Goal: Task Accomplishment & Management: Complete application form

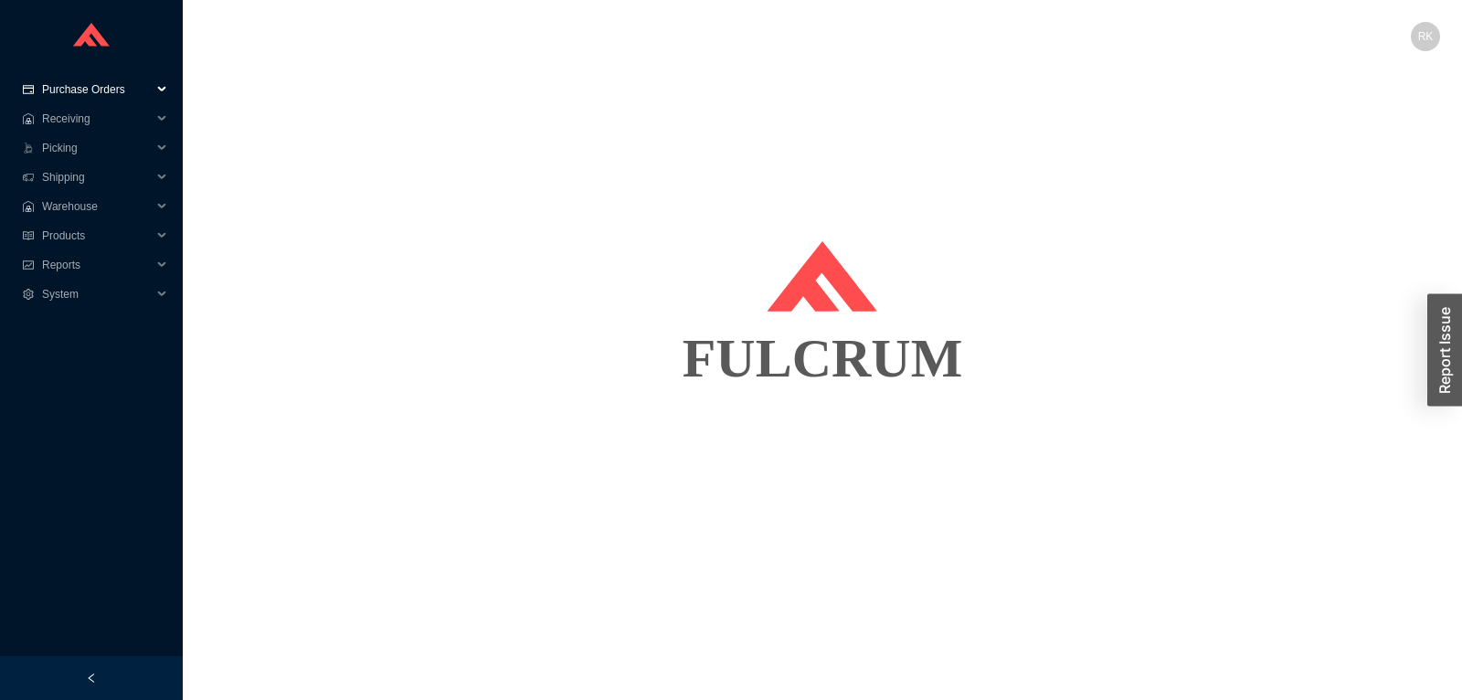
click at [111, 90] on span "Purchase Orders" at bounding box center [97, 89] width 110 height 29
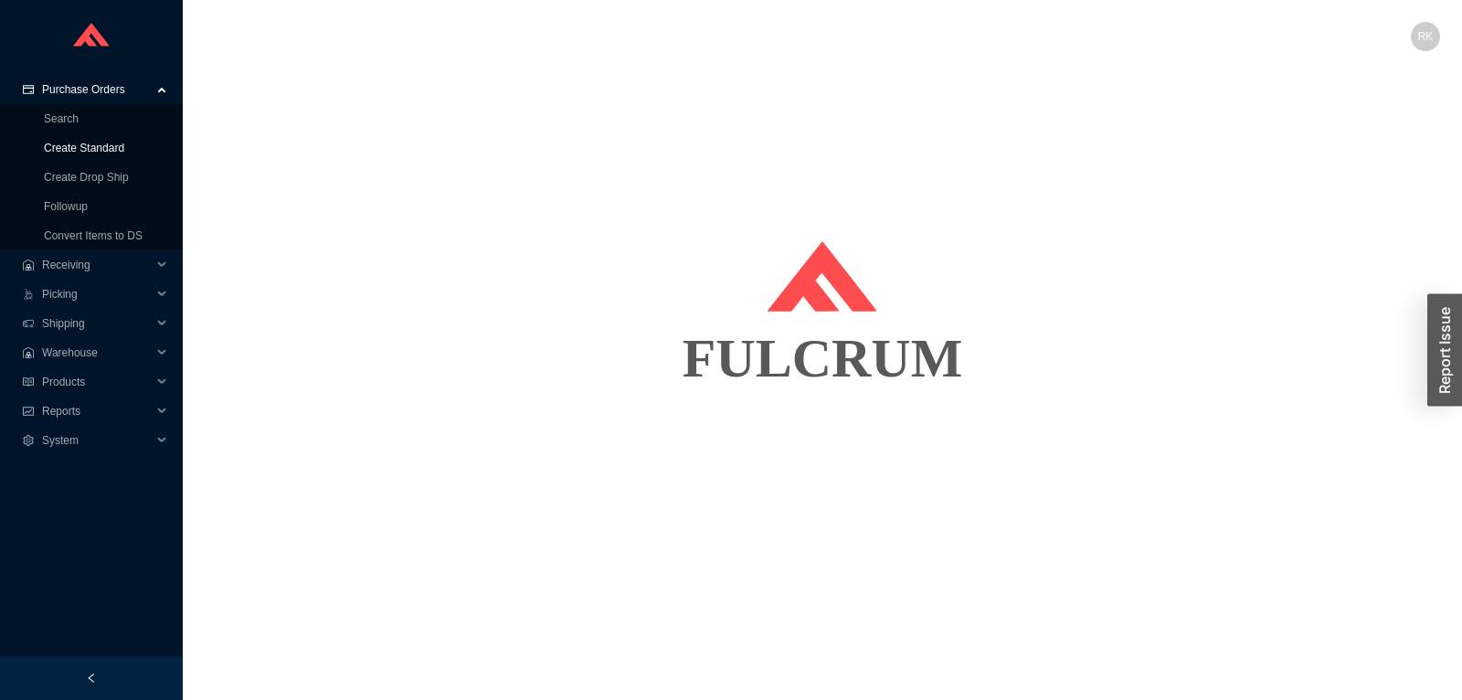
click at [90, 147] on link "Create Standard" at bounding box center [84, 148] width 80 height 13
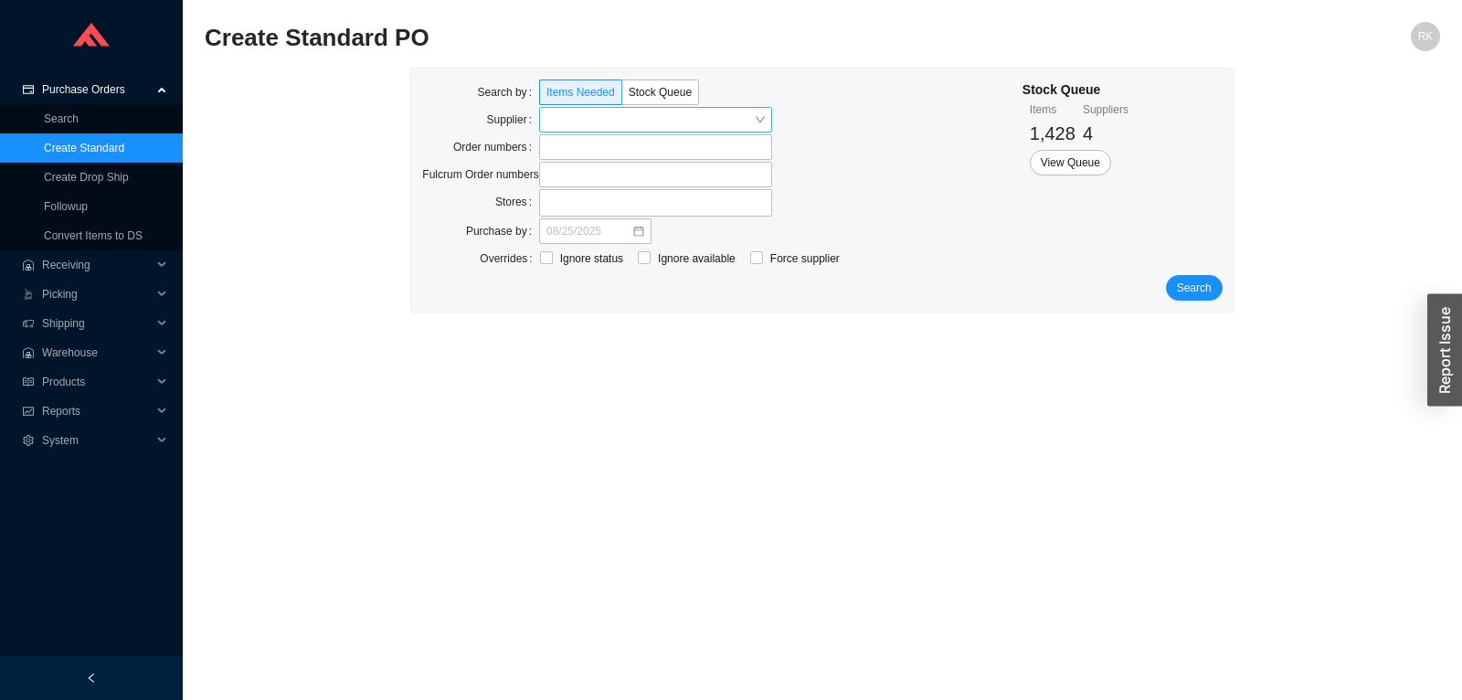
click at [631, 122] on input "search" at bounding box center [649, 120] width 207 height 24
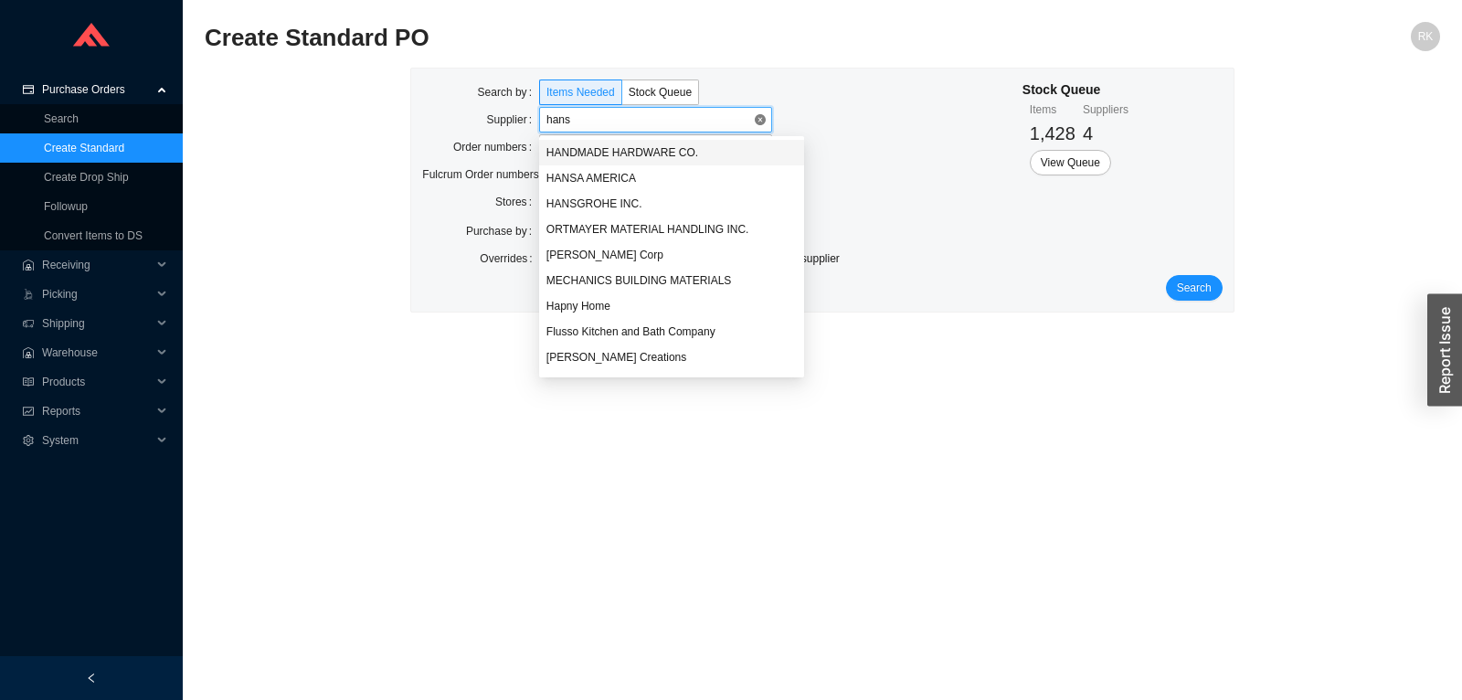
type input "hansg"
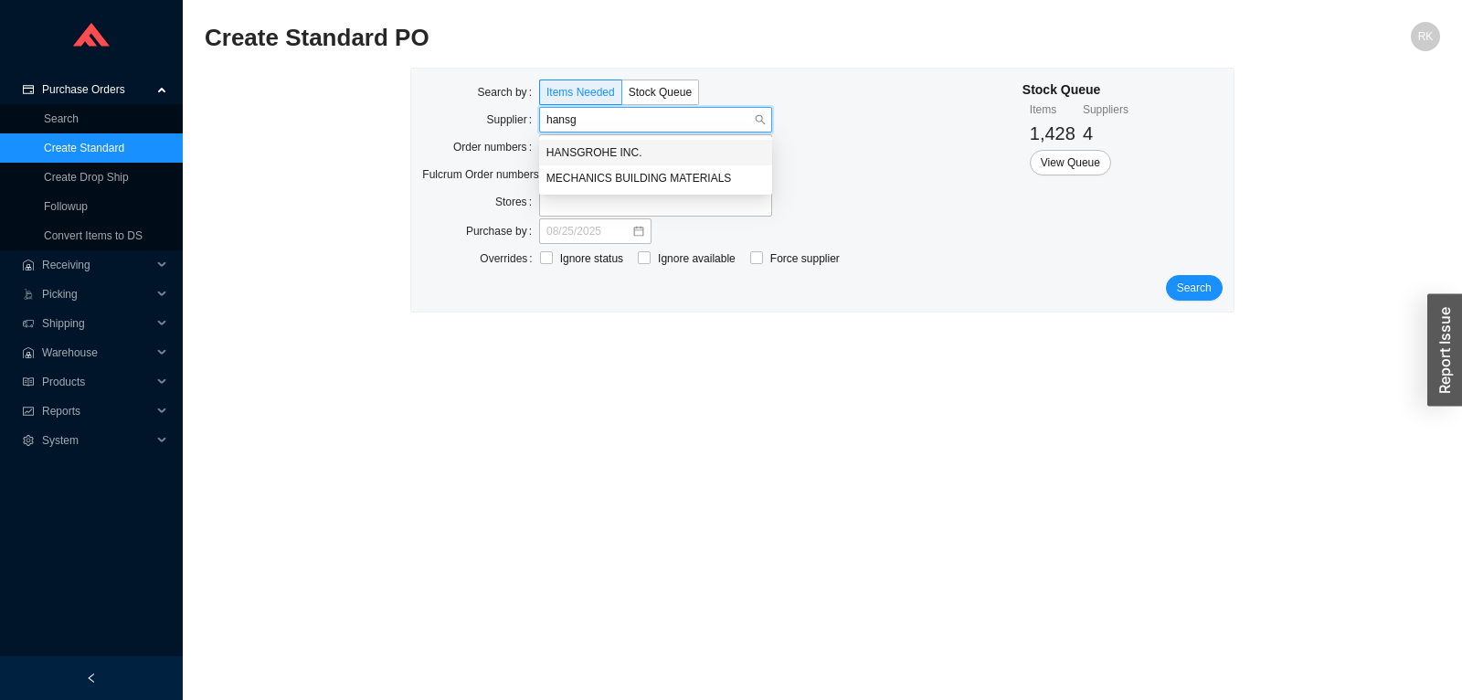
click at [602, 152] on div "HANSGROHE INC." at bounding box center [655, 152] width 218 height 16
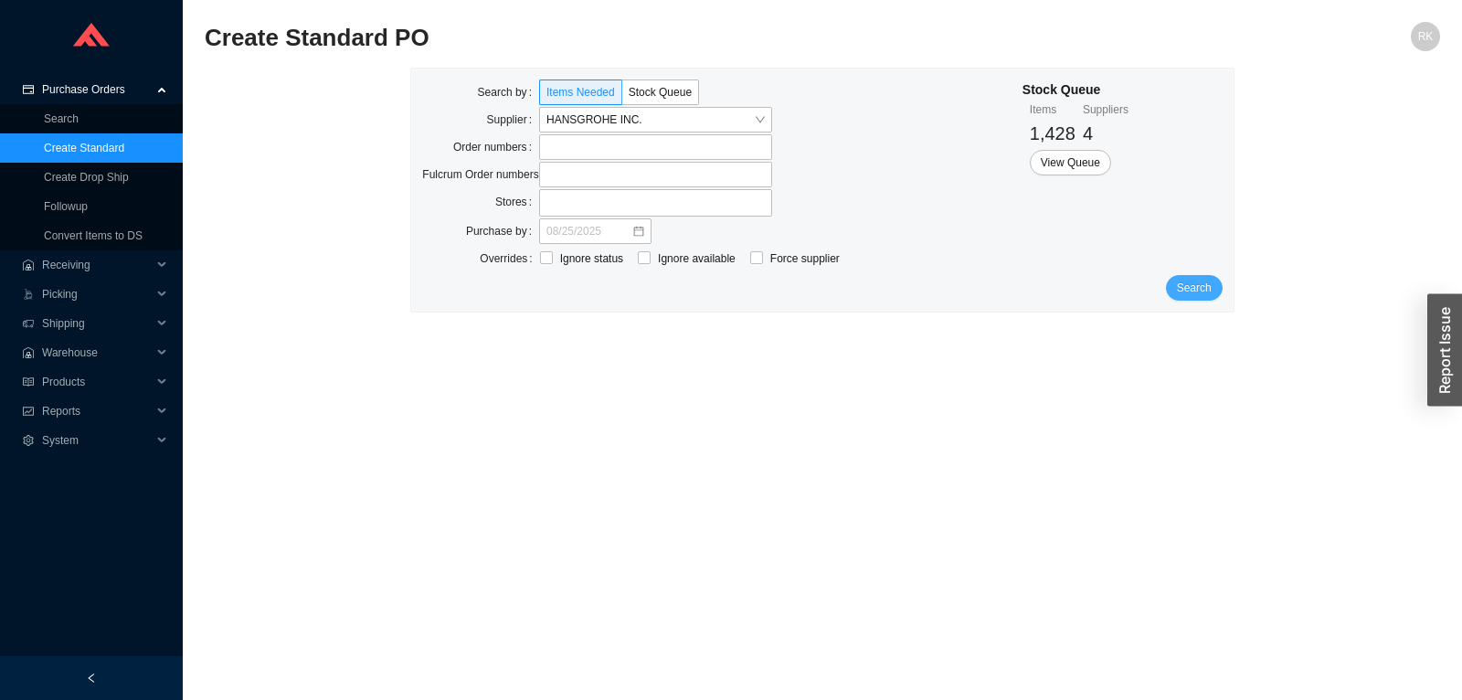
click at [1195, 297] on button "Search" at bounding box center [1194, 288] width 57 height 26
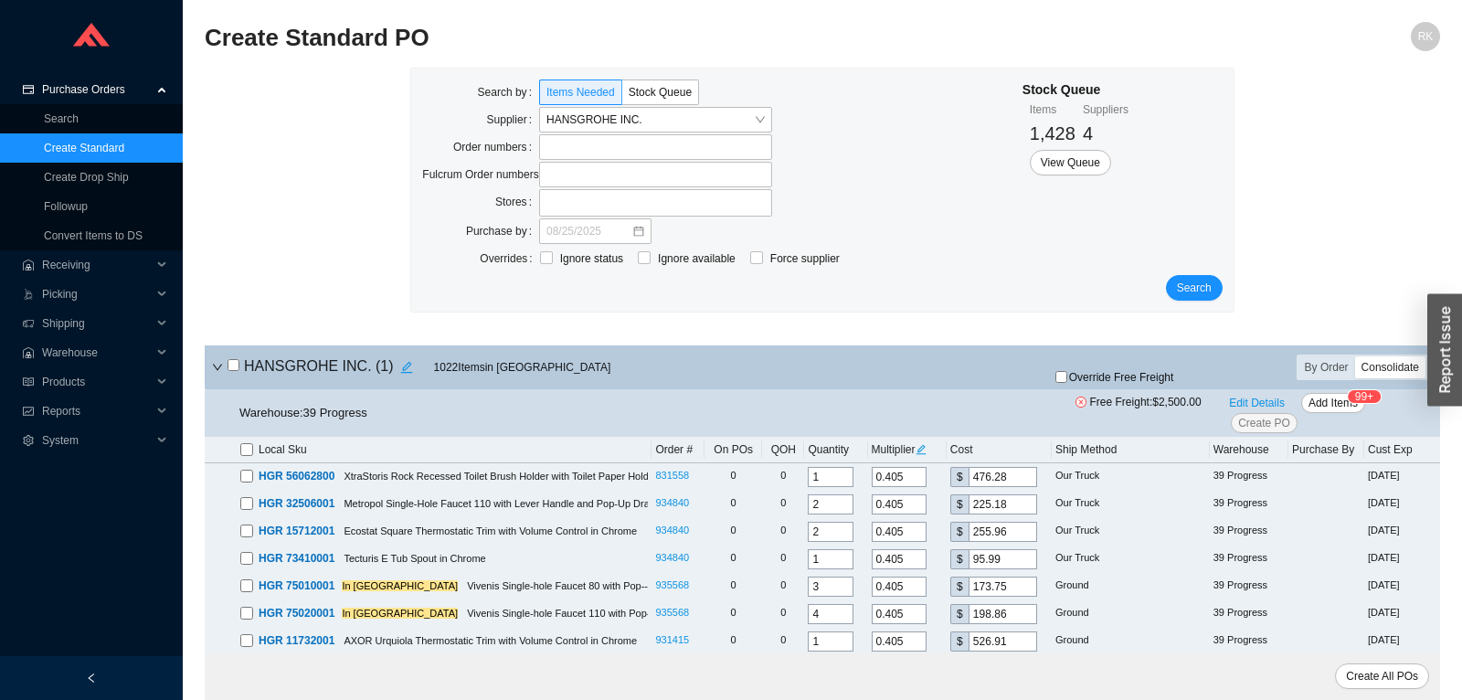
click at [1403, 364] on div "Consolidate" at bounding box center [1390, 367] width 70 height 22
click at [1355, 356] on input "Consolidate" at bounding box center [1355, 356] width 0 height 0
click at [234, 365] on input "checkbox" at bounding box center [234, 365] width 12 height 12
checkbox input "true"
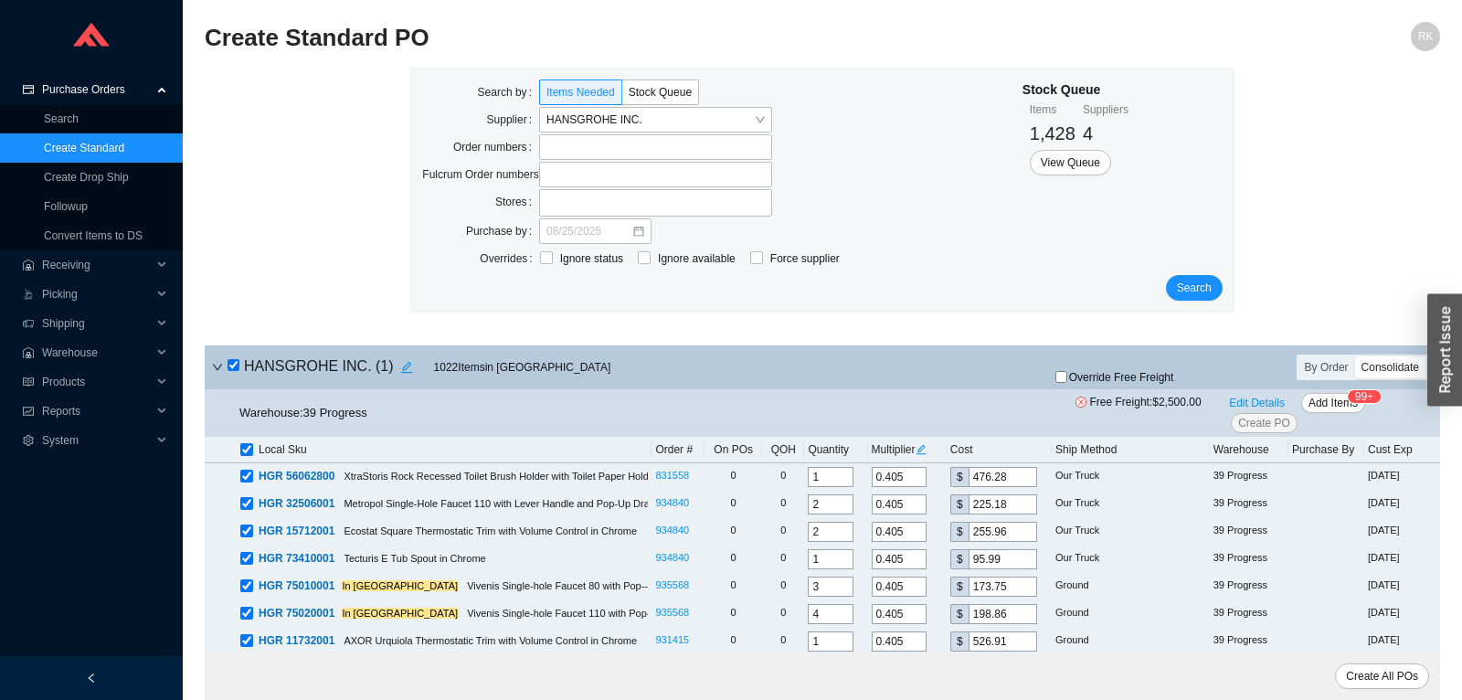
checkbox input "true"
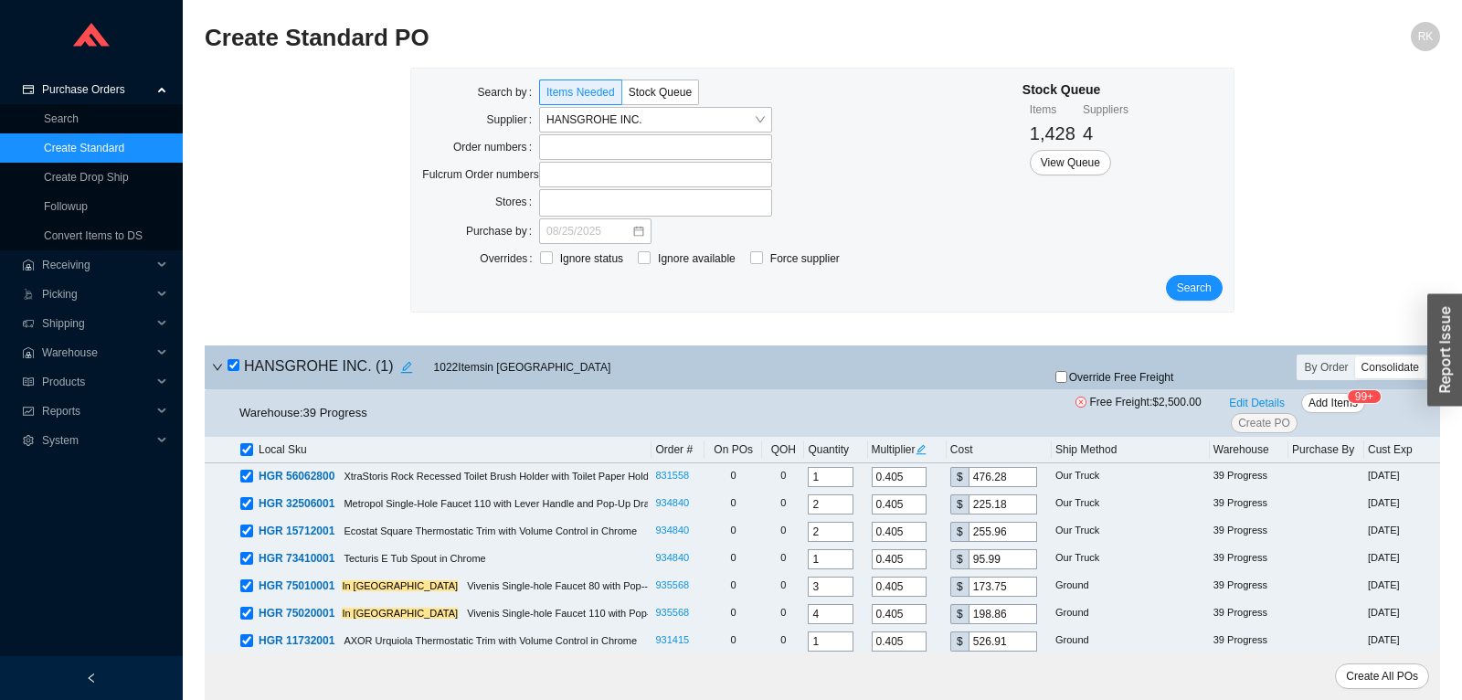
checkbox input "true"
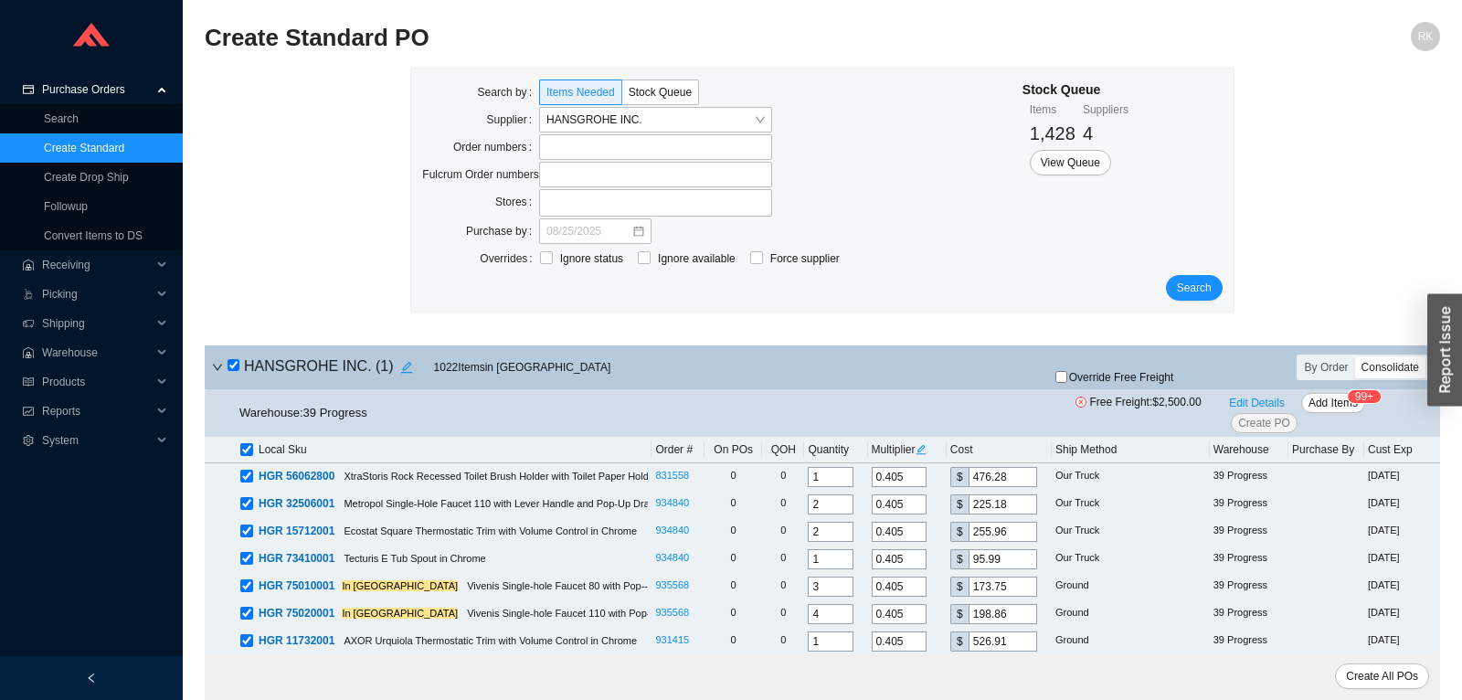
checkbox input "true"
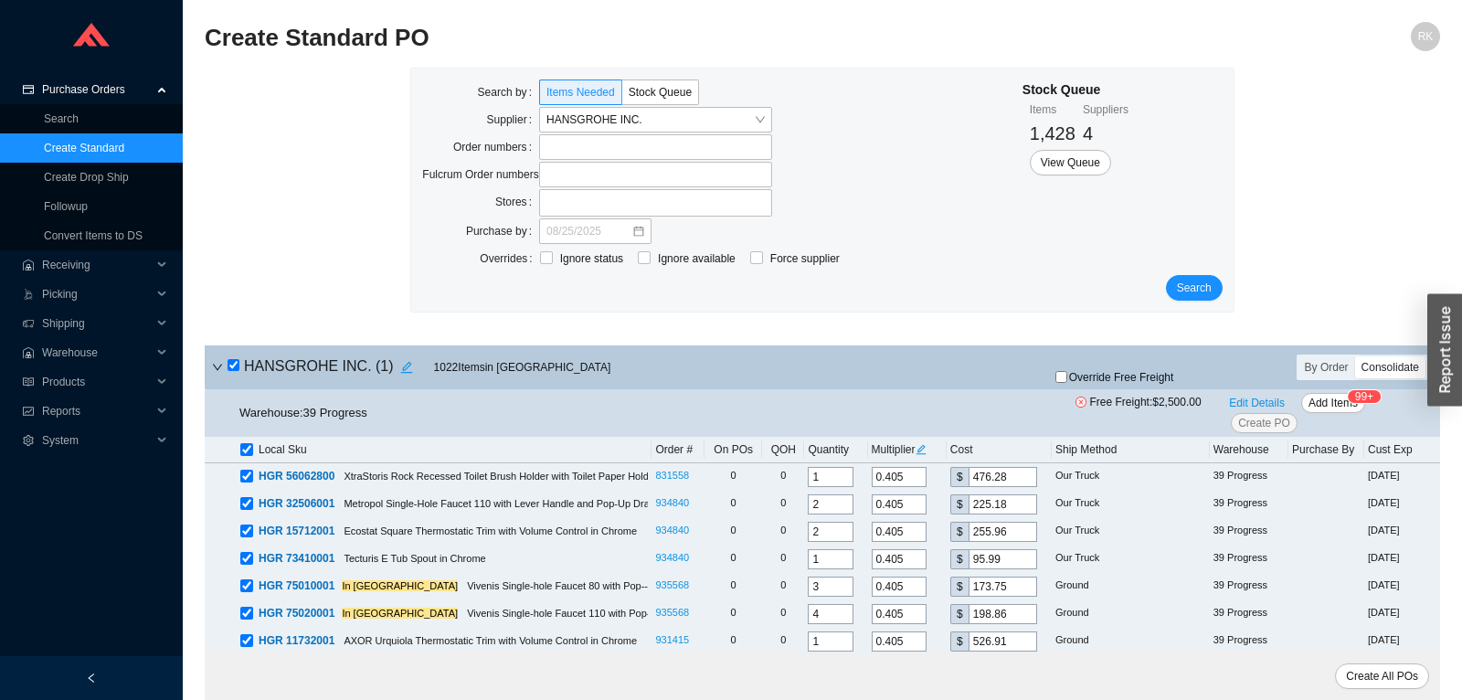
checkbox input "true"
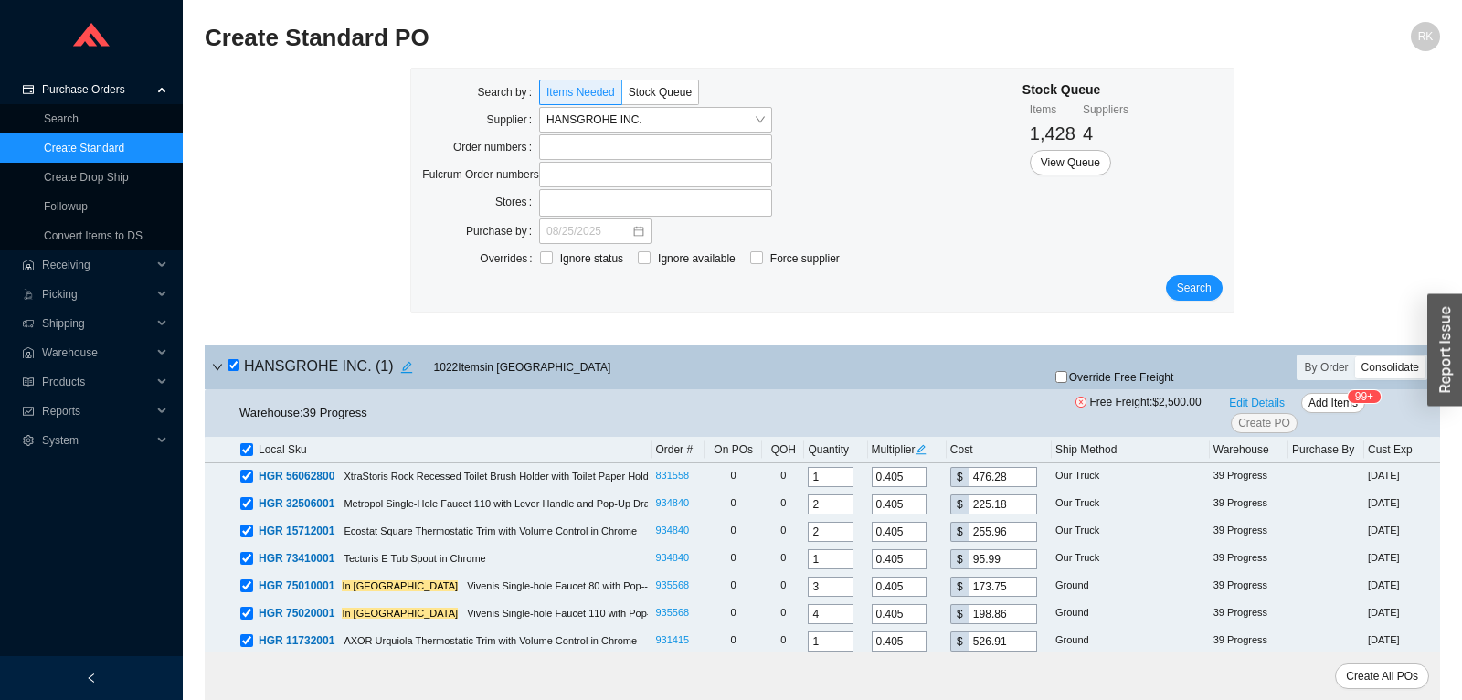
checkbox input "true"
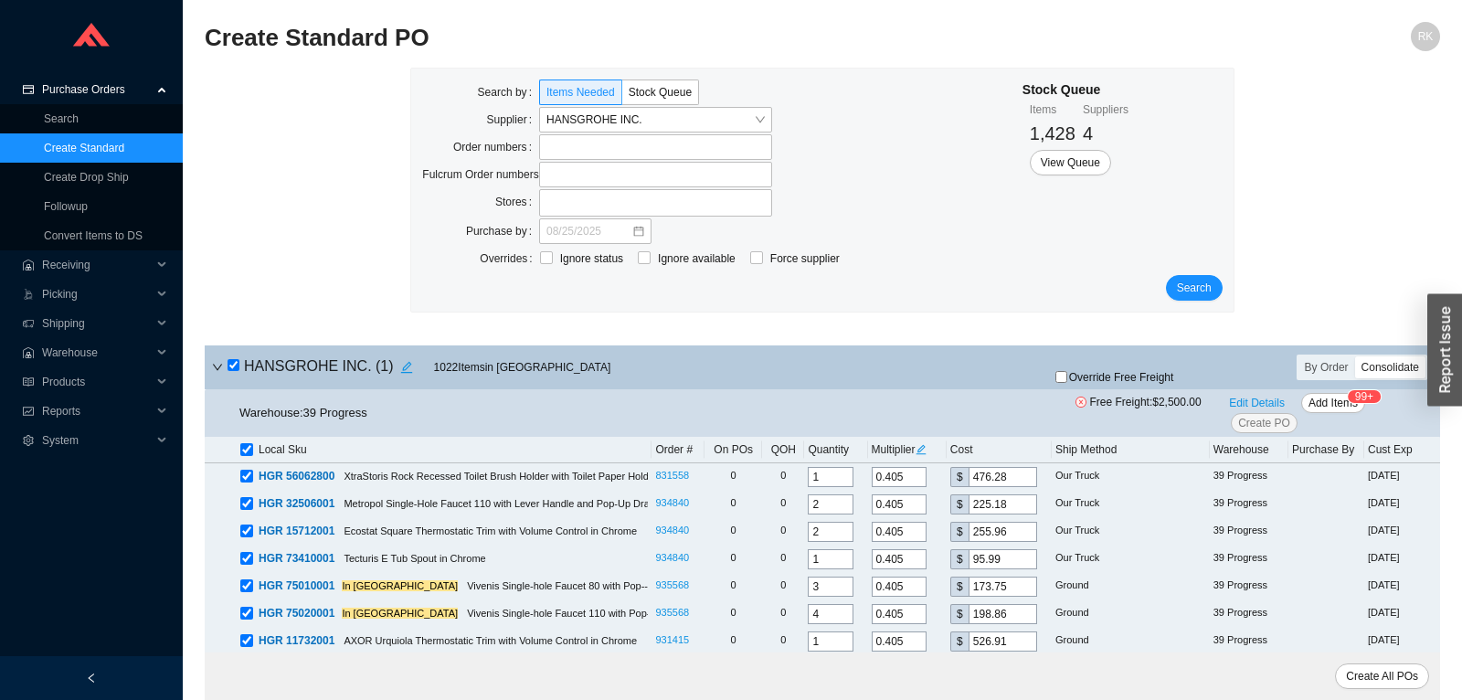
checkbox input "true"
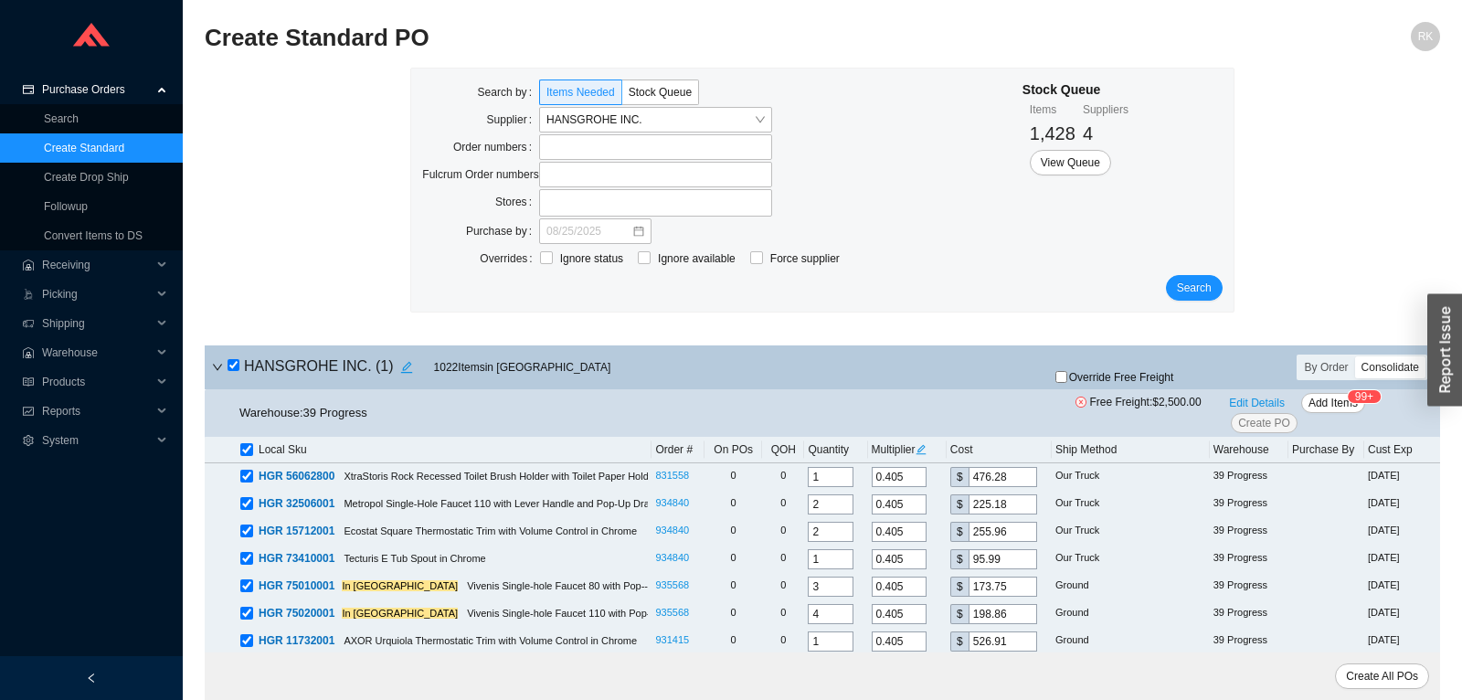
checkbox input "true"
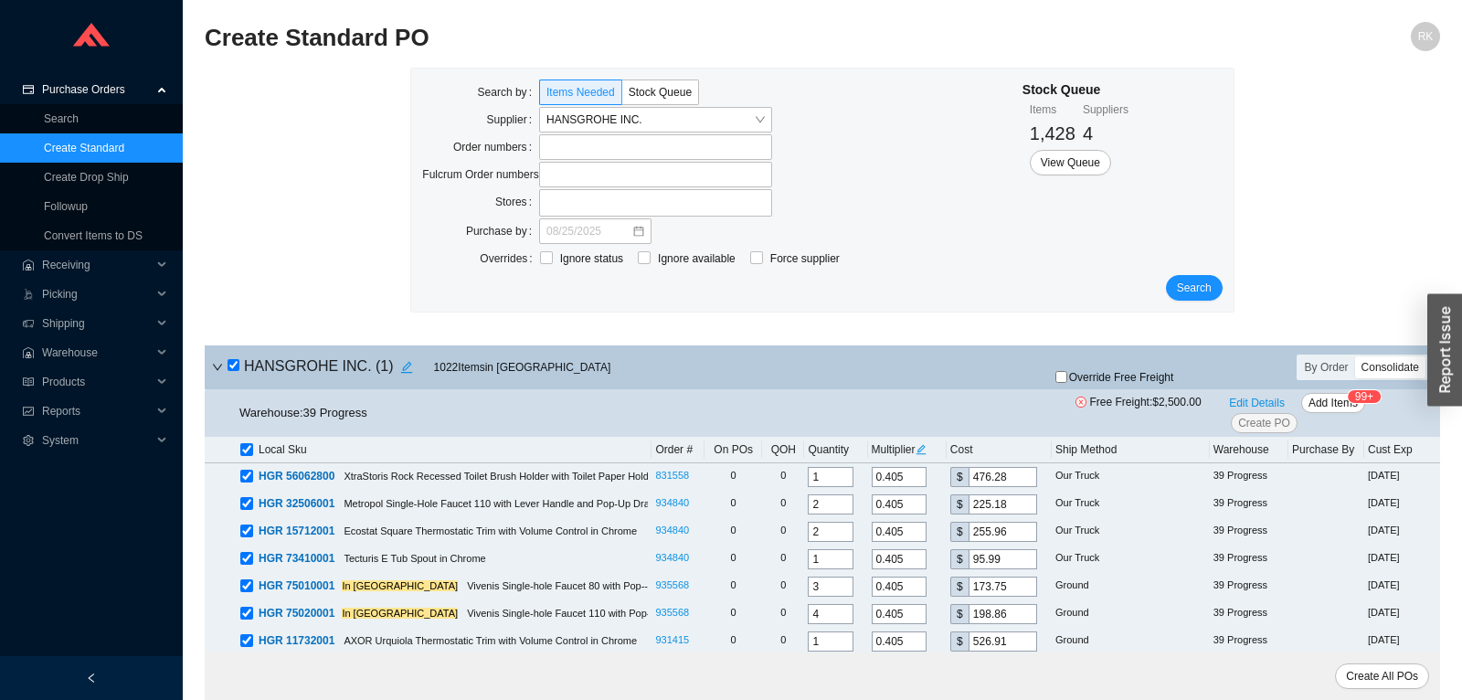
checkbox input "true"
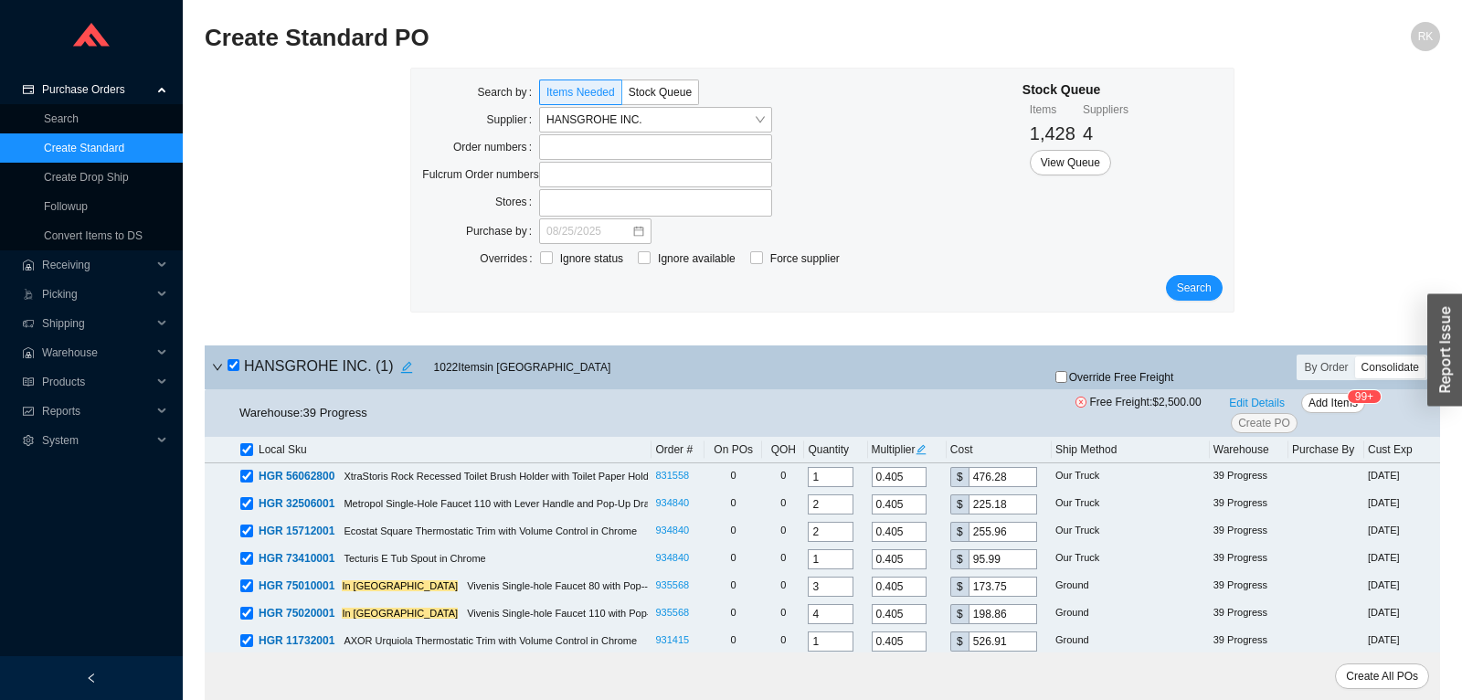
checkbox input "true"
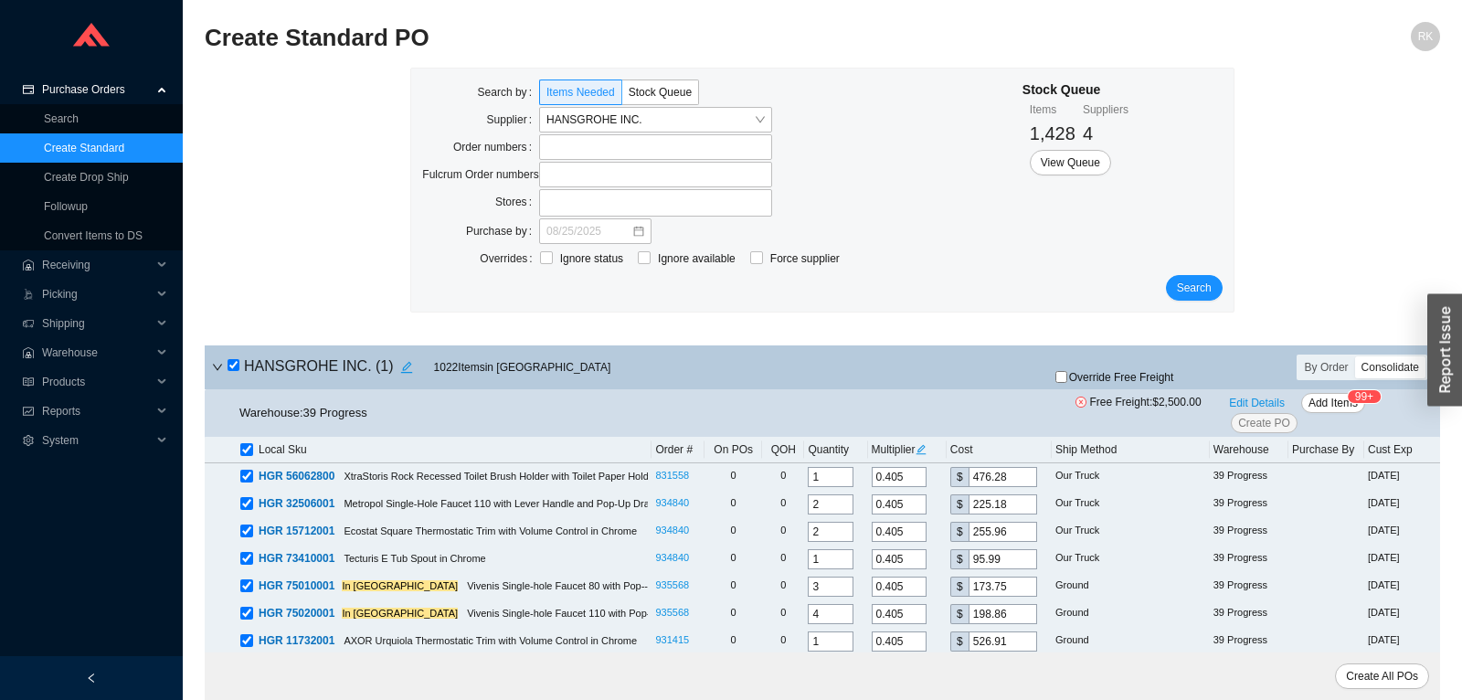
checkbox input "true"
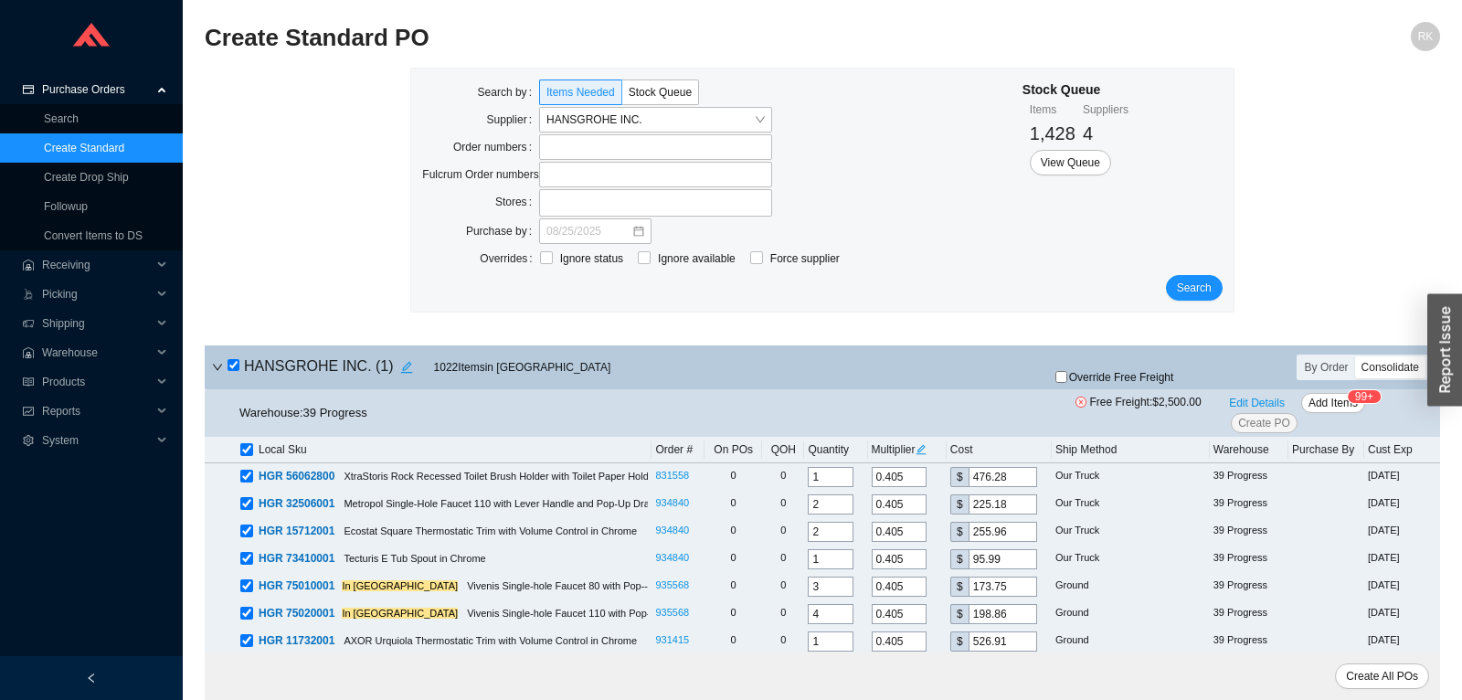
checkbox input "true"
click at [1331, 399] on span "Add Items" at bounding box center [1333, 403] width 49 height 18
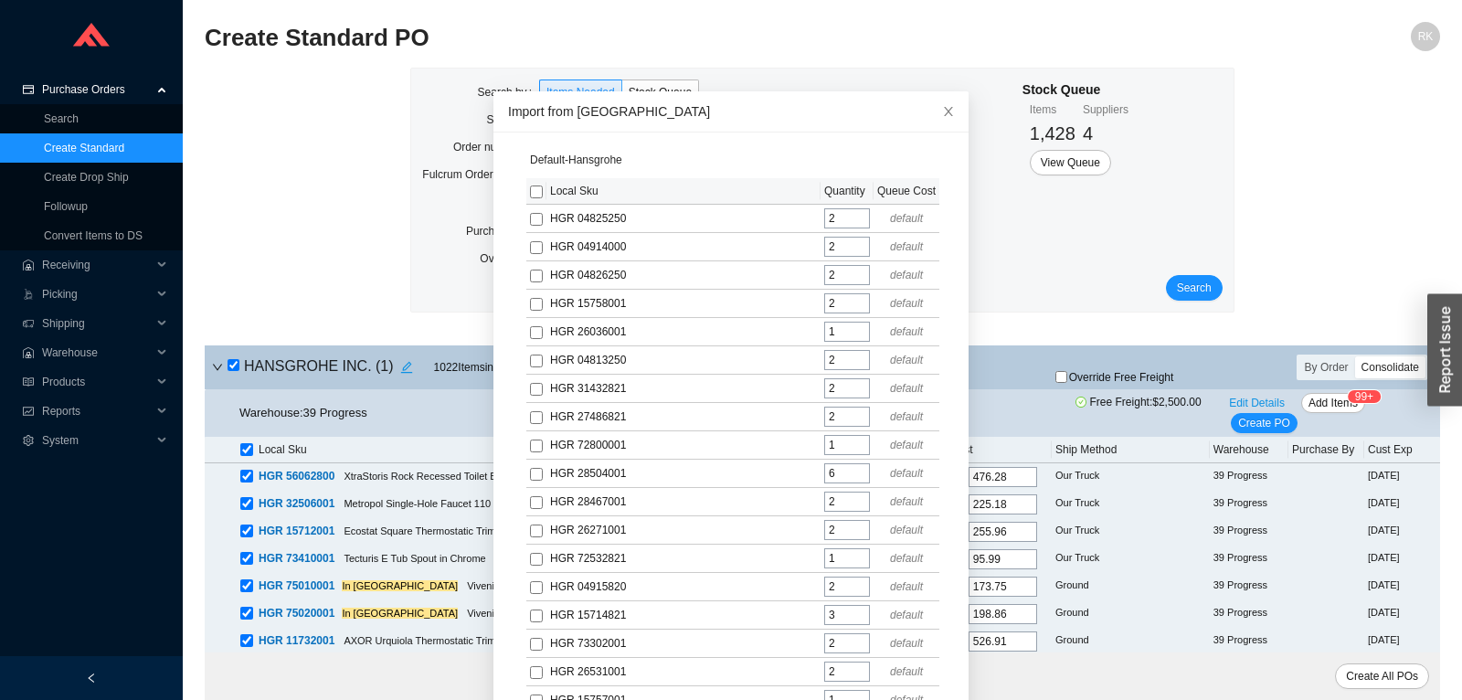
click at [541, 195] on input "checkbox" at bounding box center [536, 192] width 13 height 13
checkbox input "true"
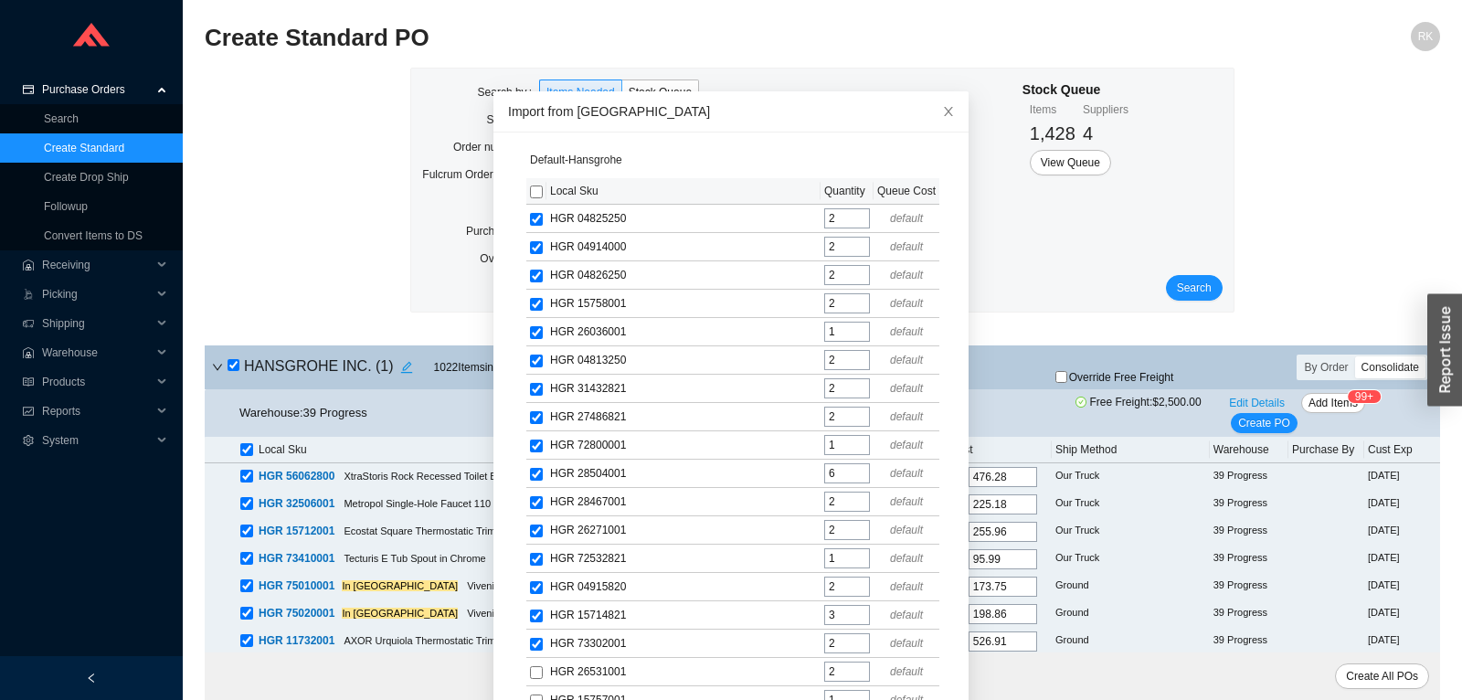
checkbox input "true"
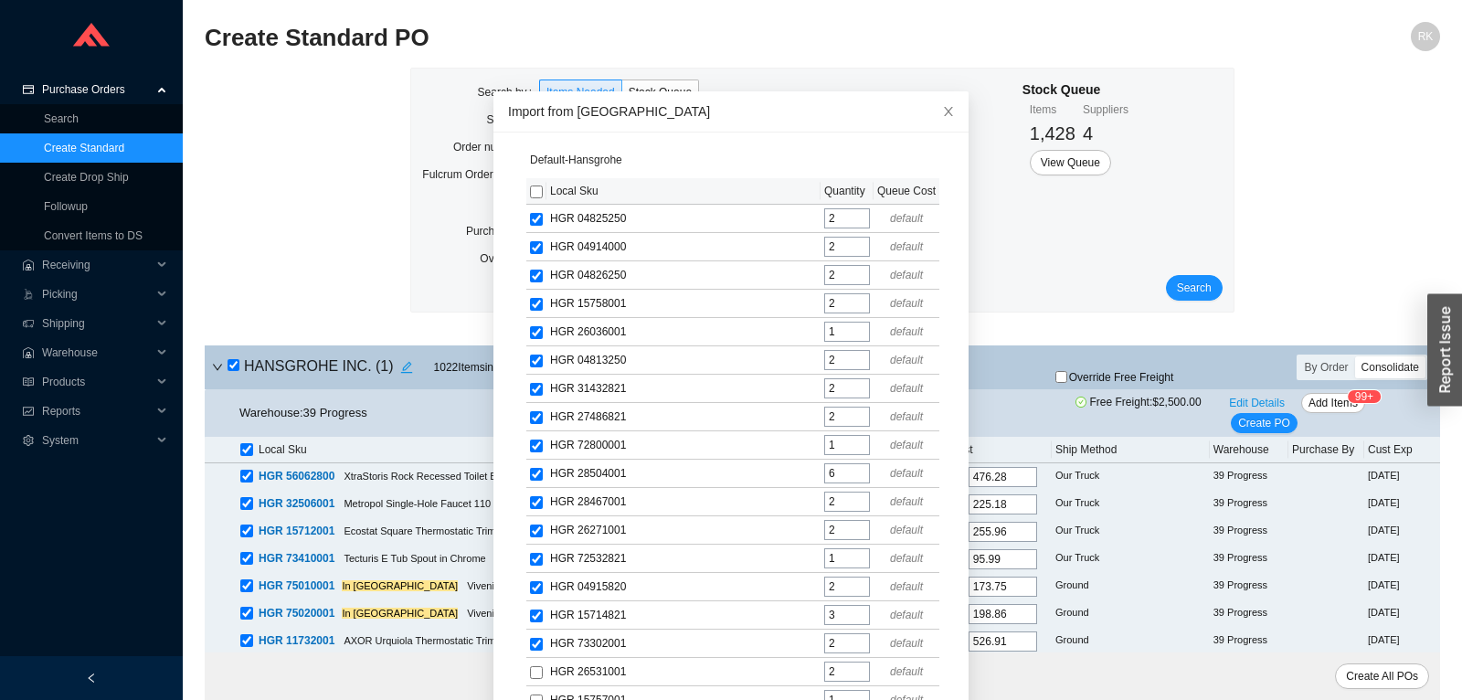
checkbox input "true"
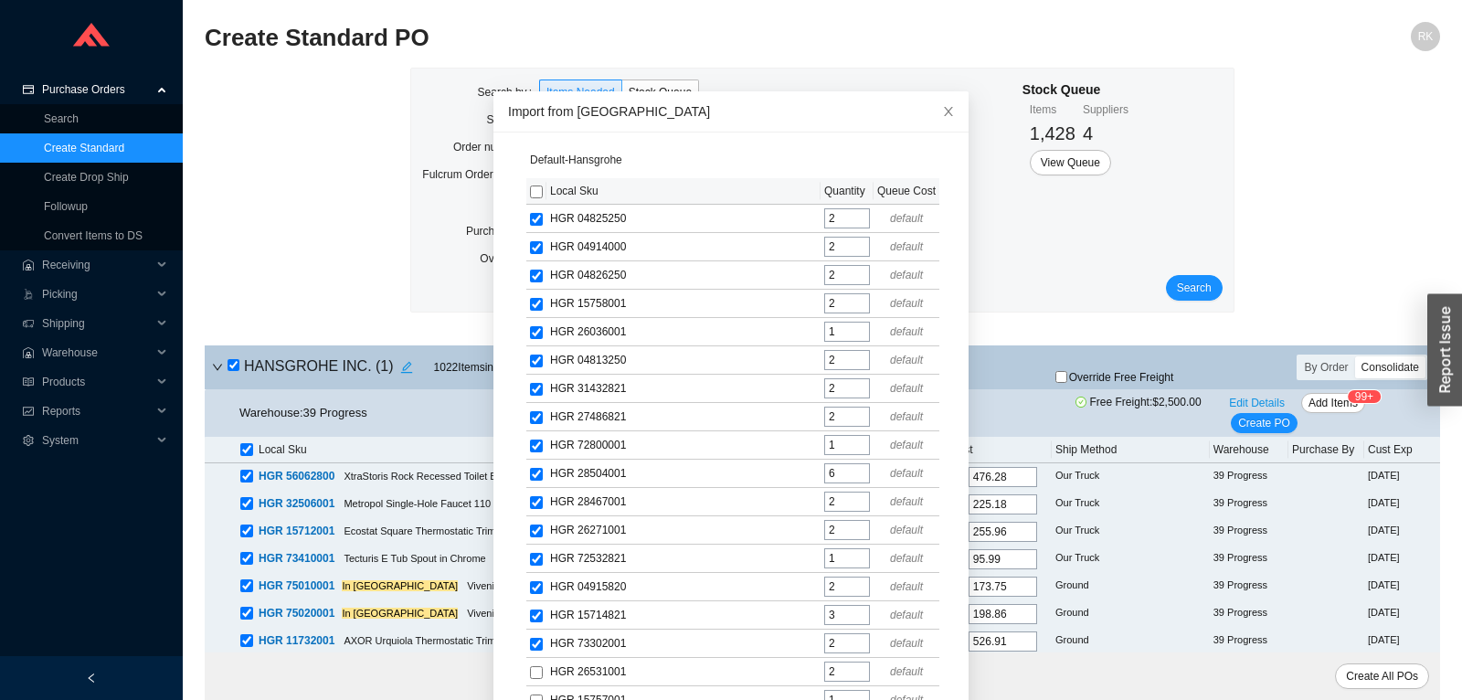
checkbox input "true"
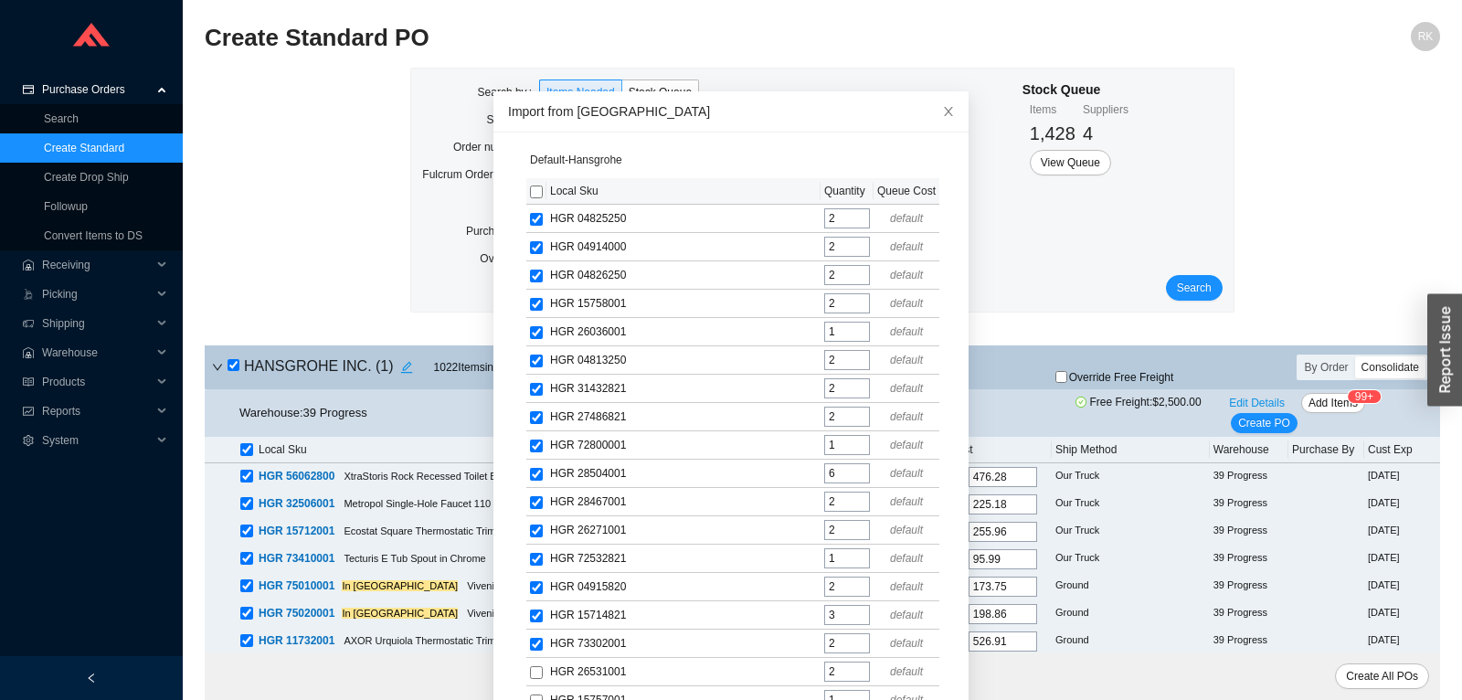
checkbox input "true"
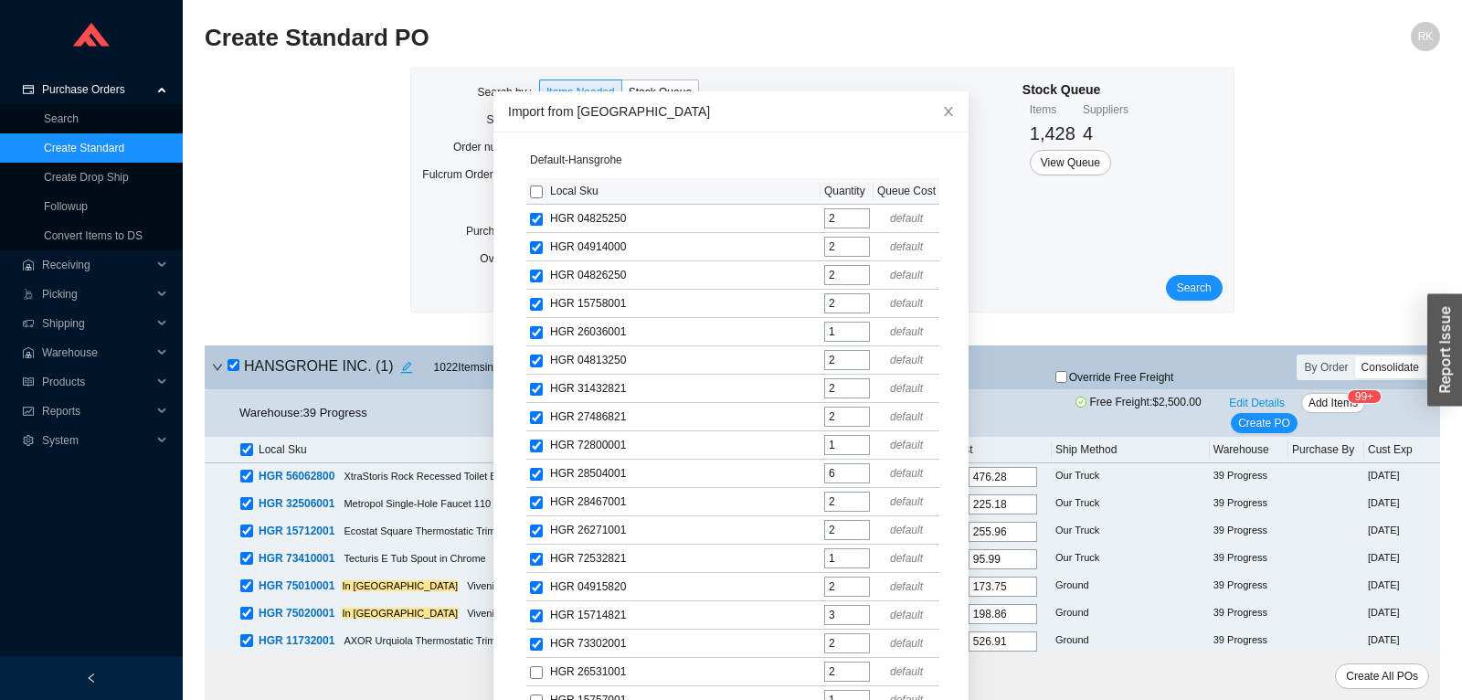
checkbox input "true"
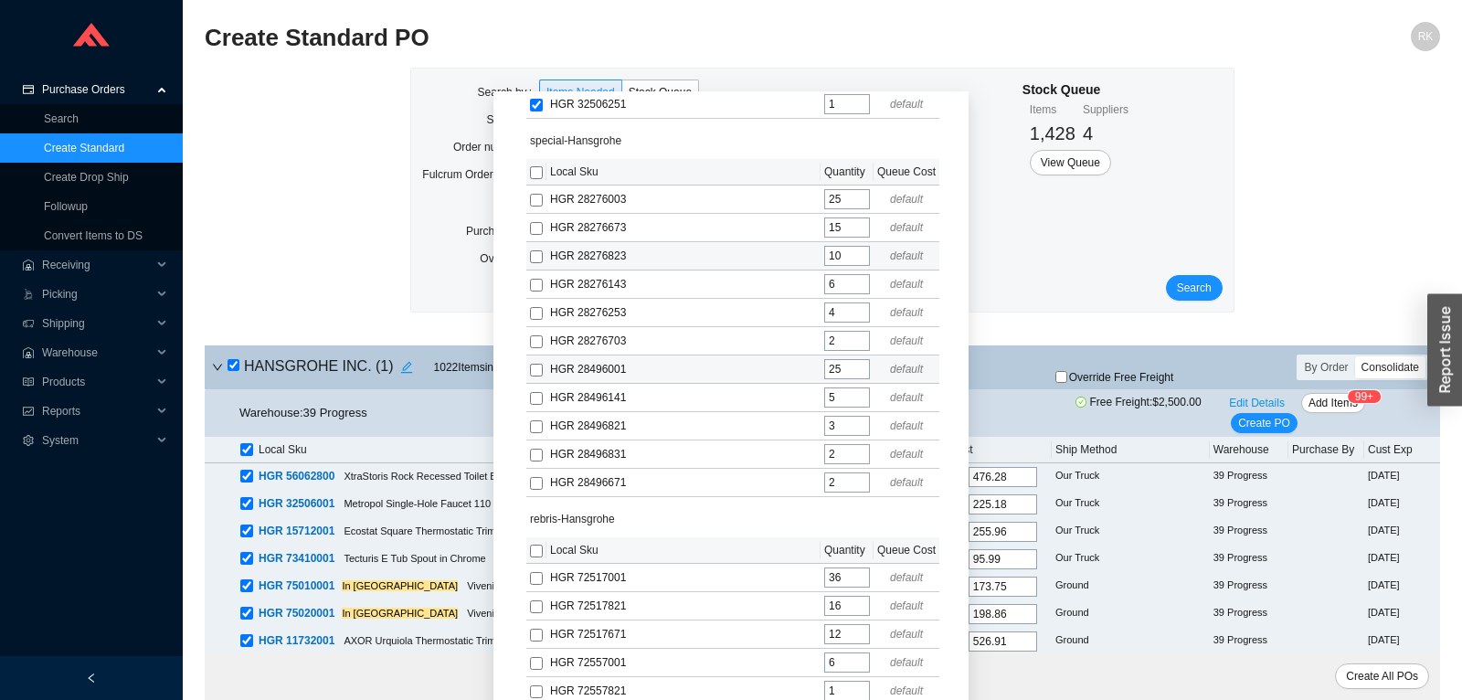
scroll to position [731, 0]
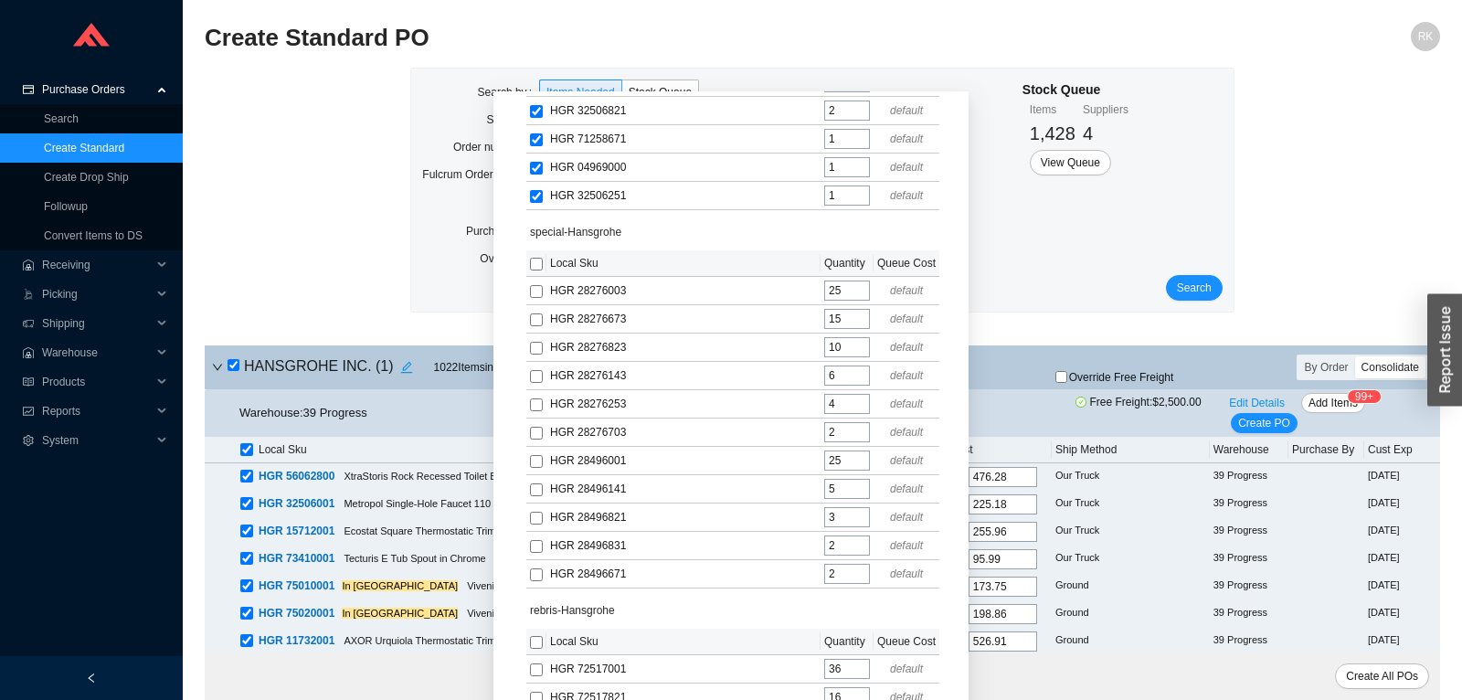
click at [533, 258] on input "checkbox" at bounding box center [536, 264] width 13 height 13
checkbox input "true"
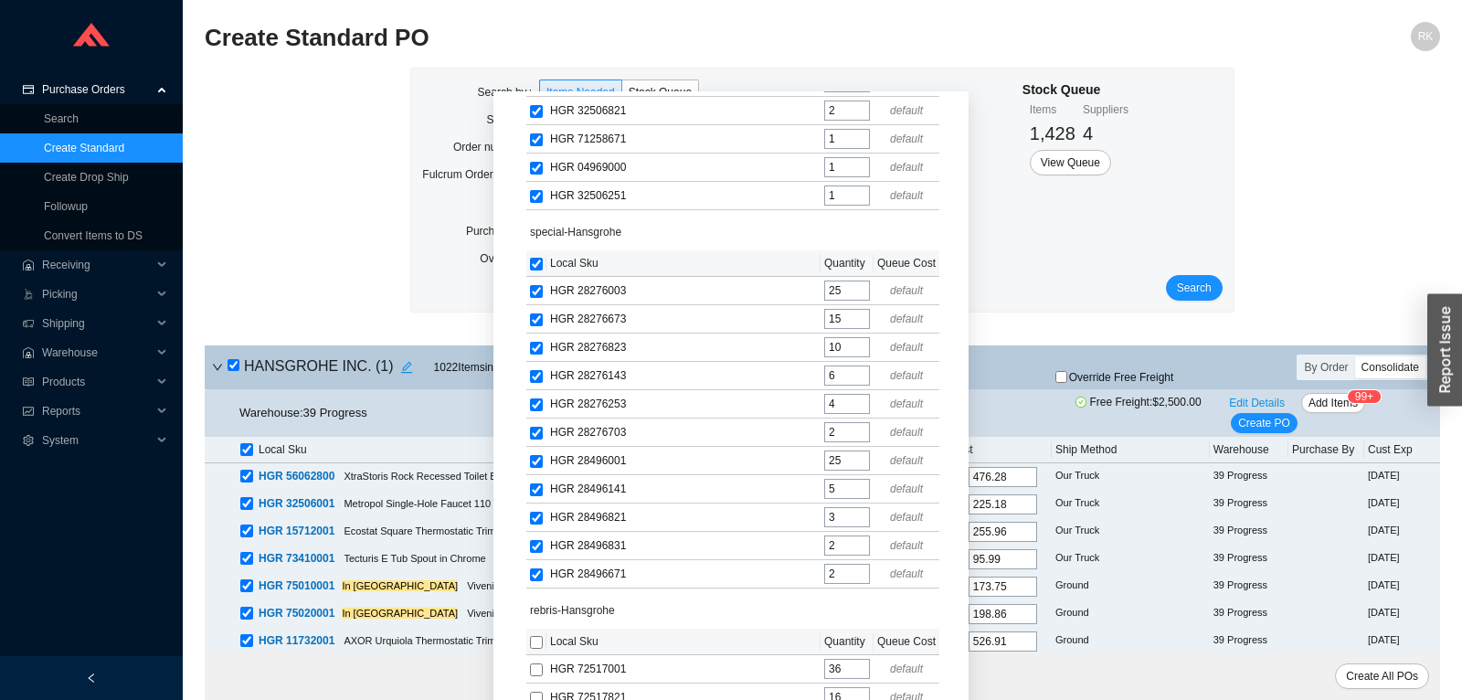
checkbox input "true"
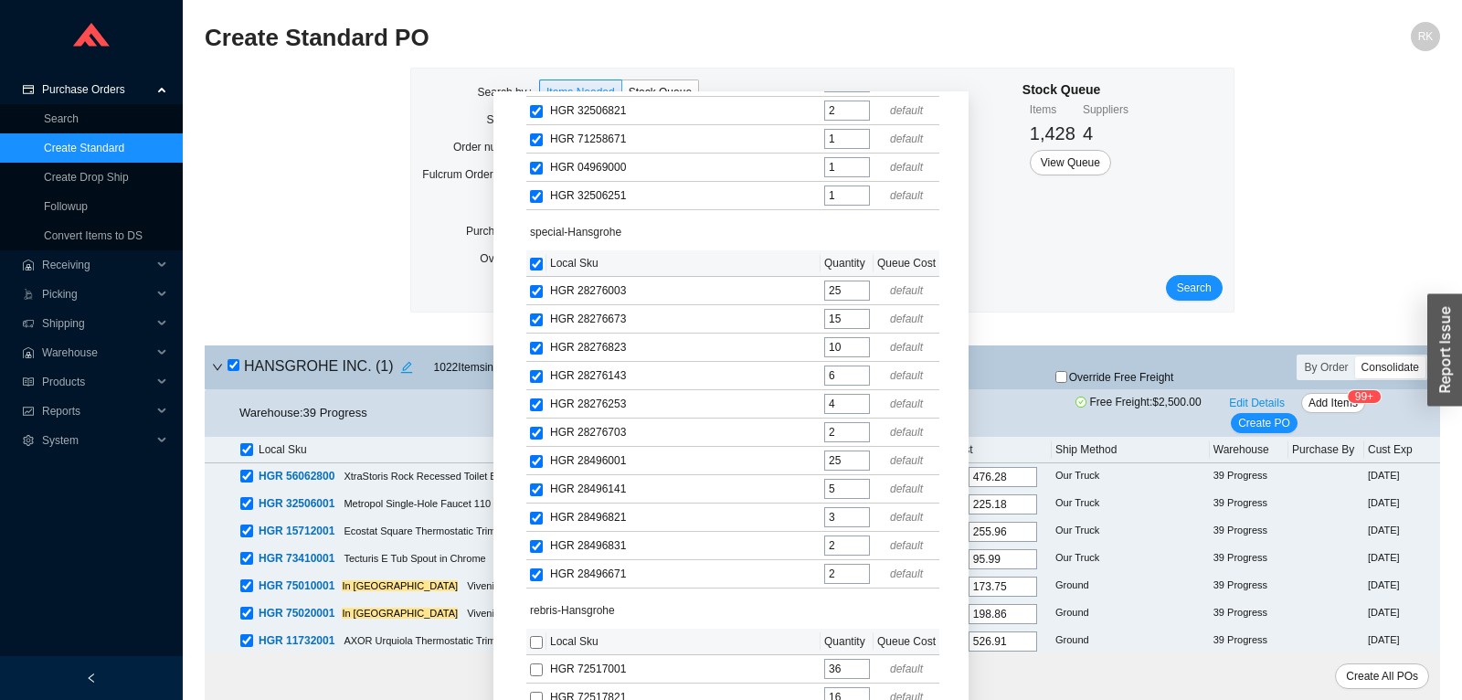
checkbox input "true"
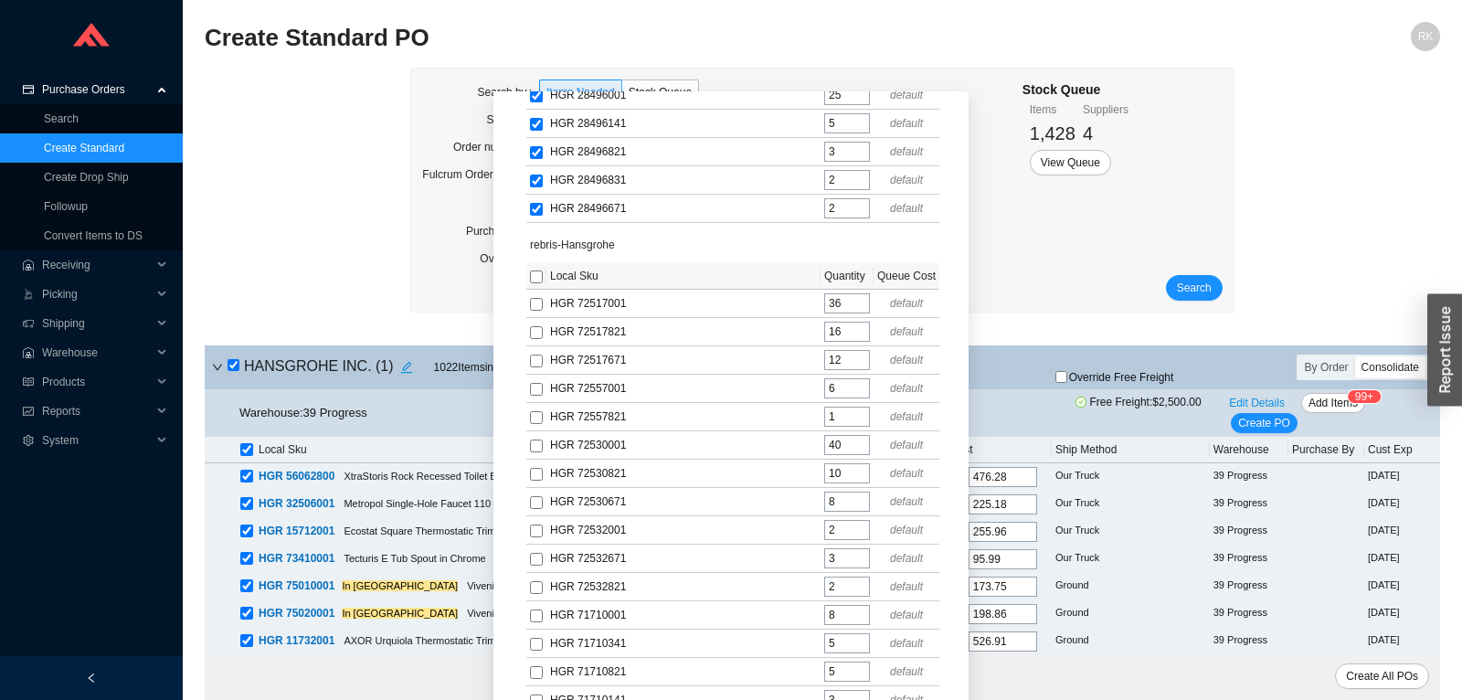
click at [536, 270] on input "checkbox" at bounding box center [536, 276] width 13 height 13
checkbox input "true"
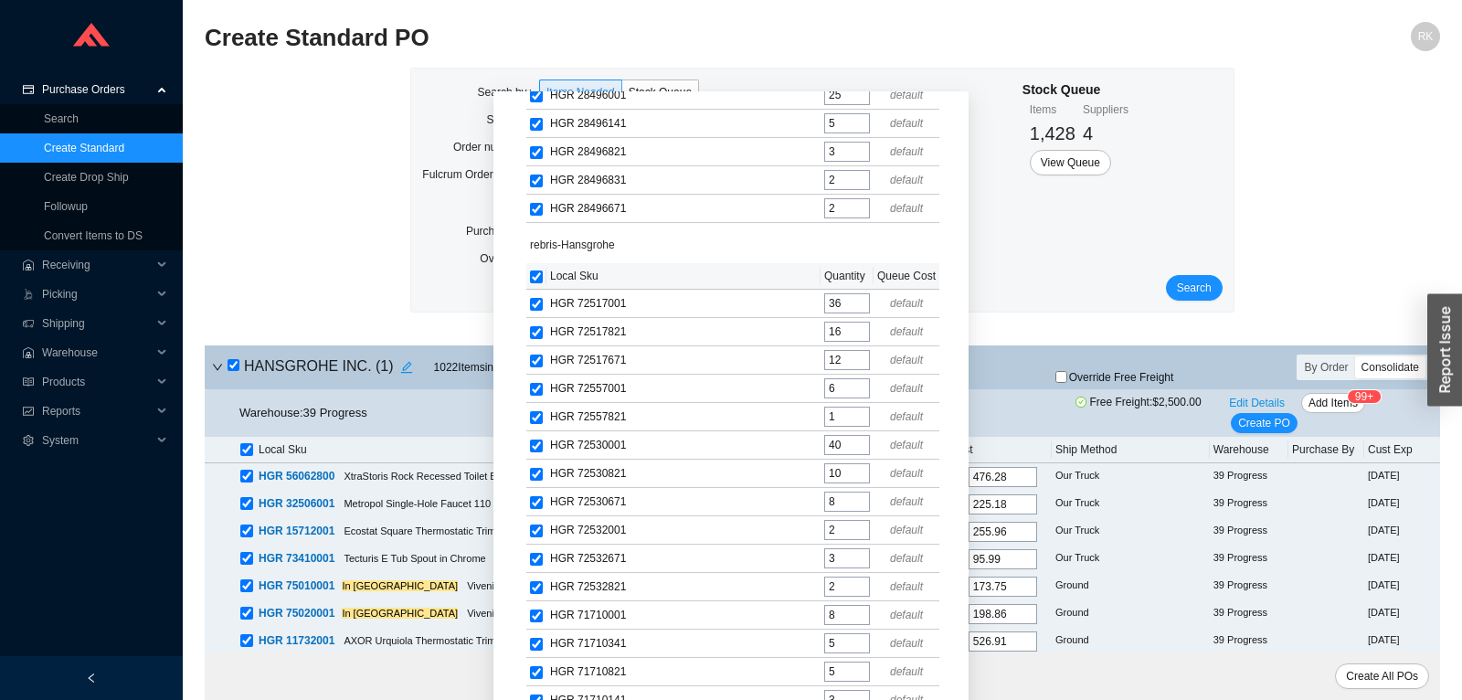
checkbox input "true"
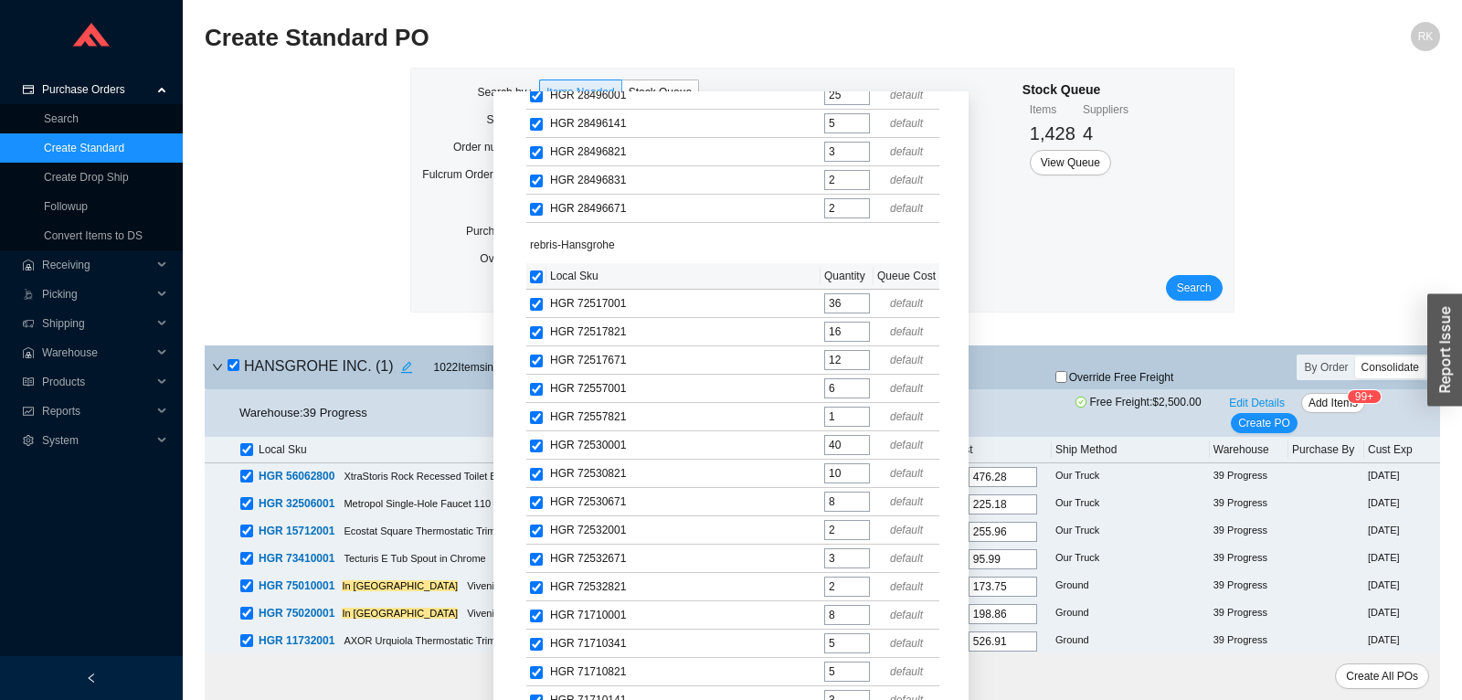
checkbox input "true"
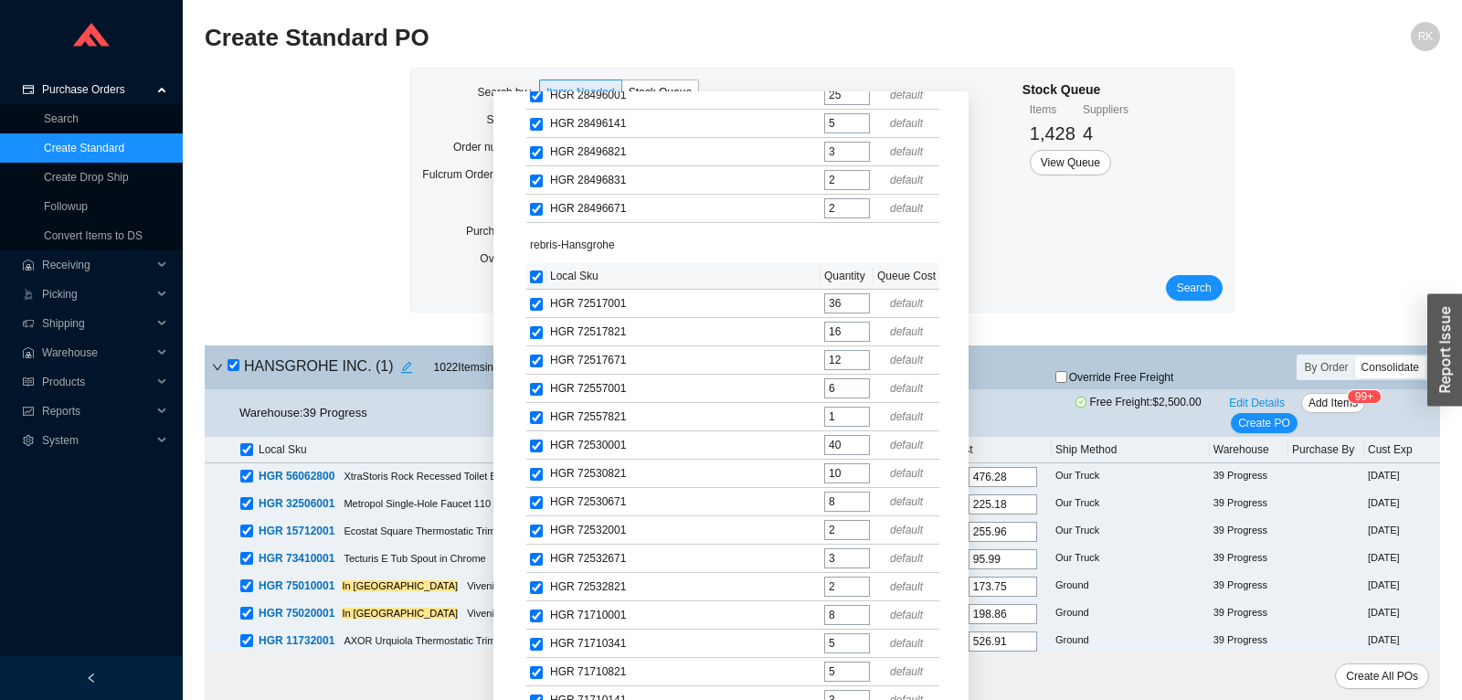
checkbox input "true"
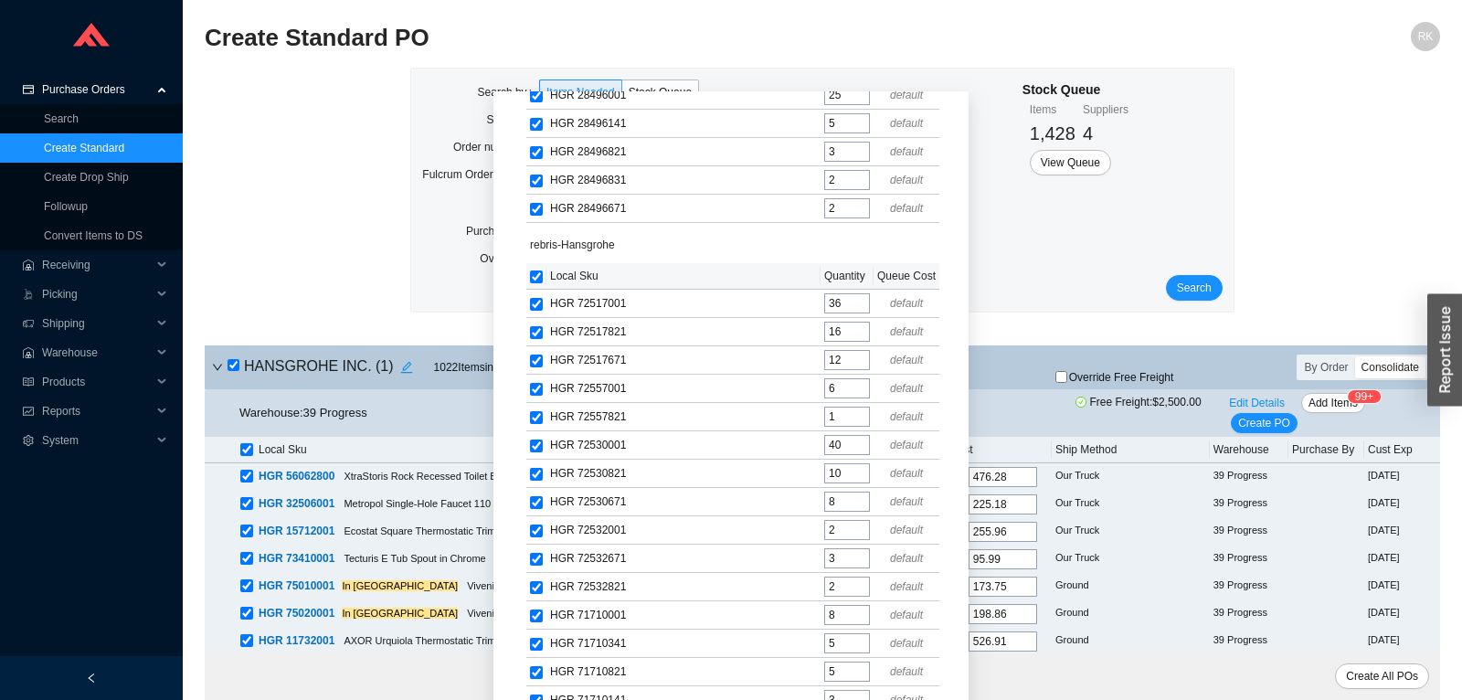
checkbox input "true"
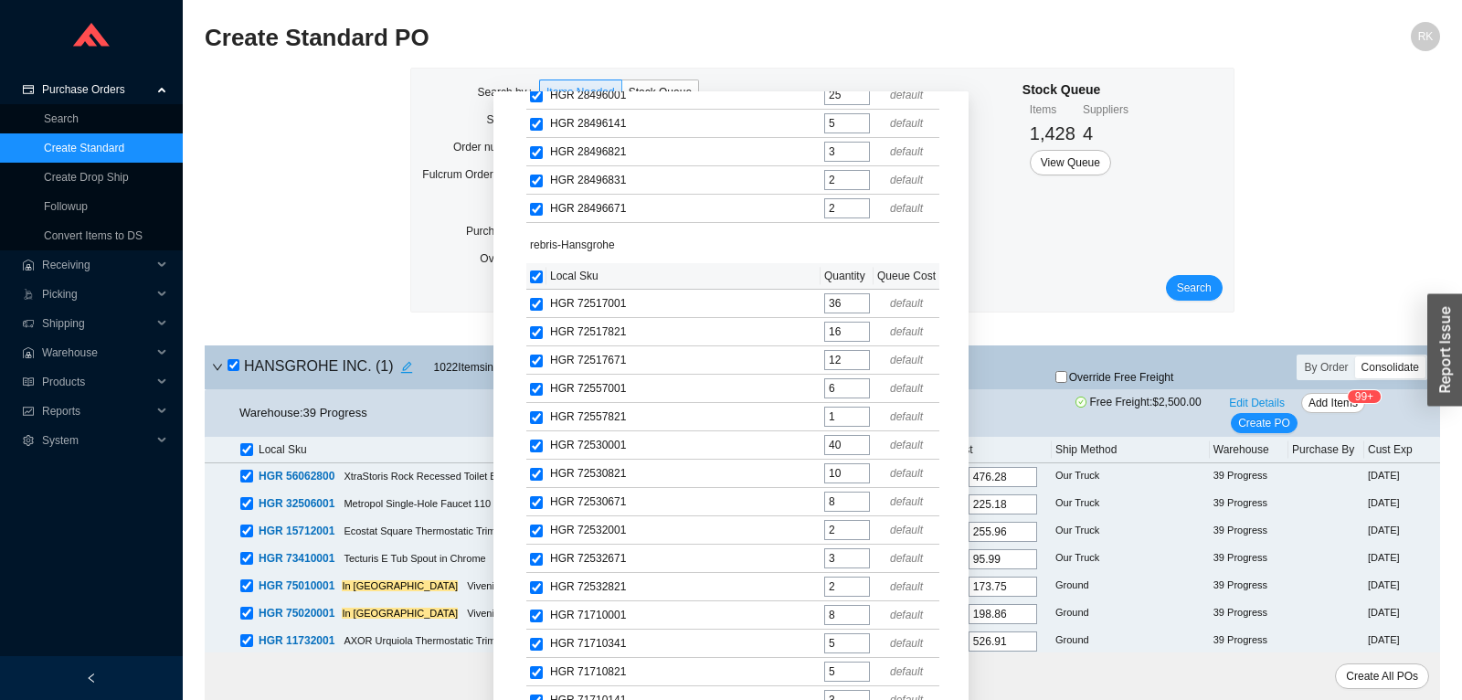
checkbox input "true"
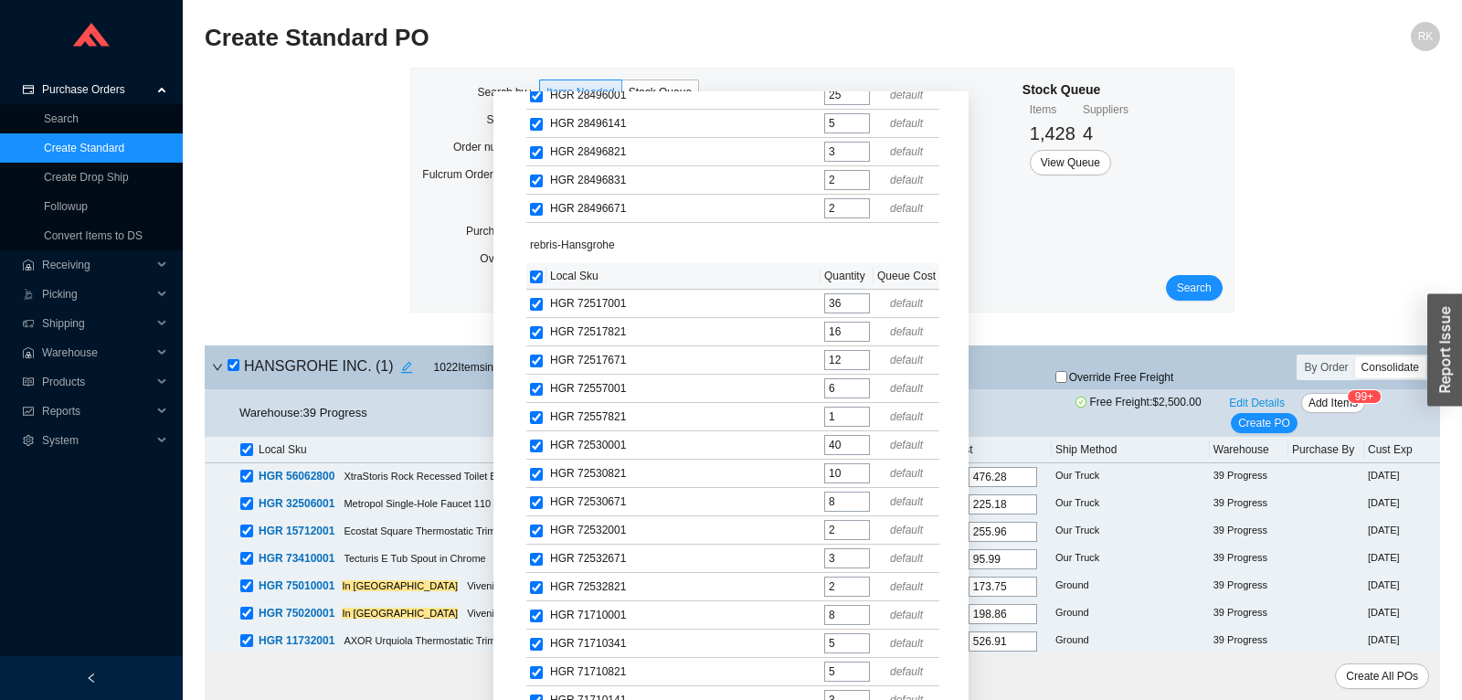
checkbox input "true"
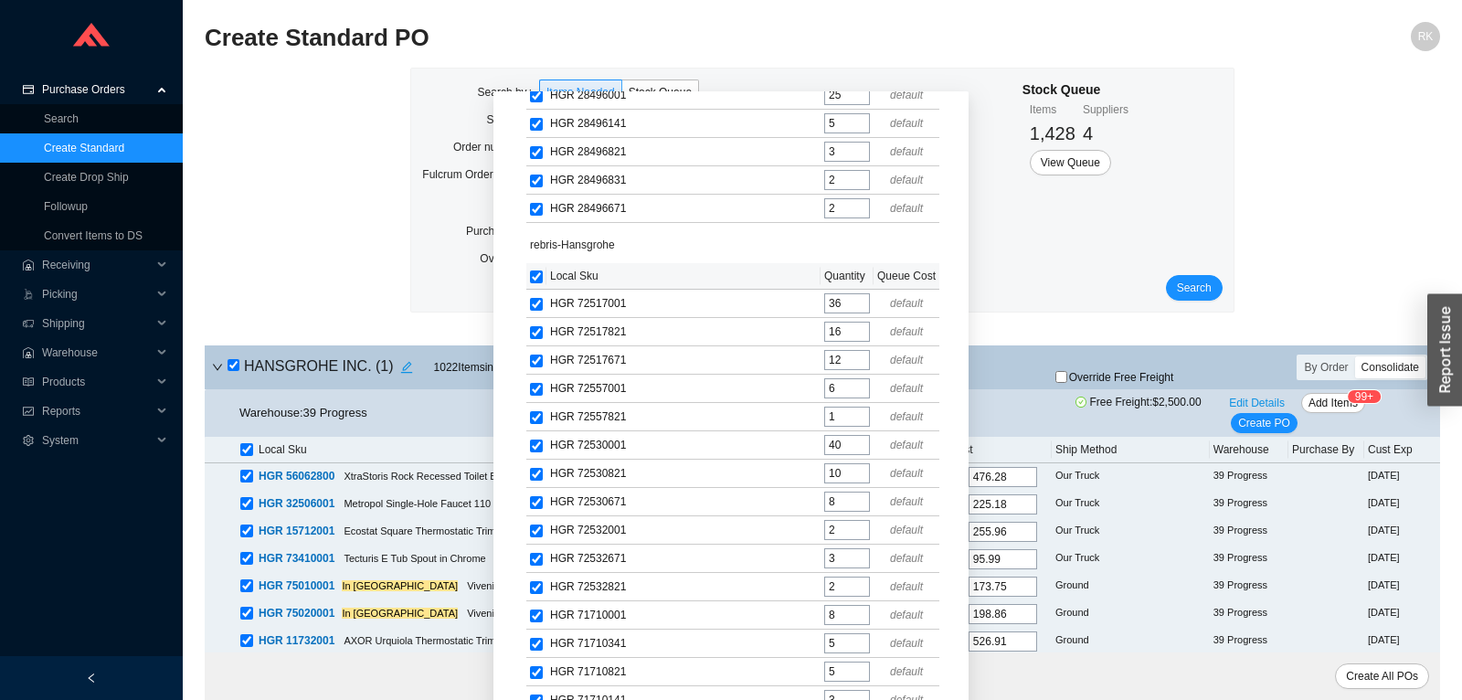
checkbox input "true"
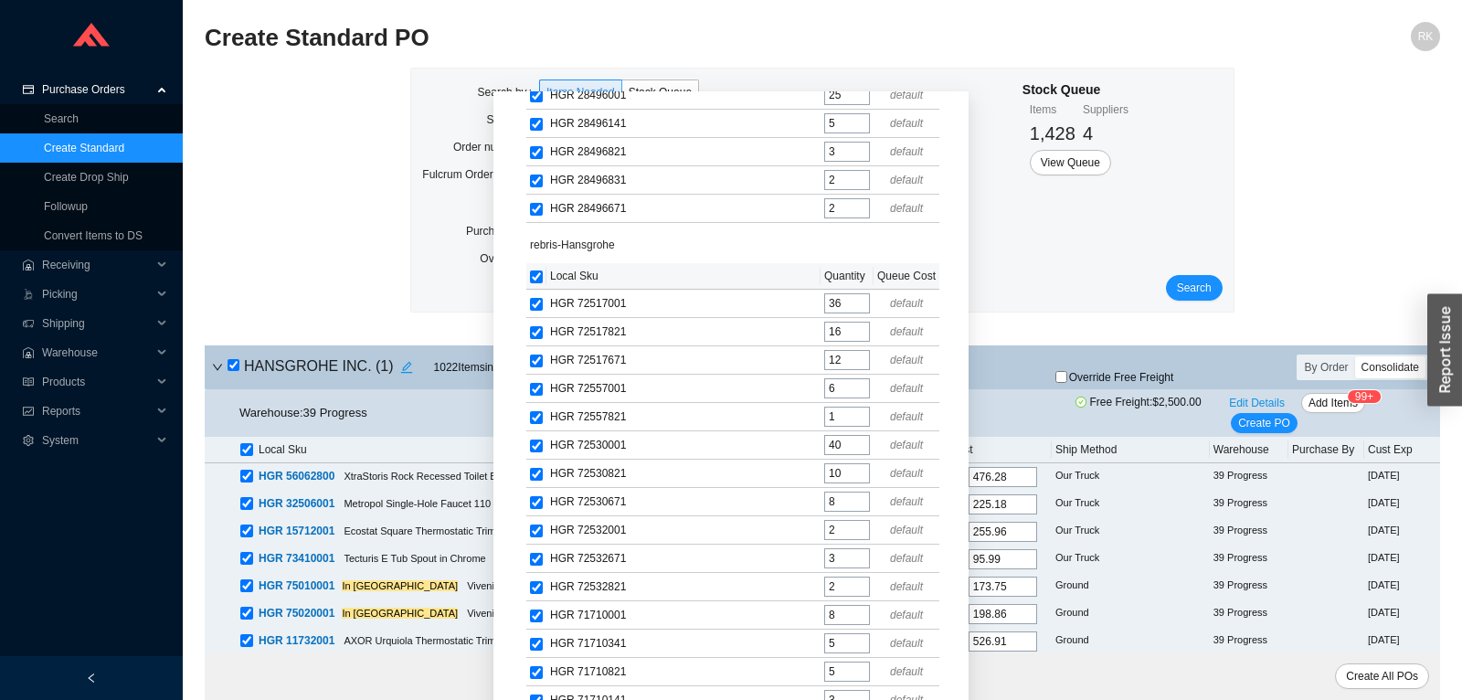
checkbox input "true"
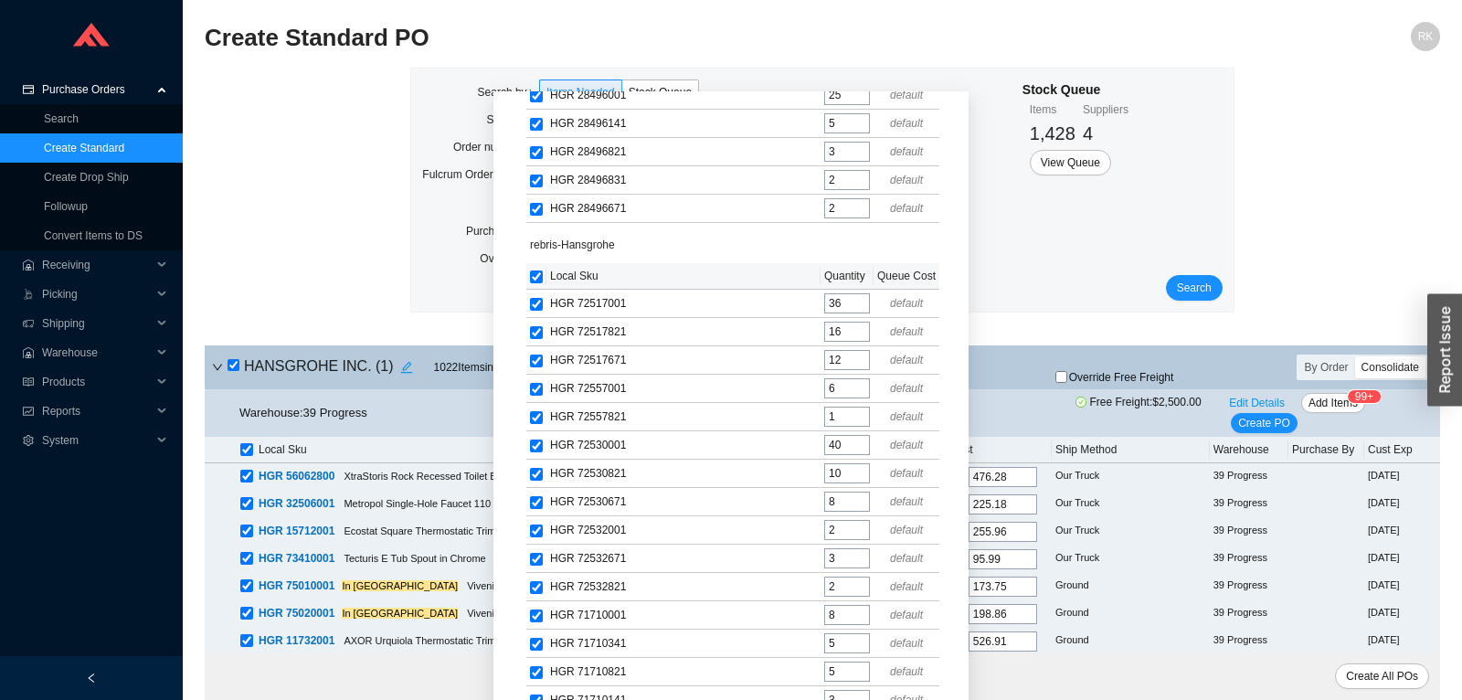
checkbox input "true"
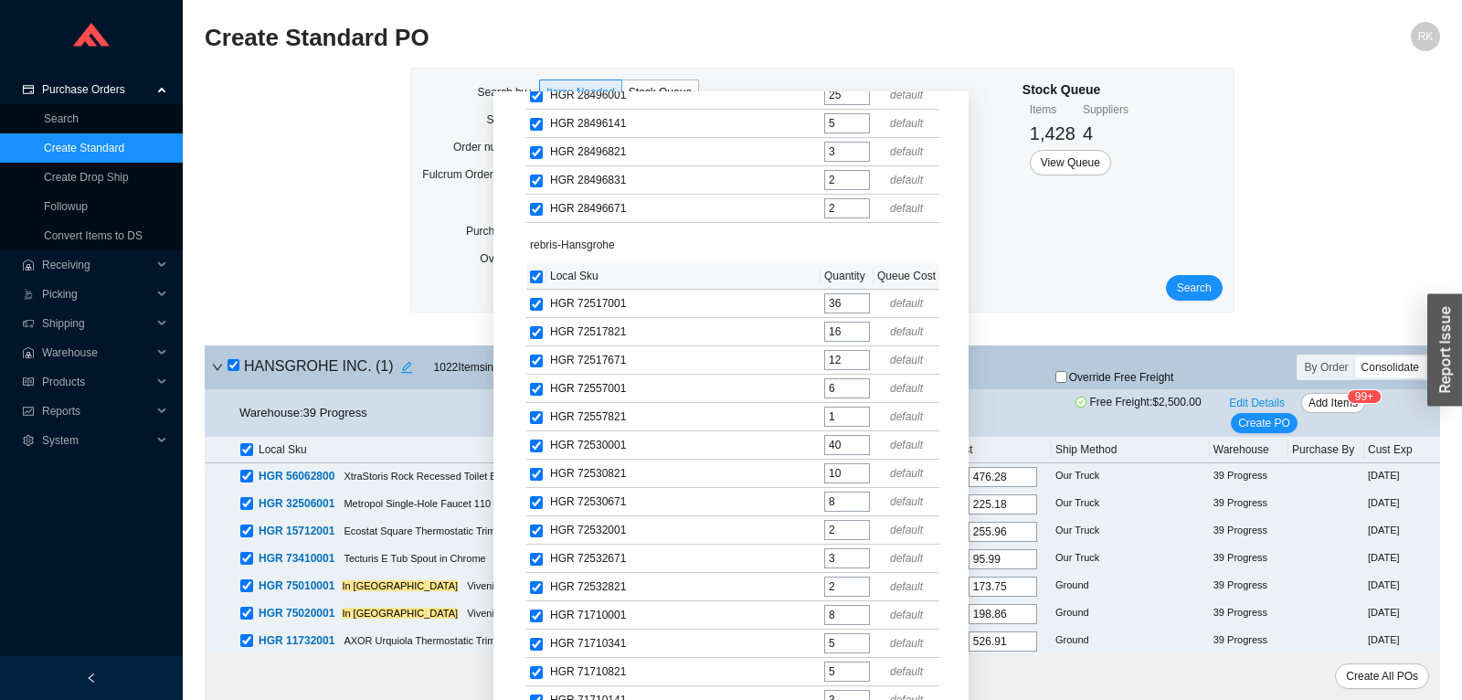
checkbox input "true"
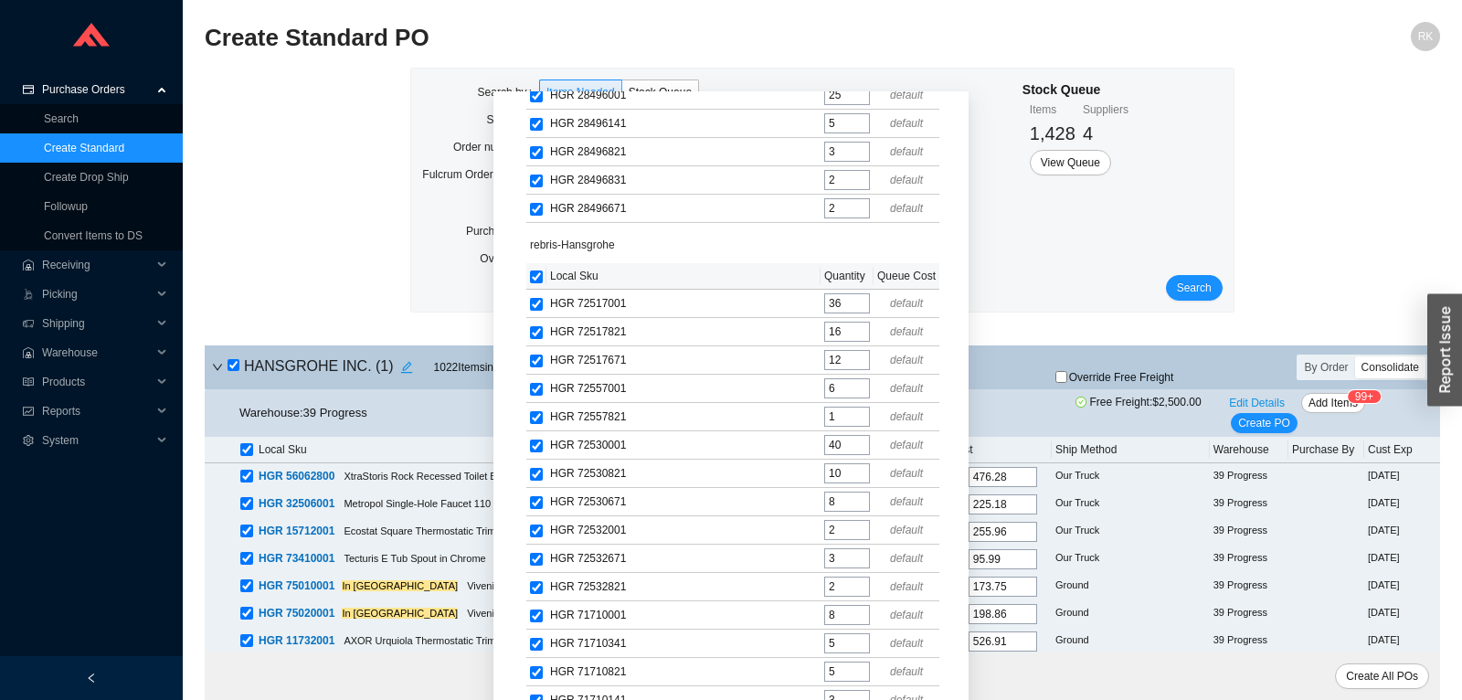
checkbox input "true"
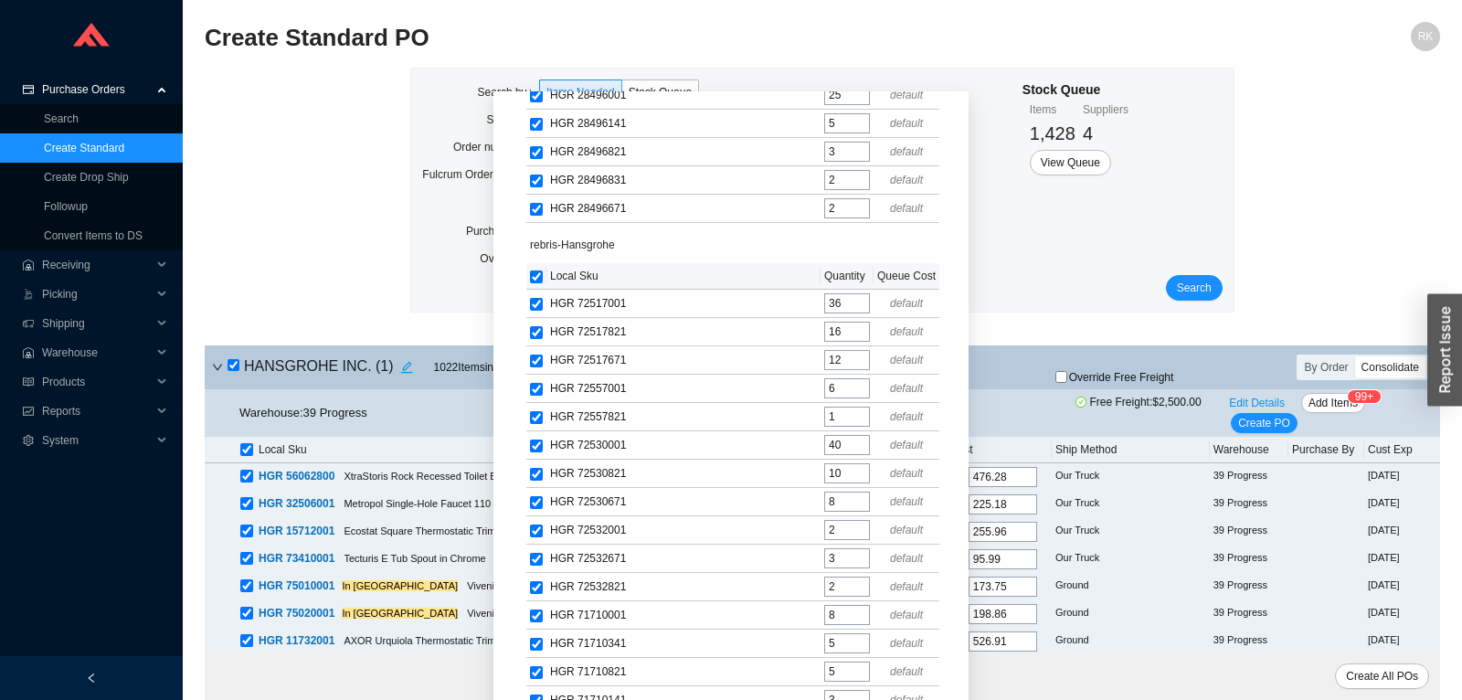
checkbox input "true"
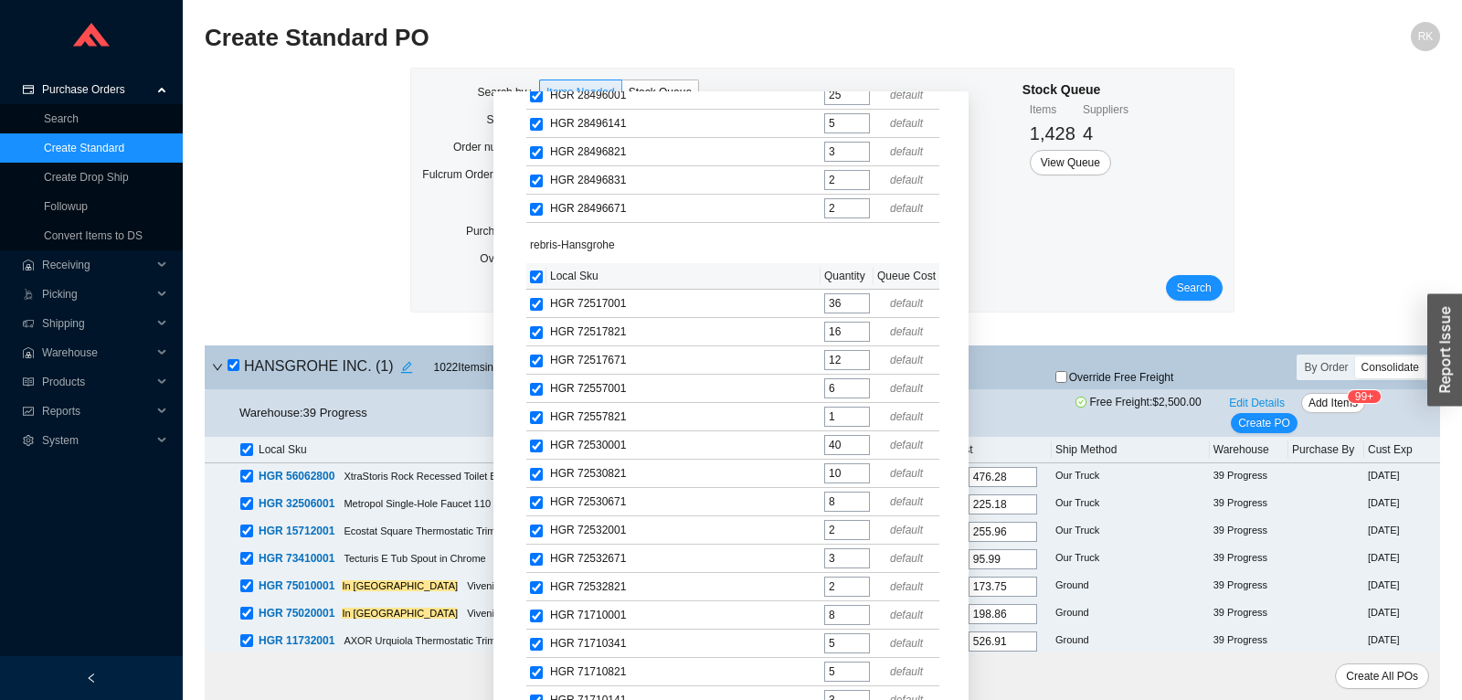
checkbox input "true"
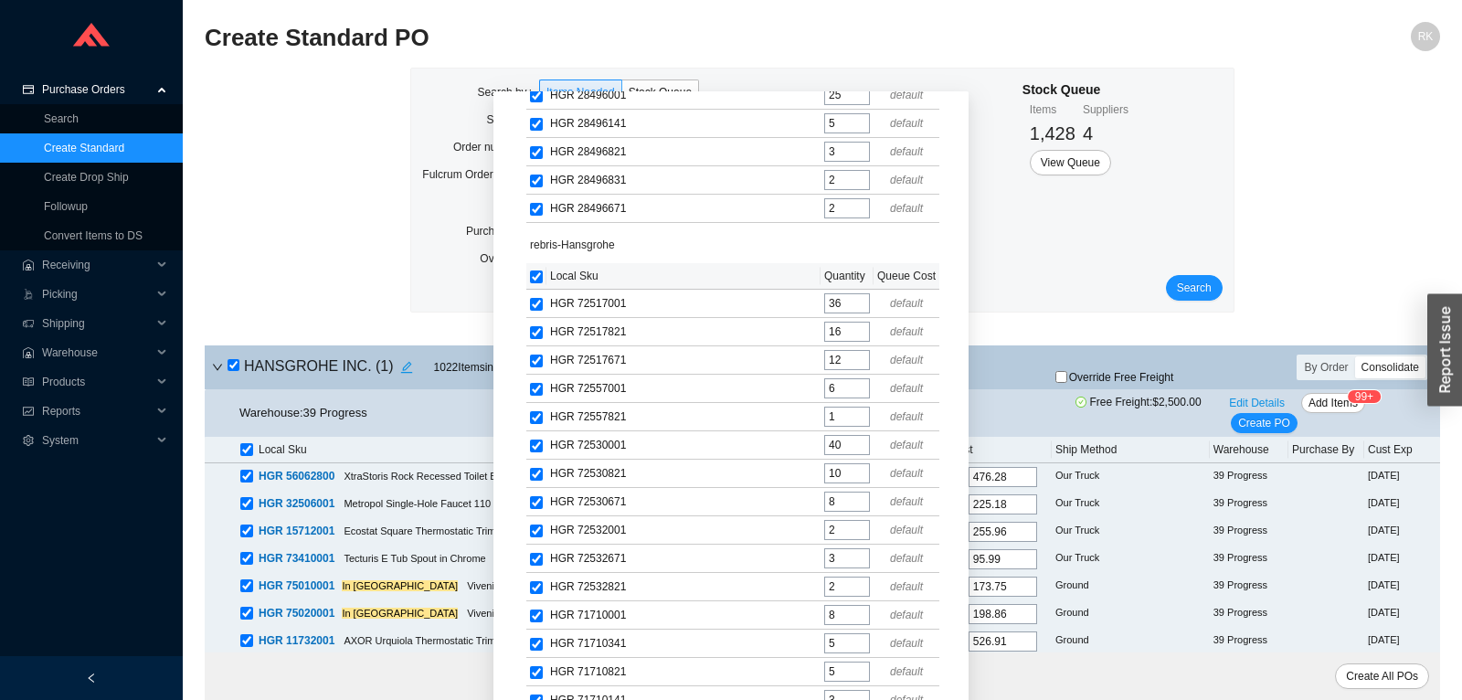
checkbox input "true"
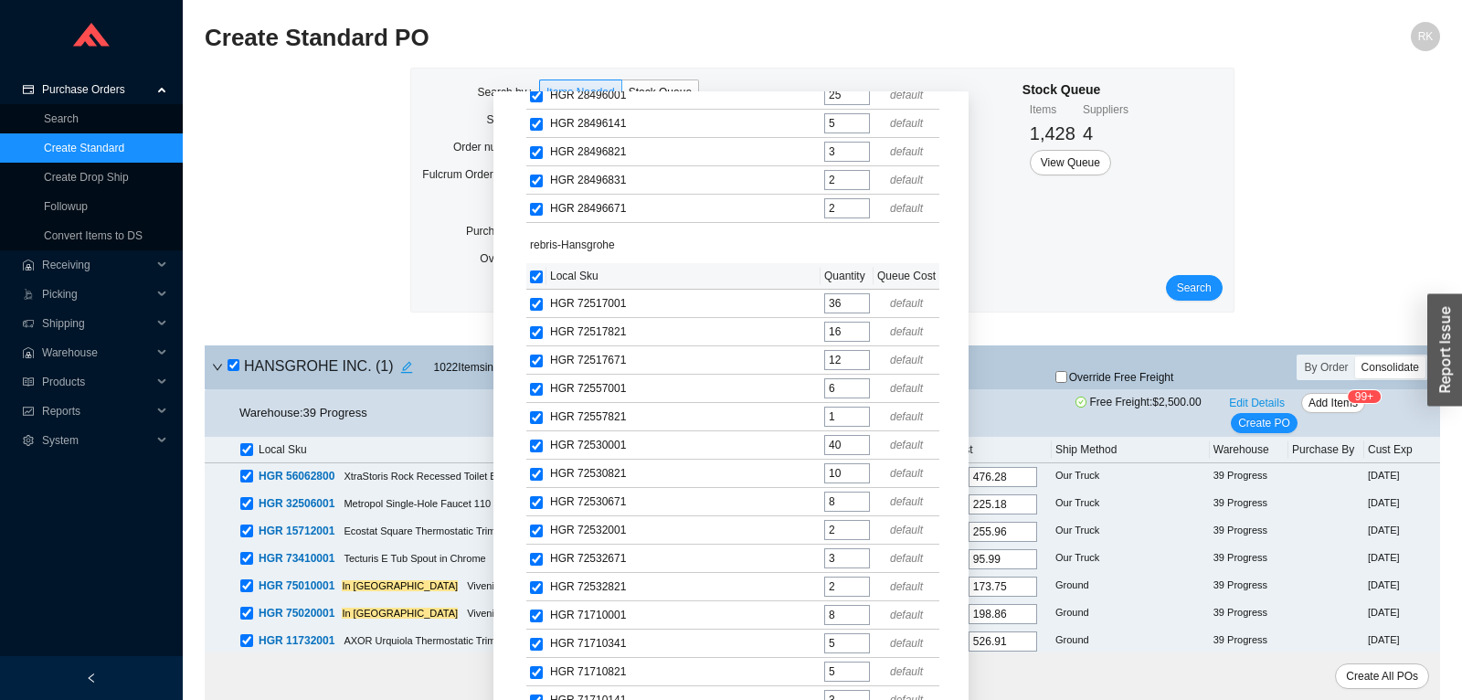
checkbox input "true"
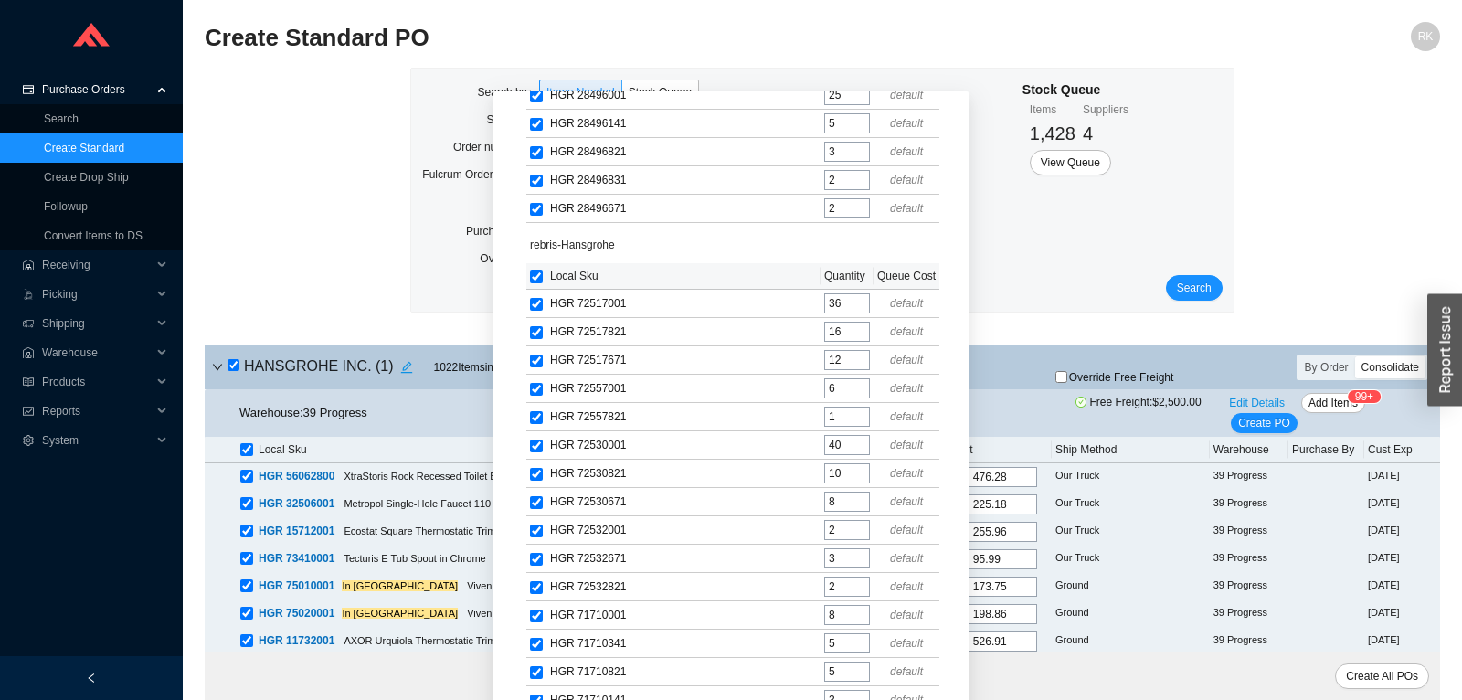
checkbox input "true"
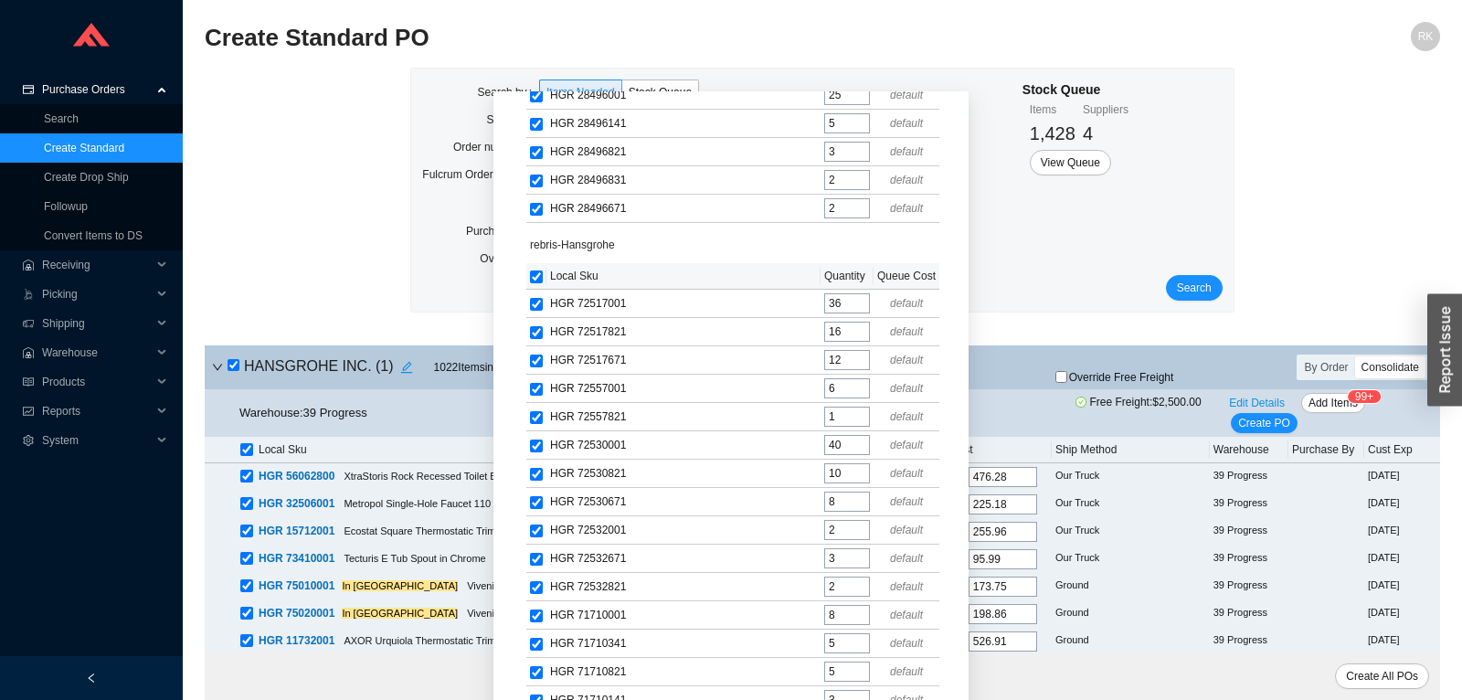
checkbox input "true"
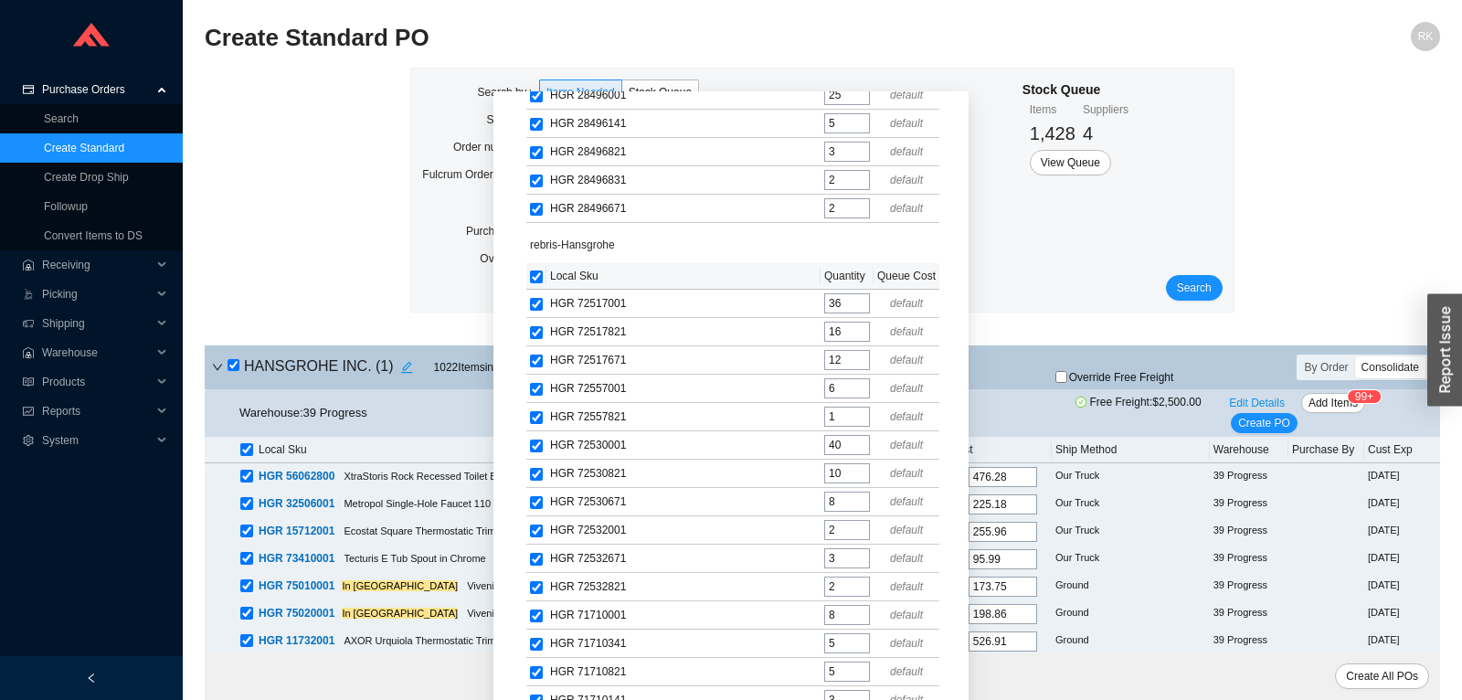
checkbox input "true"
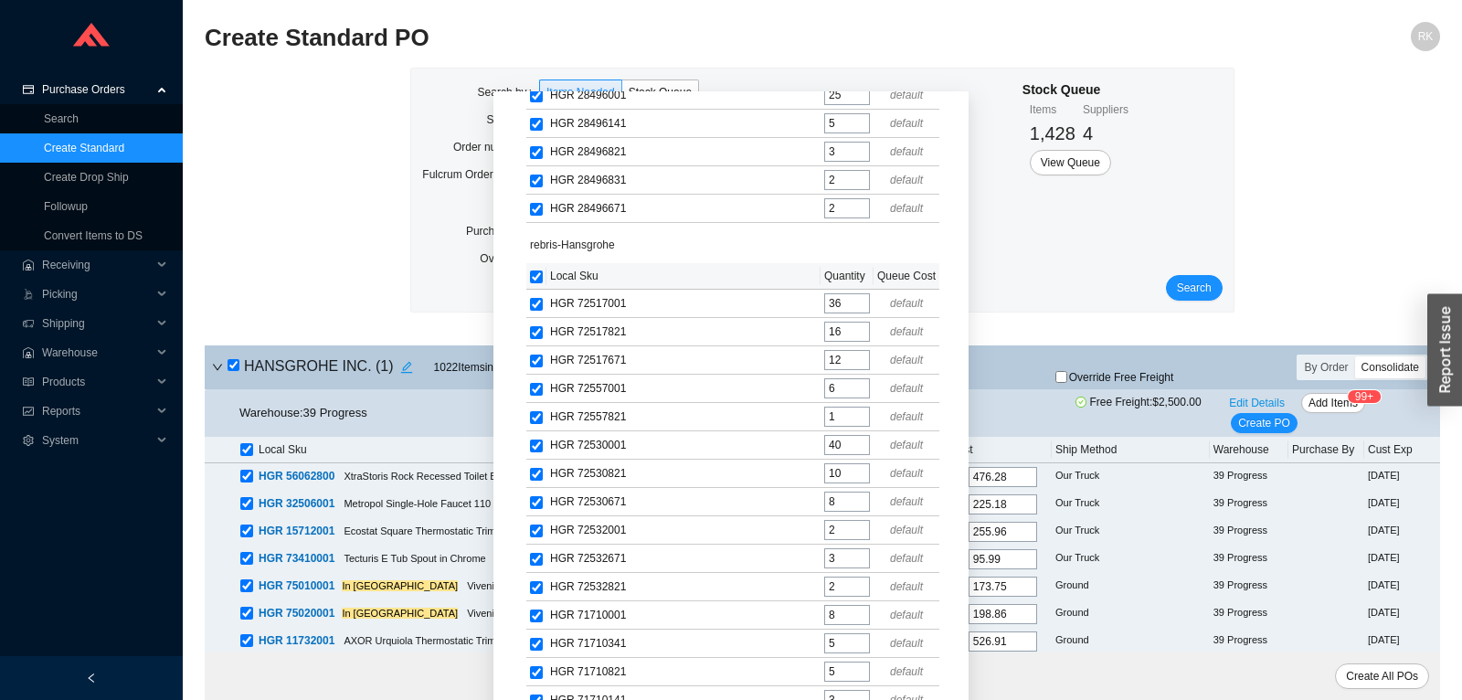
checkbox input "true"
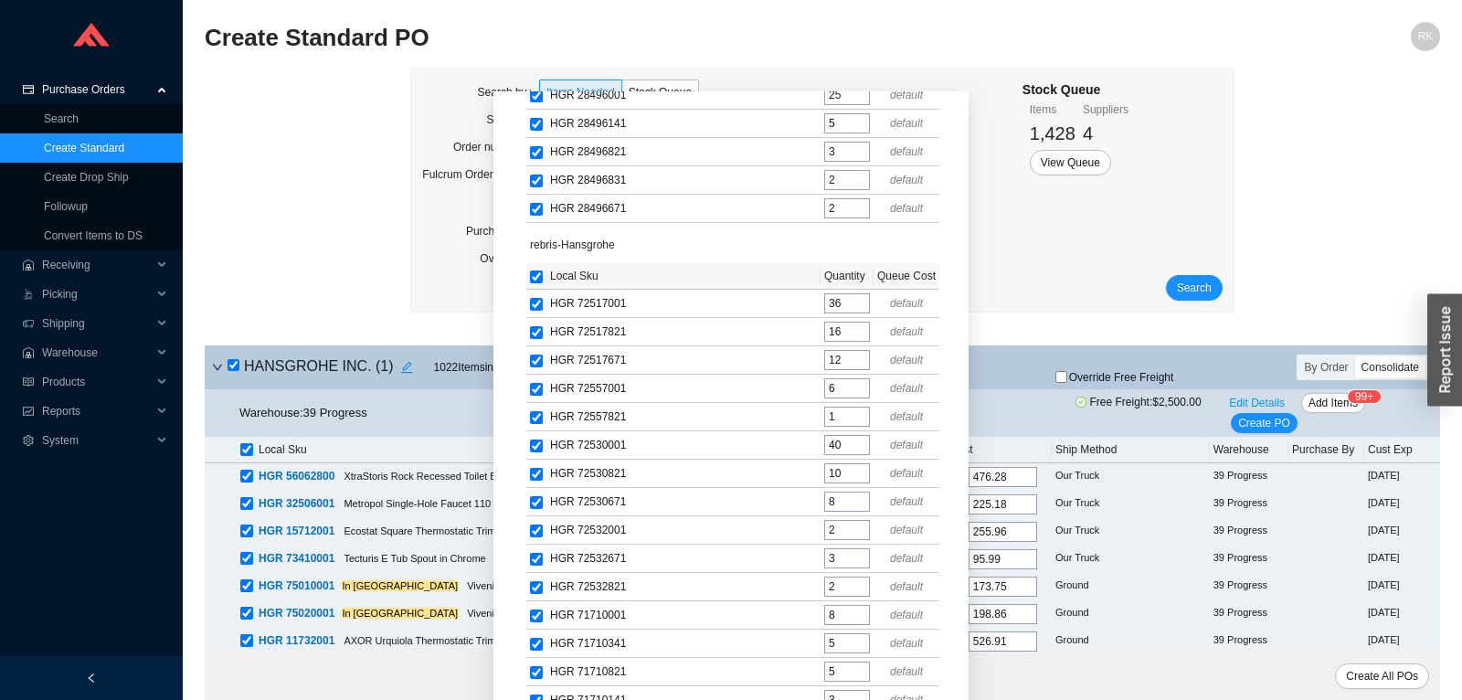
checkbox input "true"
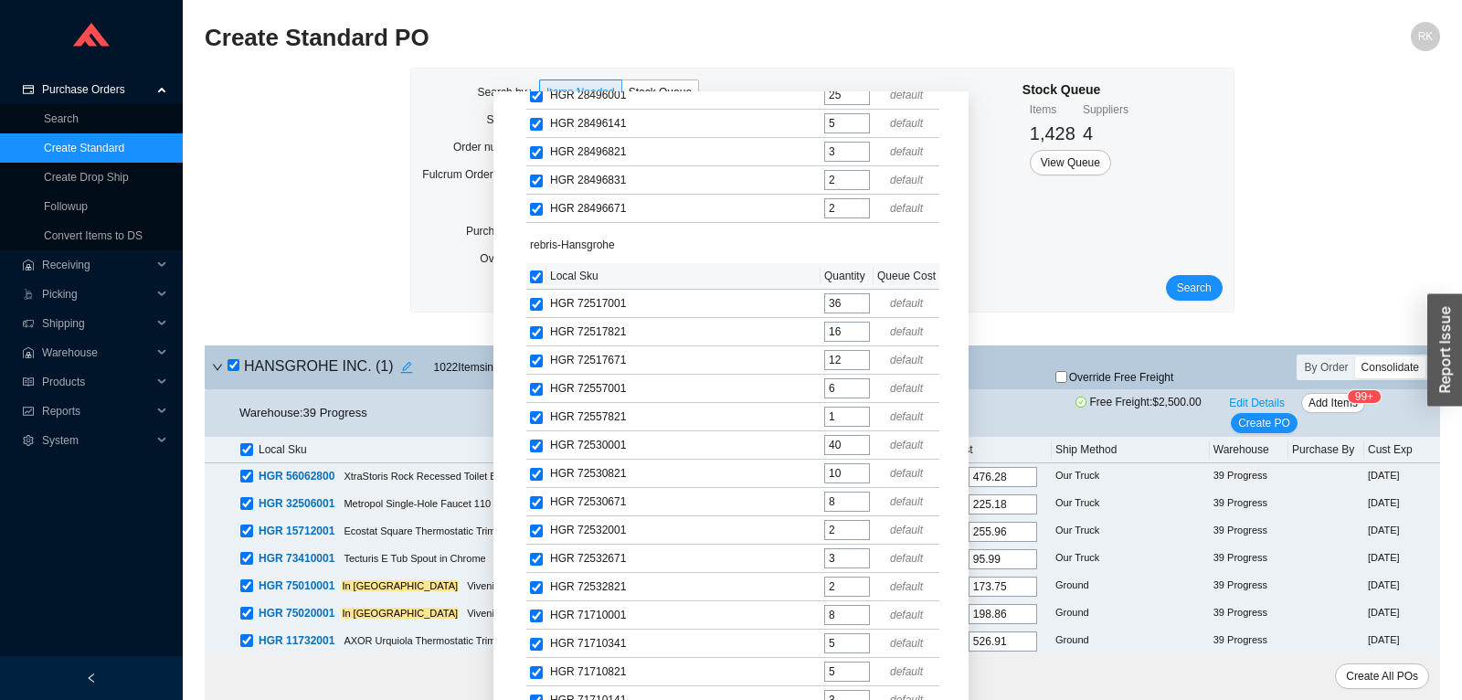
checkbox input "true"
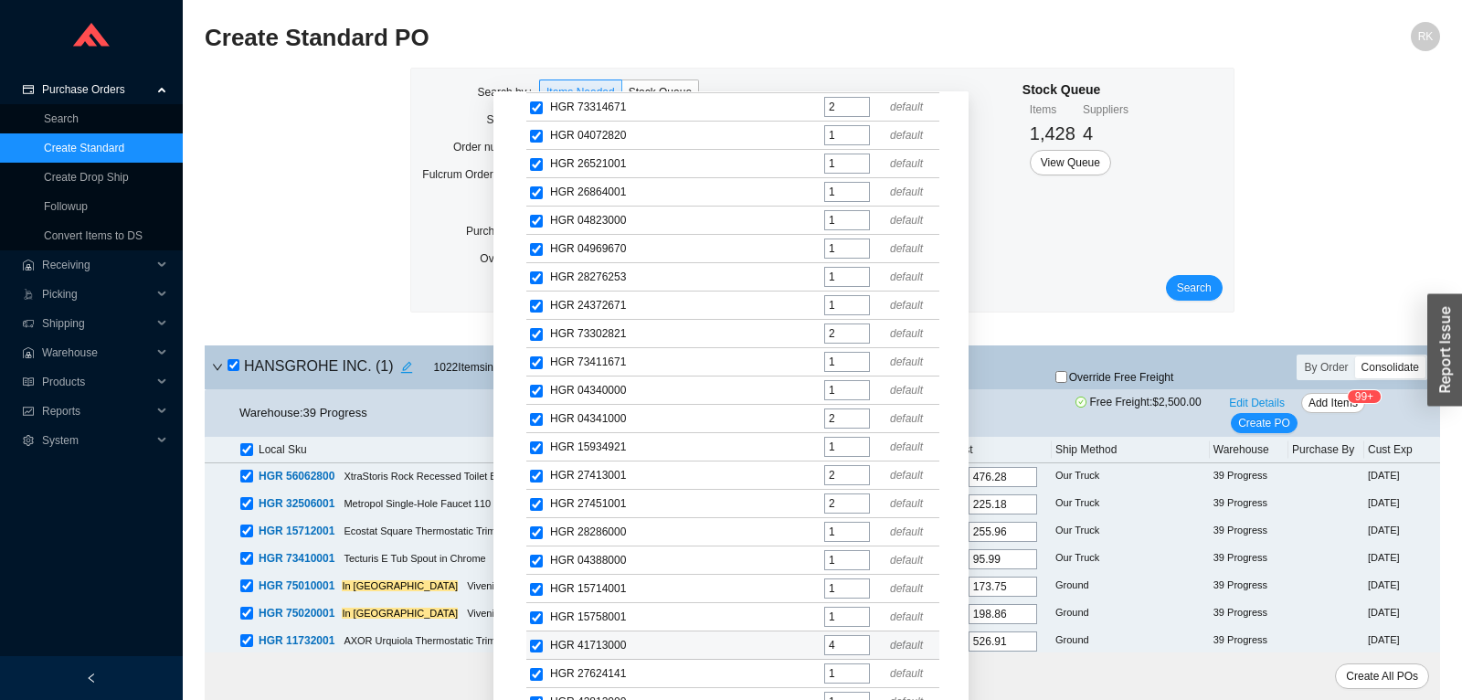
scroll to position [113, 0]
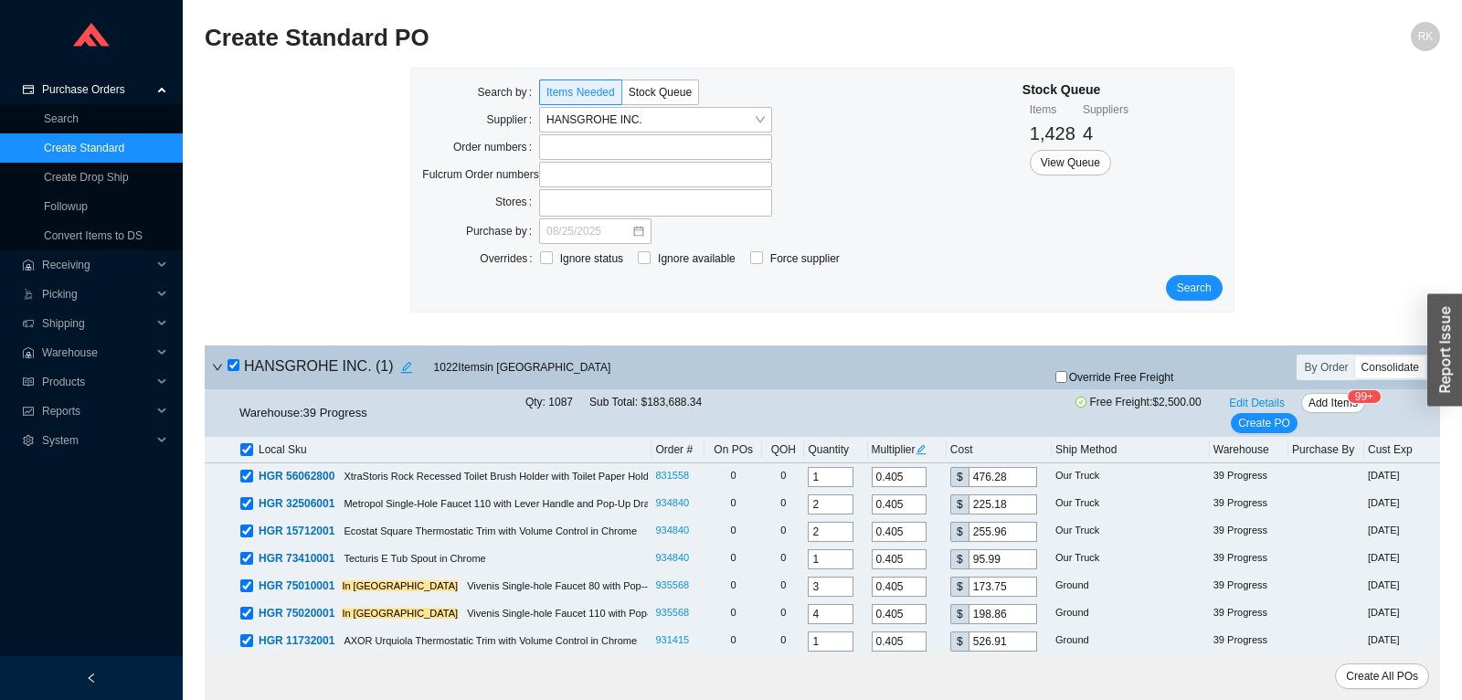
scroll to position [0, 0]
click at [927, 448] on icon "edit" at bounding box center [921, 449] width 11 height 11
click at [1322, 260] on div "Search by Items Needed Stock Queue Supplier HANSGROHE INC. Order numbers Fulcru…" at bounding box center [822, 199] width 1235 height 263
click at [926, 446] on icon "edit" at bounding box center [921, 449] width 10 height 10
drag, startPoint x: 938, startPoint y: 374, endPoint x: 970, endPoint y: 374, distance: 31.1
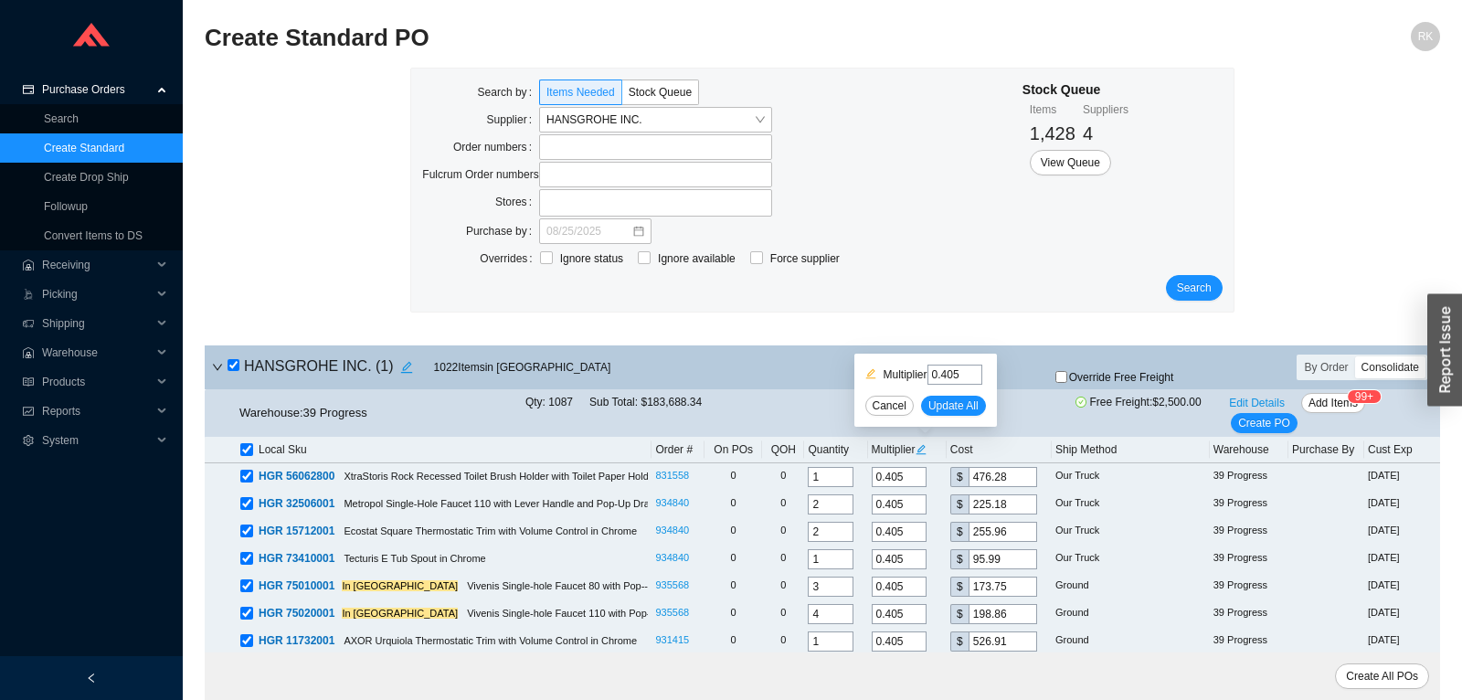
click at [970, 374] on input "0.405" at bounding box center [955, 375] width 55 height 20
paste input "tel"
click at [962, 376] on input "0.405" at bounding box center [955, 375] width 55 height 20
drag, startPoint x: 962, startPoint y: 376, endPoint x: 907, endPoint y: 377, distance: 55.8
click at [928, 377] on input "0.405" at bounding box center [955, 375] width 55 height 20
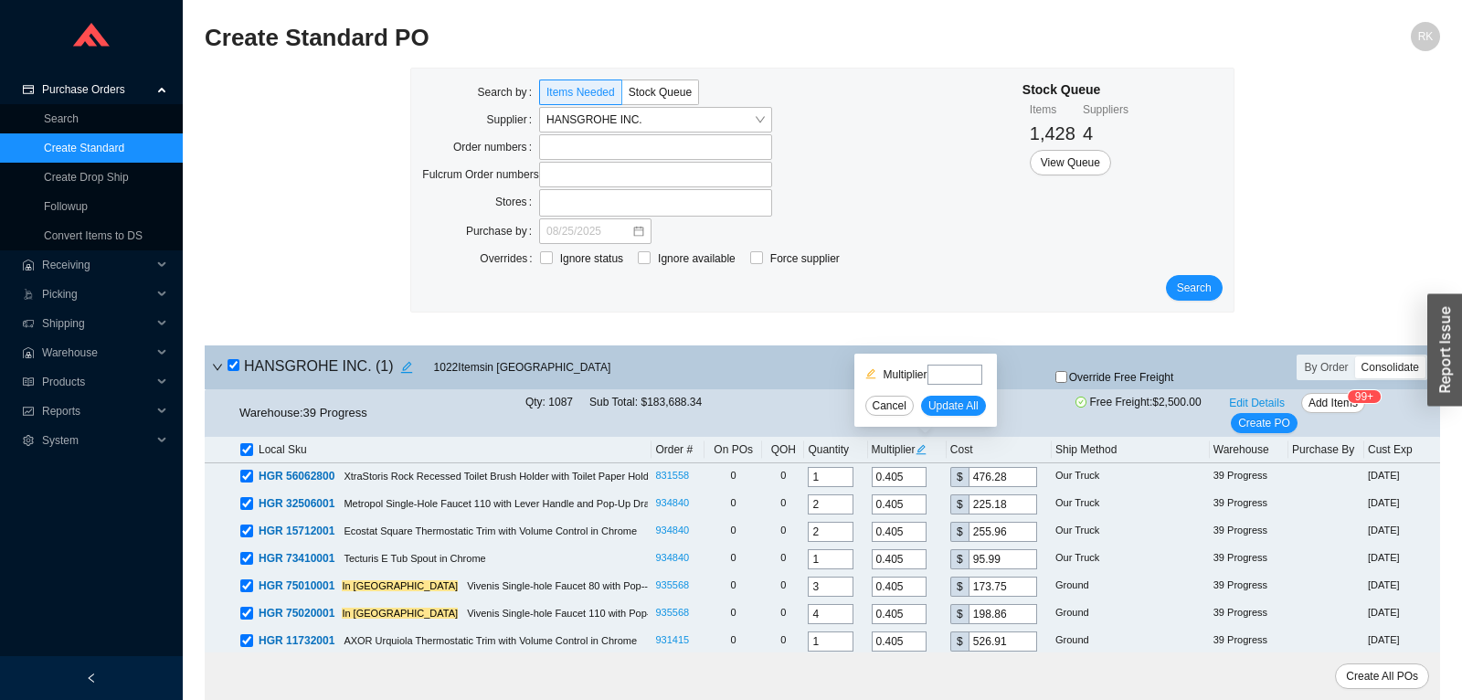
paste input "tel"
click at [926, 451] on icon "edit" at bounding box center [921, 449] width 11 height 11
click at [945, 375] on input "tel" at bounding box center [955, 375] width 55 height 20
click at [958, 371] on input "tel" at bounding box center [955, 375] width 55 height 20
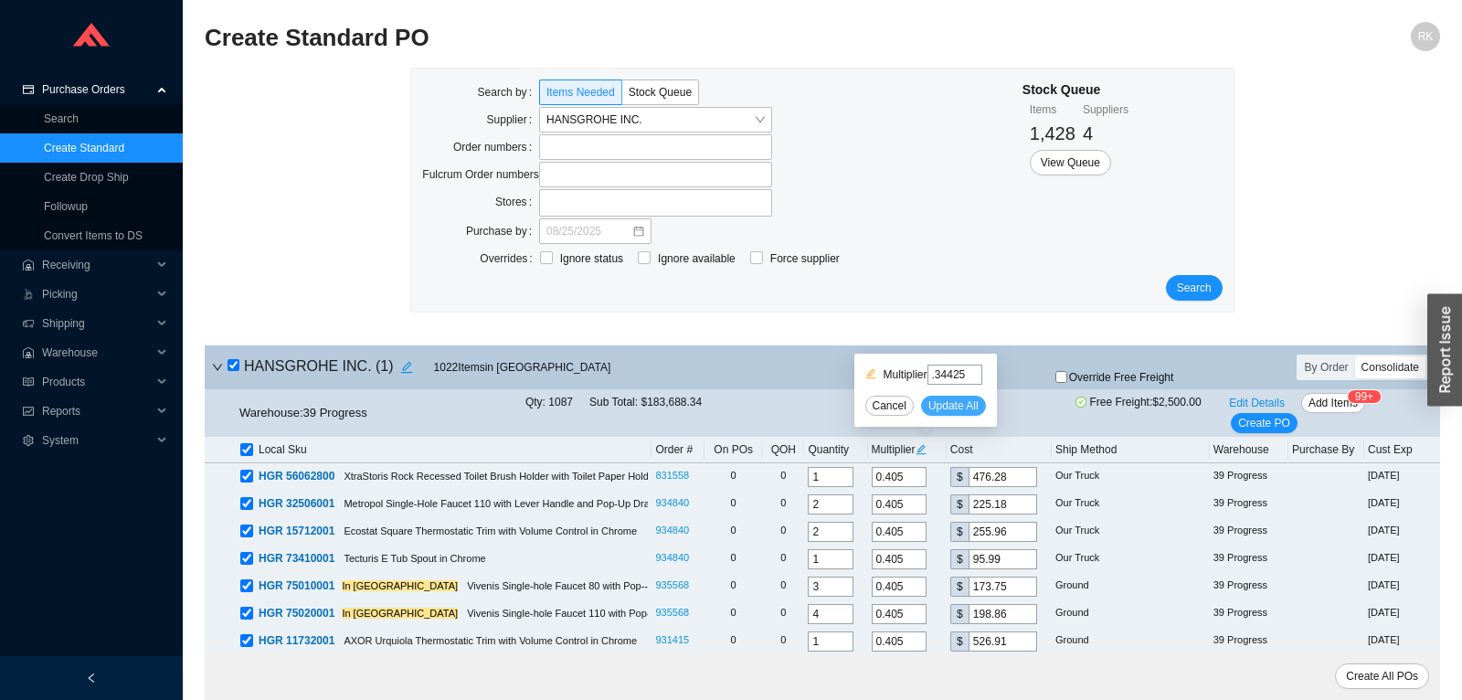
click at [965, 401] on span "Update All" at bounding box center [953, 406] width 50 height 18
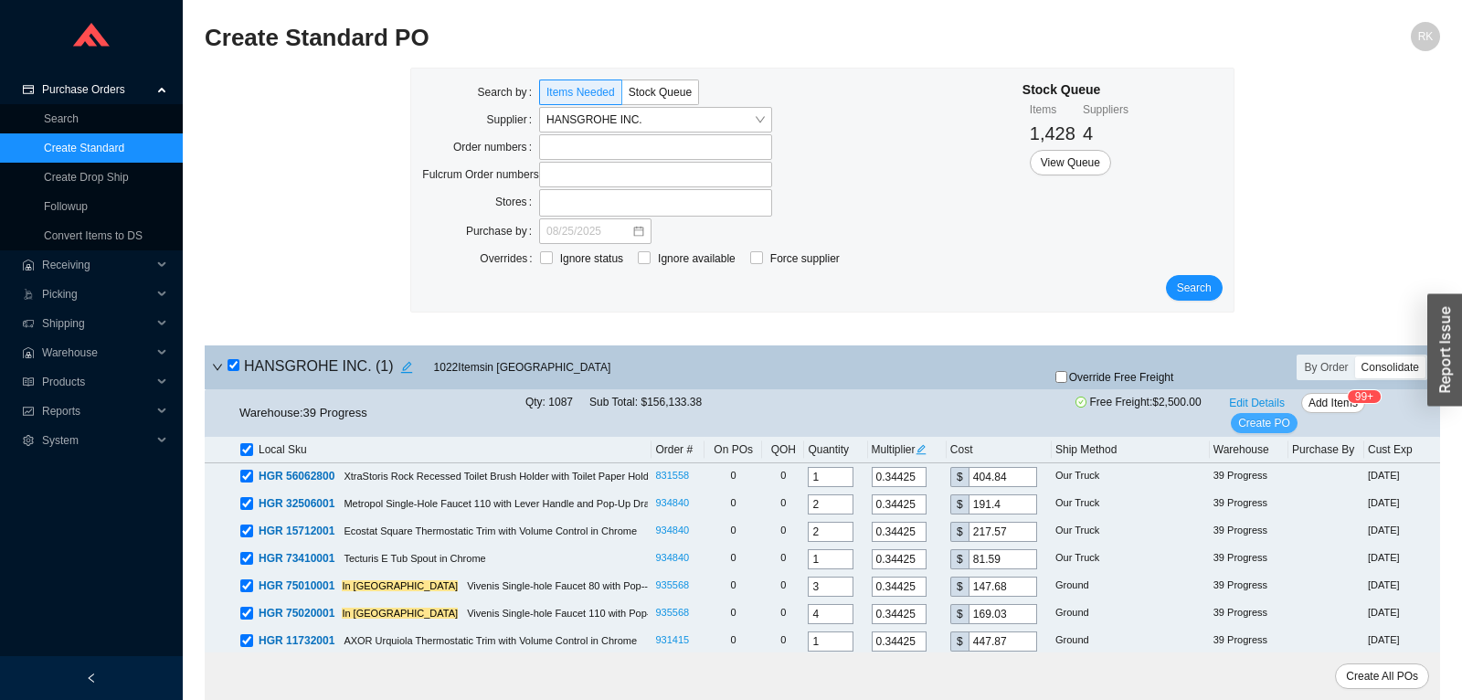
click at [1256, 419] on span "Create PO" at bounding box center [1264, 423] width 52 height 18
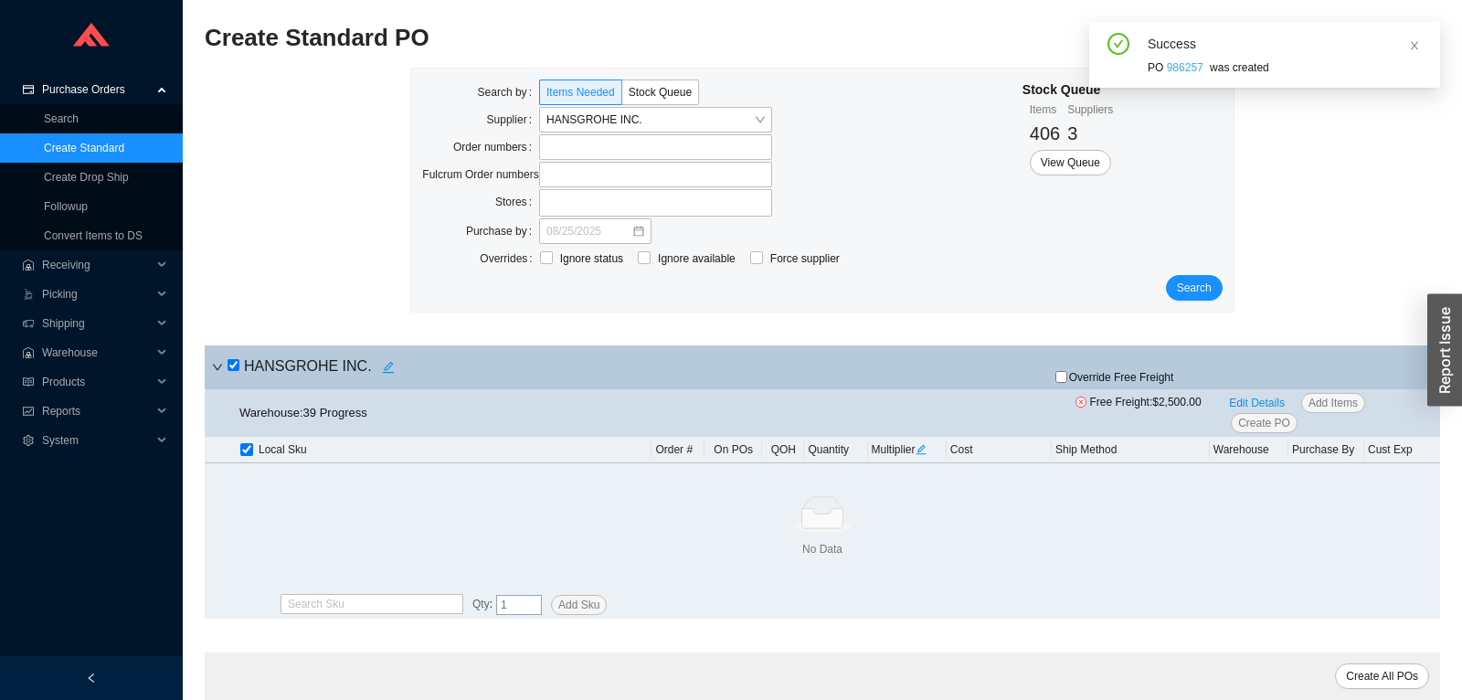
click at [1186, 67] on link "986257" at bounding box center [1185, 67] width 37 height 13
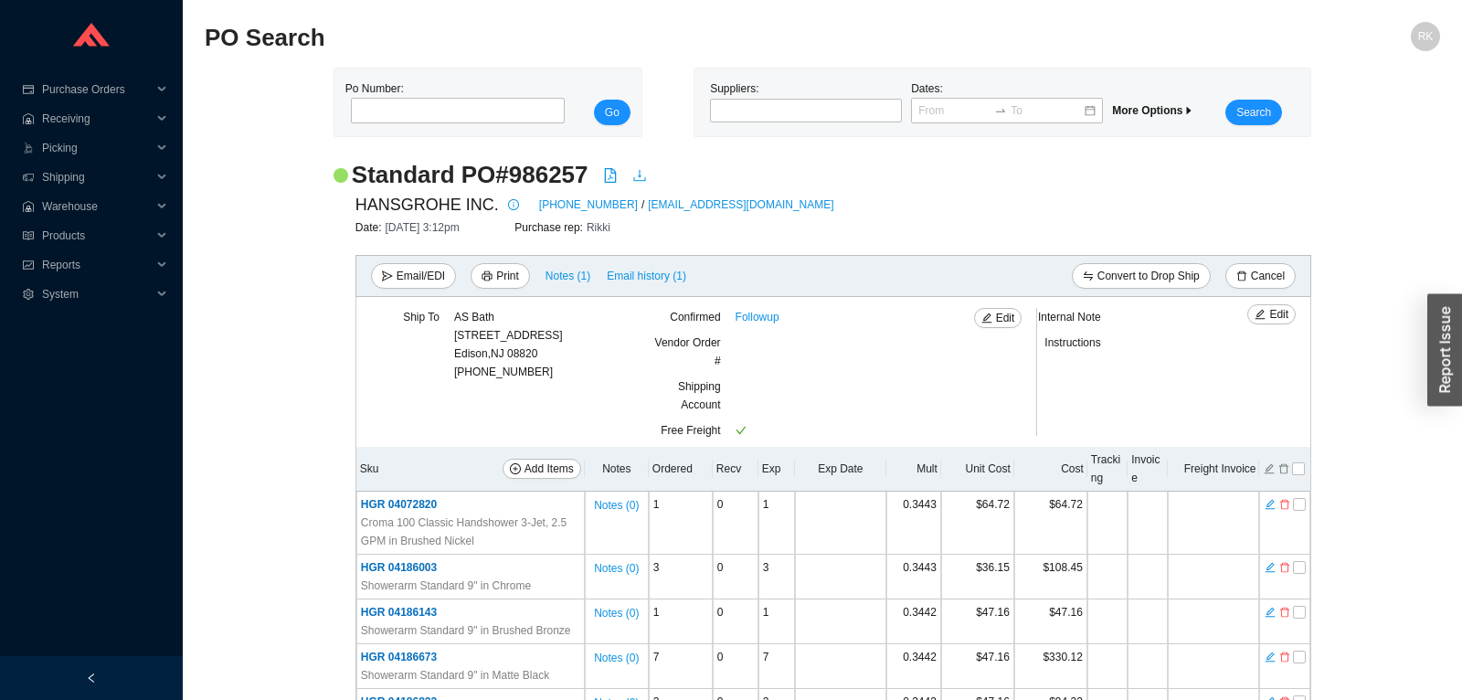
click at [642, 175] on icon "download" at bounding box center [639, 175] width 15 height 15
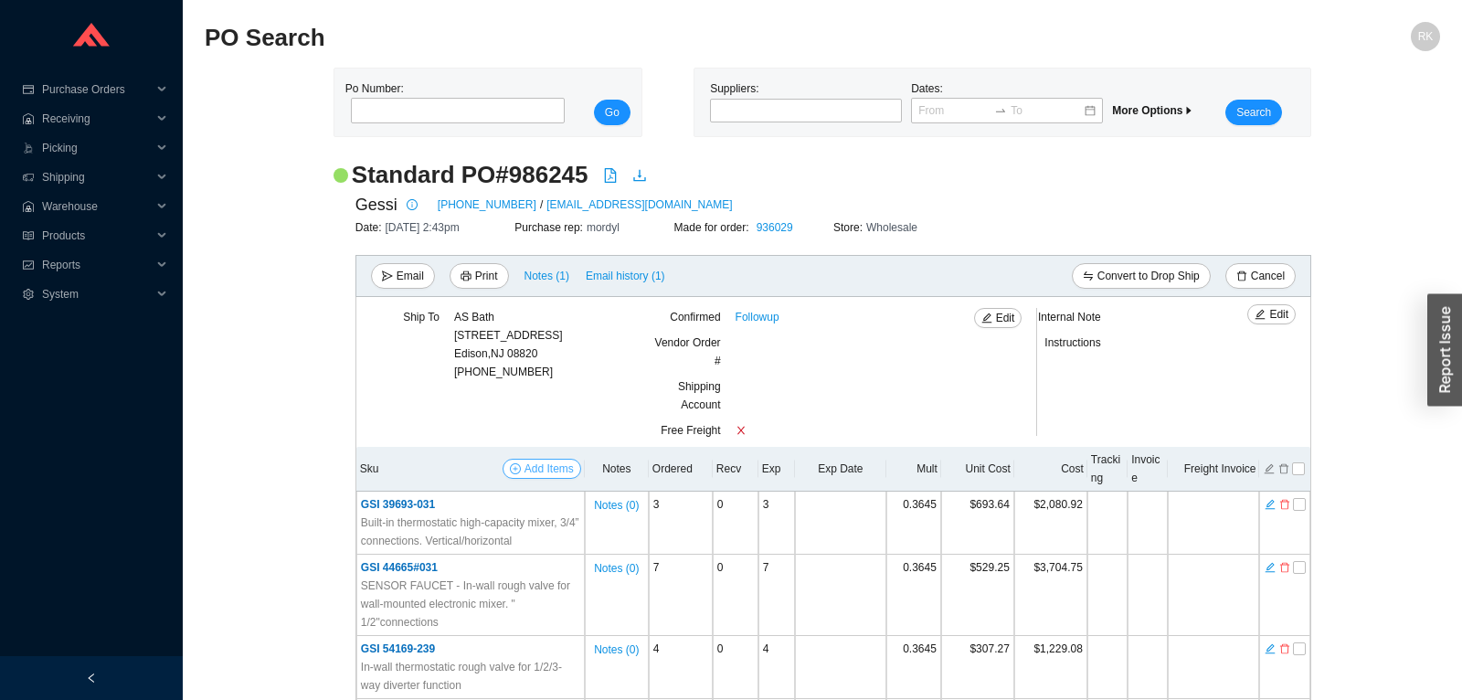
click at [537, 476] on span "Add Items" at bounding box center [549, 469] width 49 height 18
select select "625"
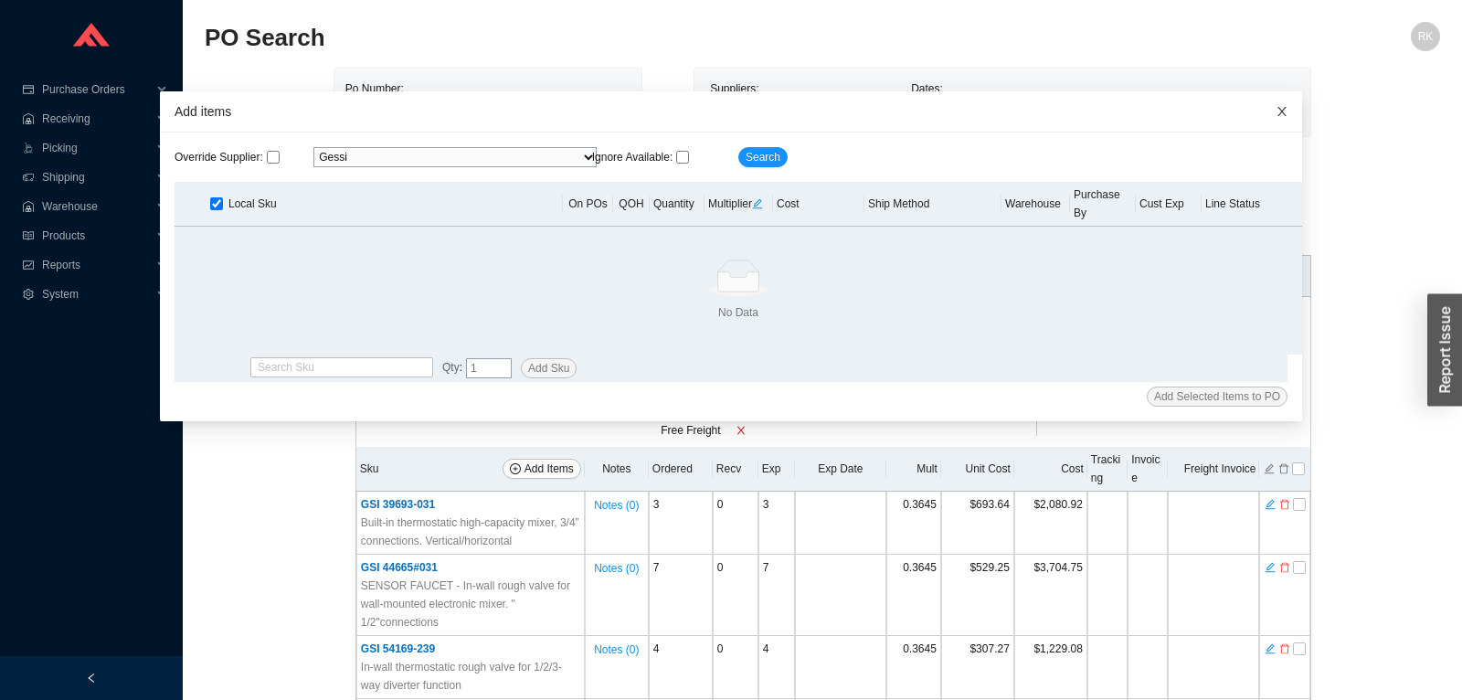
drag, startPoint x: 1279, startPoint y: 106, endPoint x: 144, endPoint y: 21, distance: 1138.1
click at [1278, 106] on icon "close" at bounding box center [1282, 111] width 13 height 13
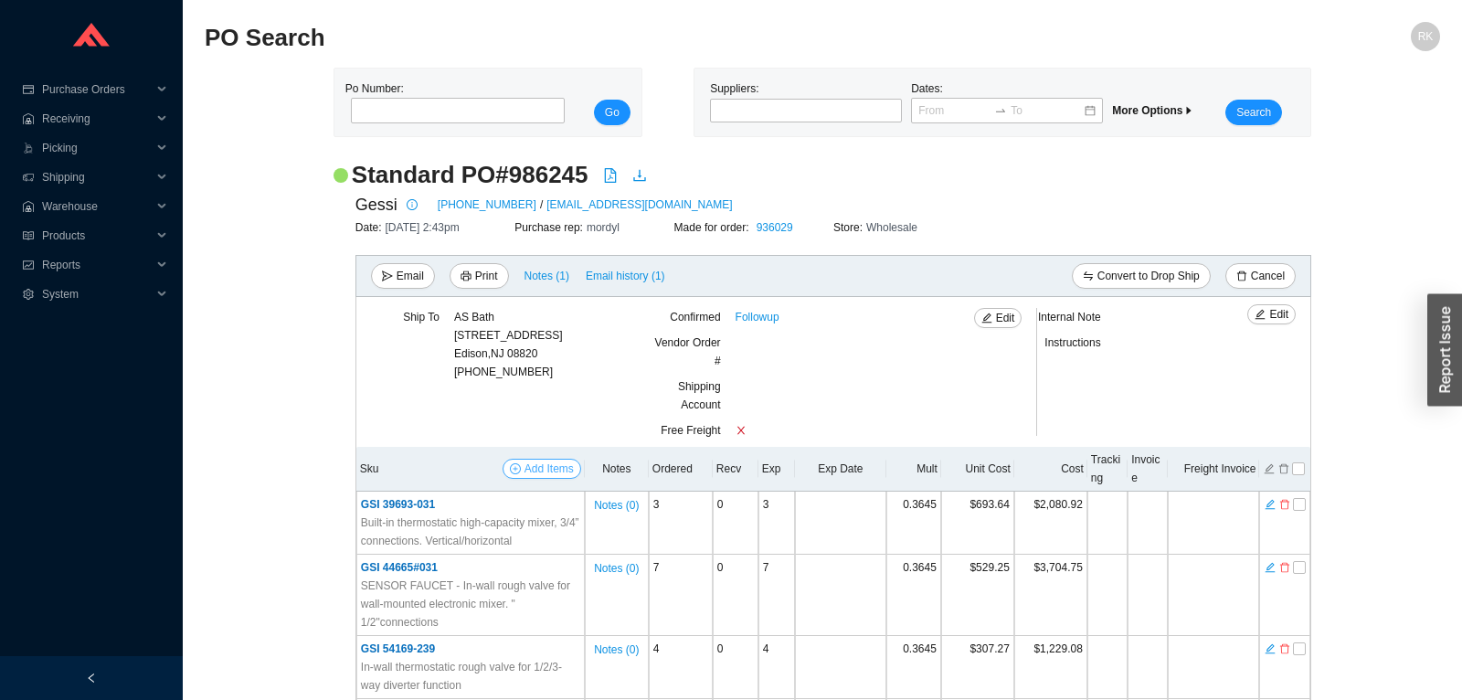
click at [562, 466] on span "Add Items" at bounding box center [549, 469] width 49 height 18
select select "625"
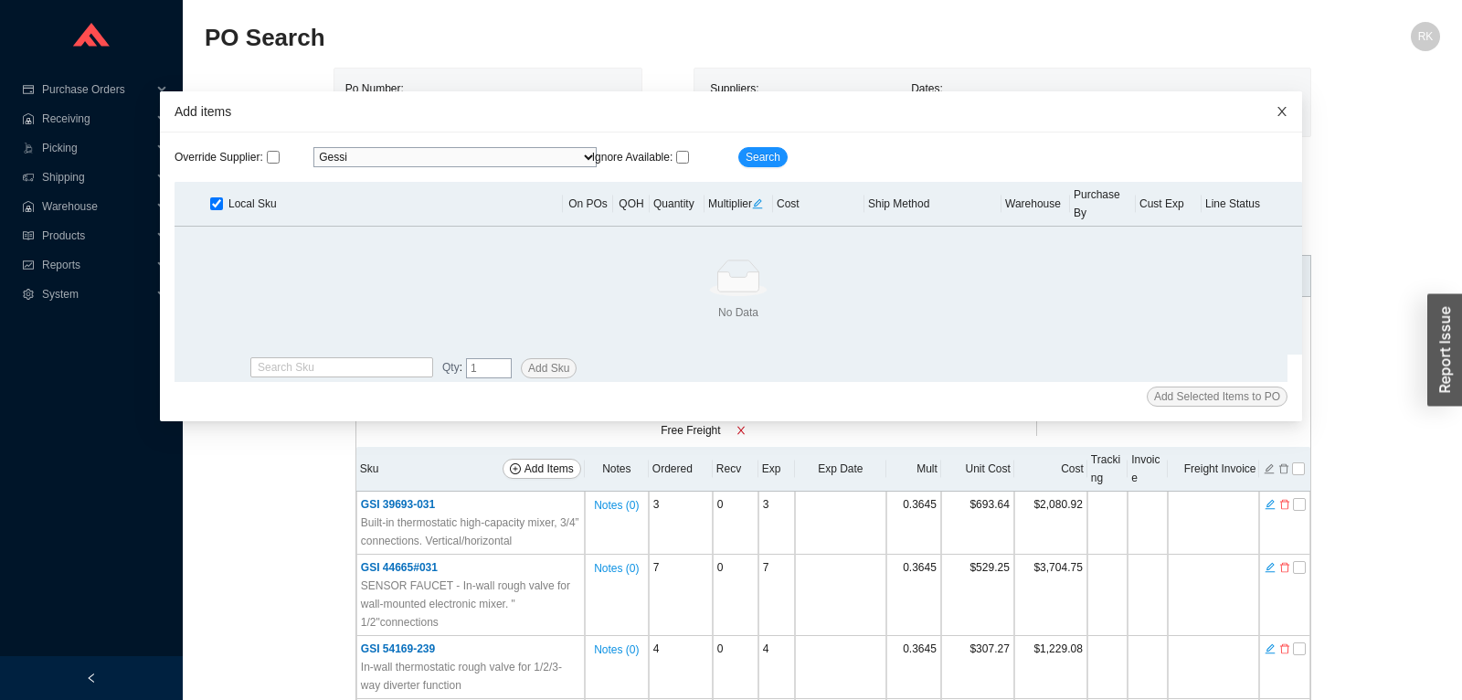
click at [1278, 112] on icon "close" at bounding box center [1282, 111] width 13 height 13
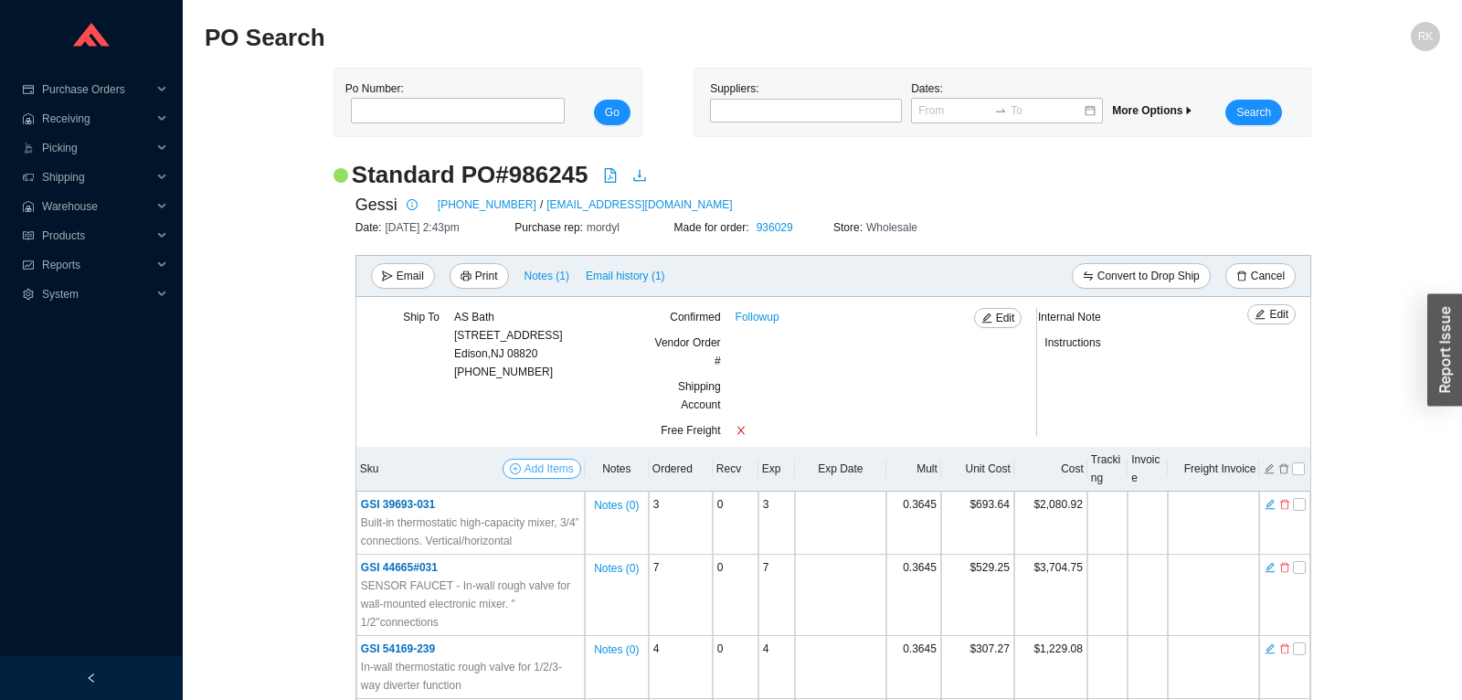
click at [533, 464] on span "Add Items" at bounding box center [549, 469] width 49 height 18
select select "625"
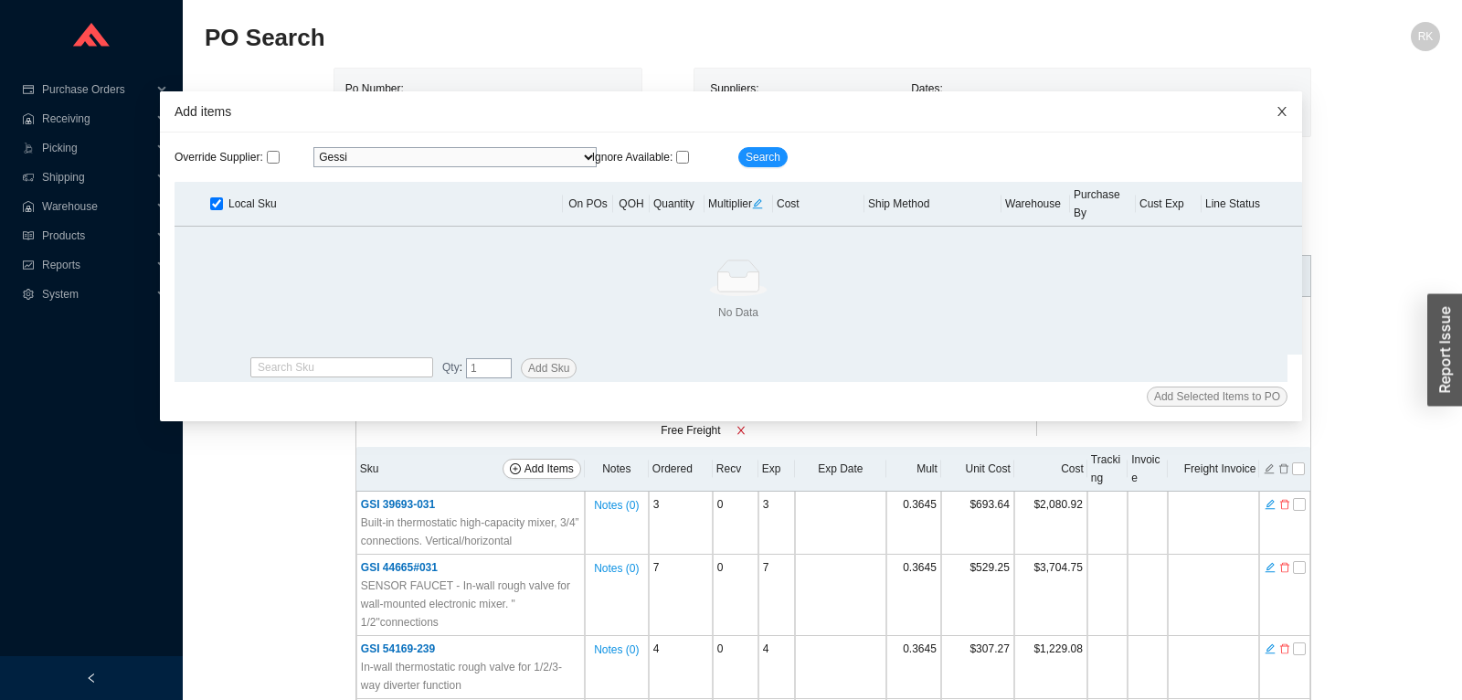
click at [1283, 108] on icon "close" at bounding box center [1282, 111] width 13 height 13
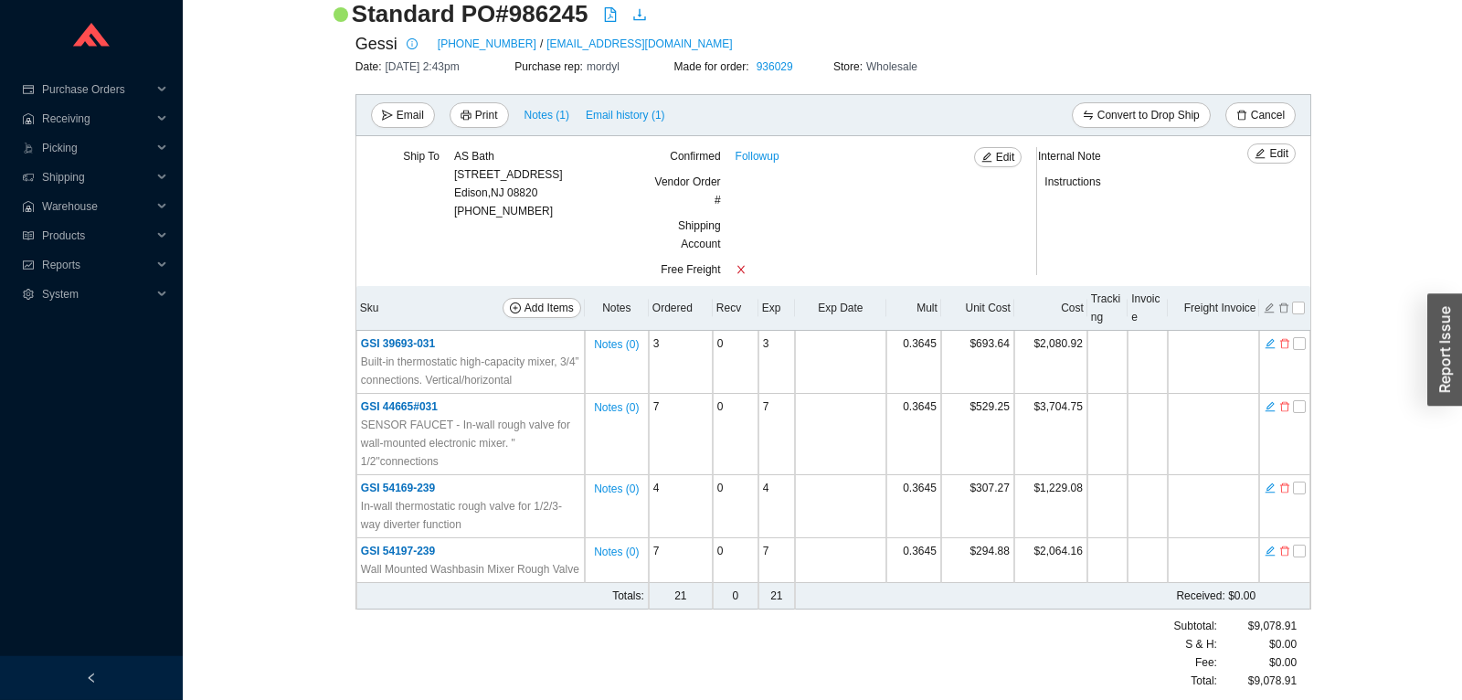
scroll to position [167, 0]
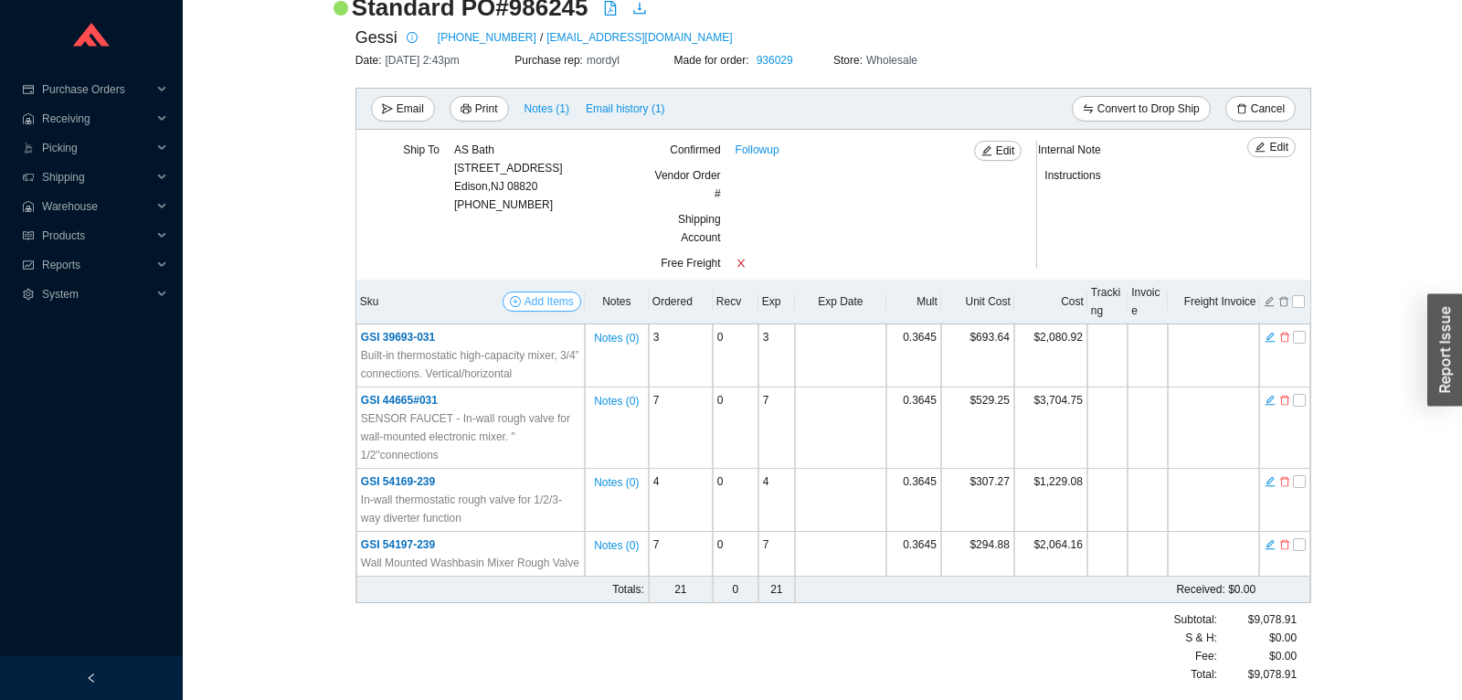
click at [559, 308] on span "Add Items" at bounding box center [549, 301] width 49 height 18
select select "625"
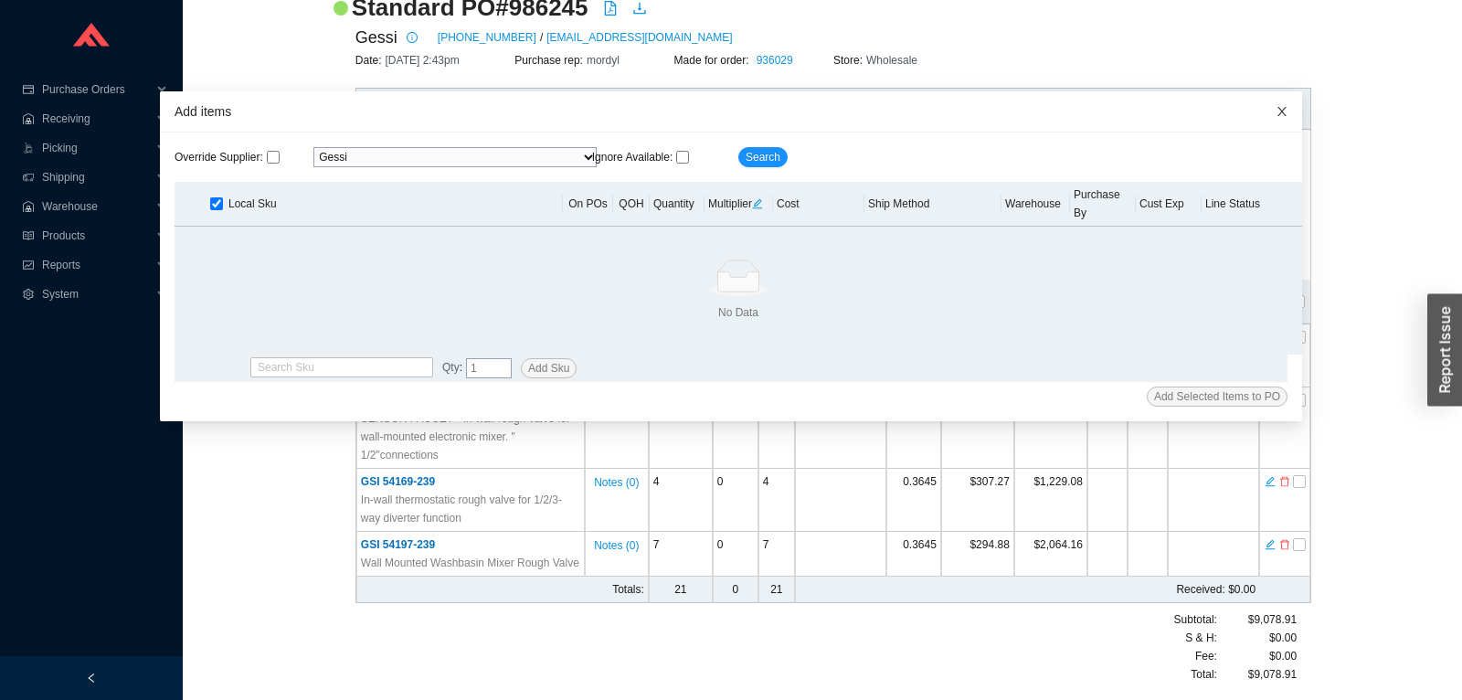
click at [1283, 113] on icon "close" at bounding box center [1282, 111] width 9 height 9
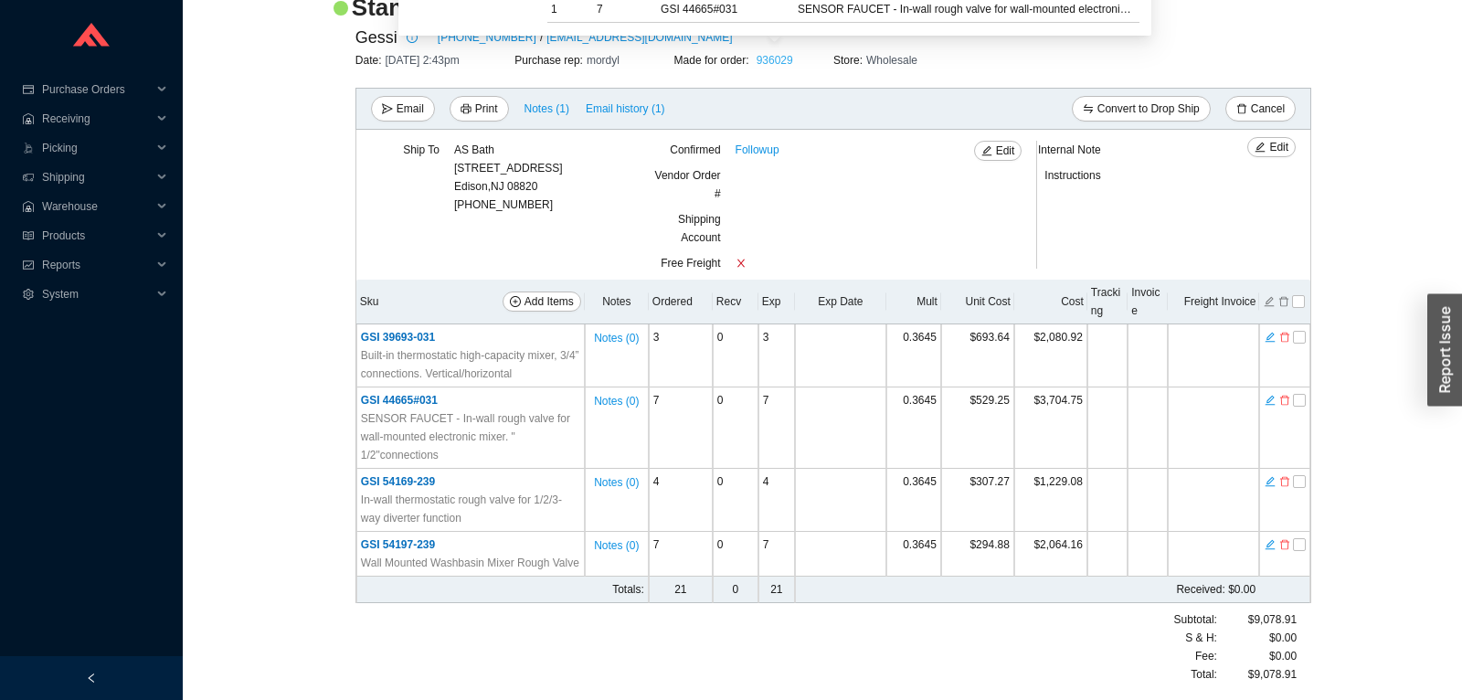
click at [776, 62] on link "936029" at bounding box center [775, 60] width 37 height 13
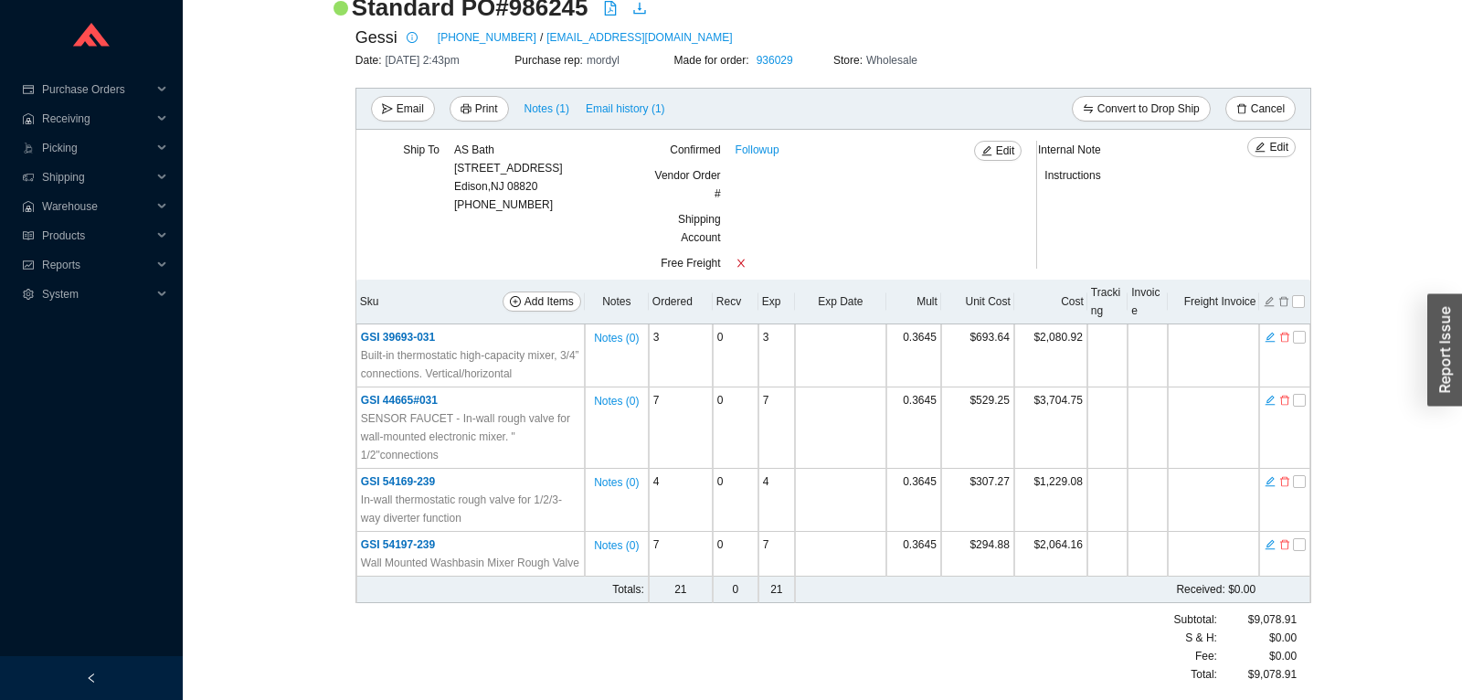
click at [569, 10] on h2 "Standard PO # 986245" at bounding box center [470, 8] width 237 height 32
click at [556, 301] on span "Add Items" at bounding box center [549, 301] width 49 height 18
select select "625"
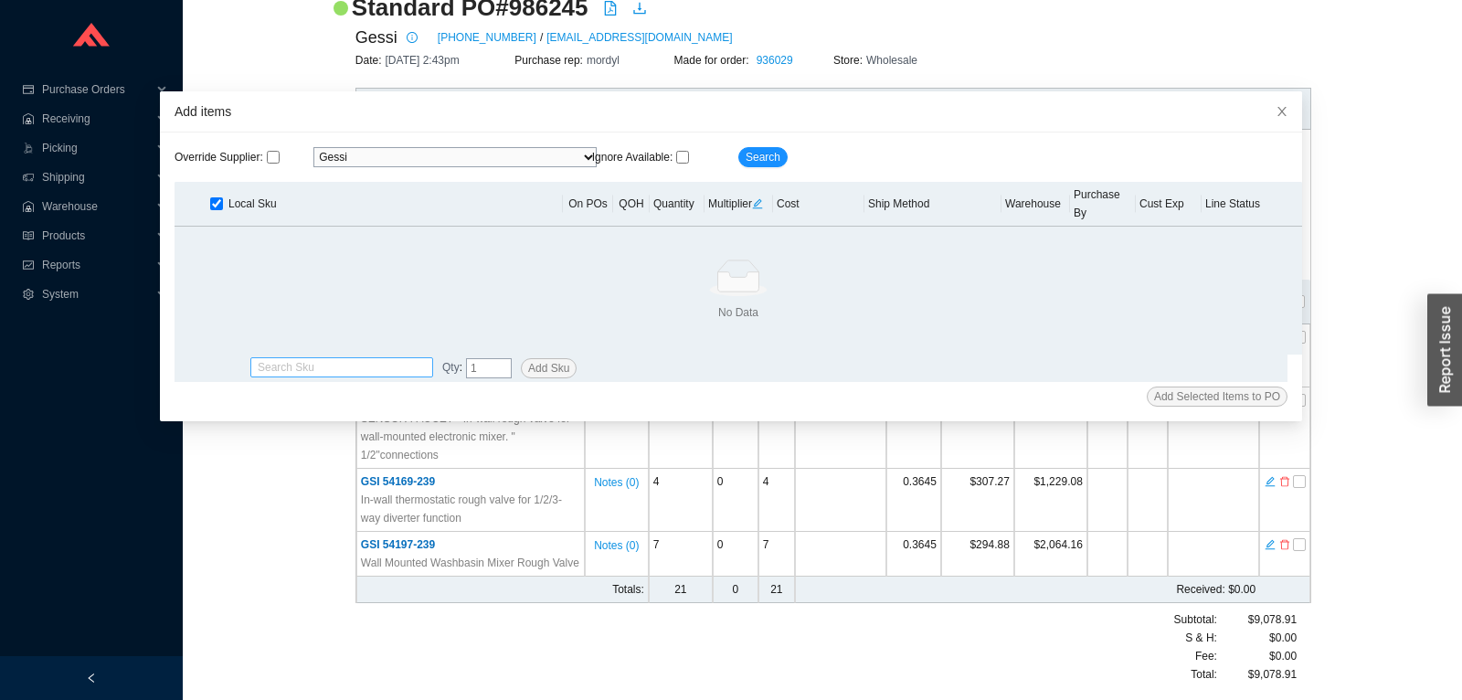
click at [336, 358] on input "search" at bounding box center [342, 367] width 168 height 18
paste input "54139#239"
click at [324, 376] on span "54139-239" at bounding box center [306, 379] width 52 height 13
type input "GSI 54139-239"
click at [549, 359] on span "Add Sku" at bounding box center [548, 368] width 41 height 18
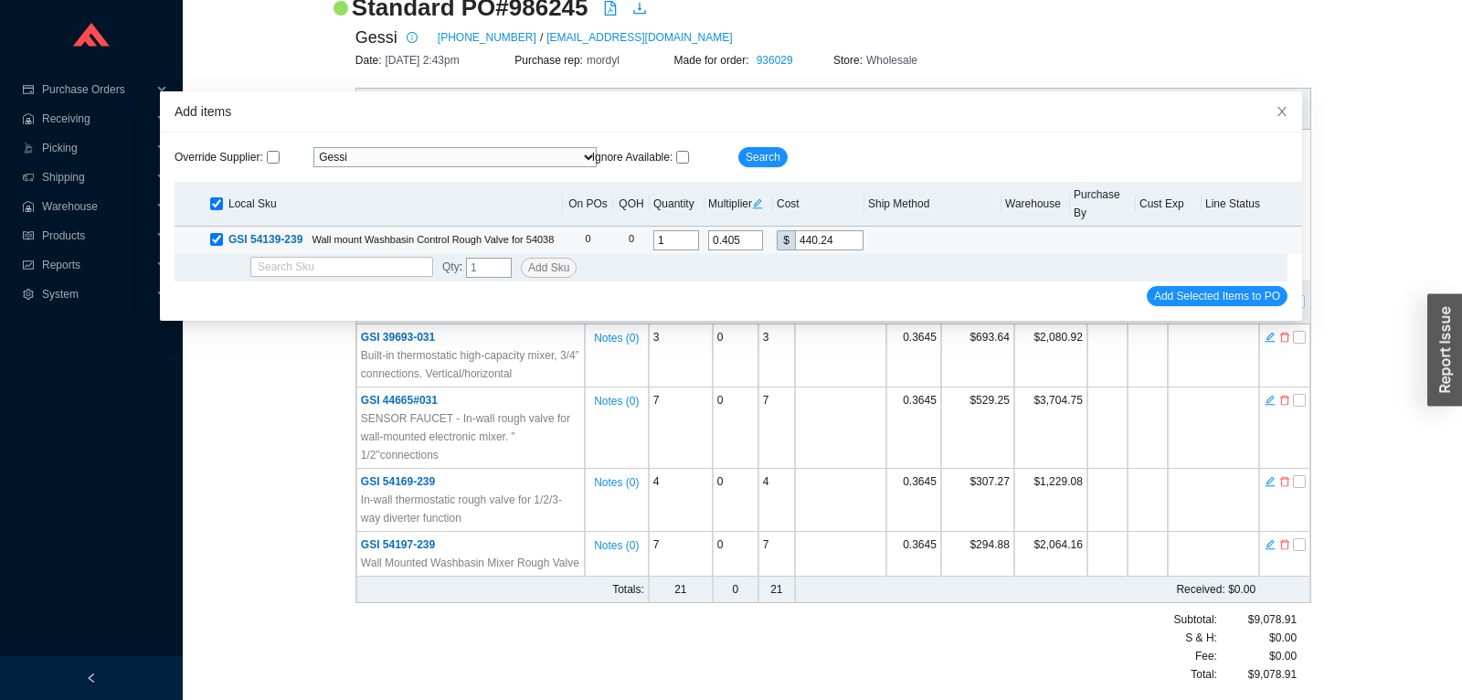
drag, startPoint x: 734, startPoint y: 224, endPoint x: 744, endPoint y: 224, distance: 10.1
click at [744, 230] on input "0.405" at bounding box center [735, 240] width 55 height 20
type input "0.3"
type input "326.1"
type input "0.36"
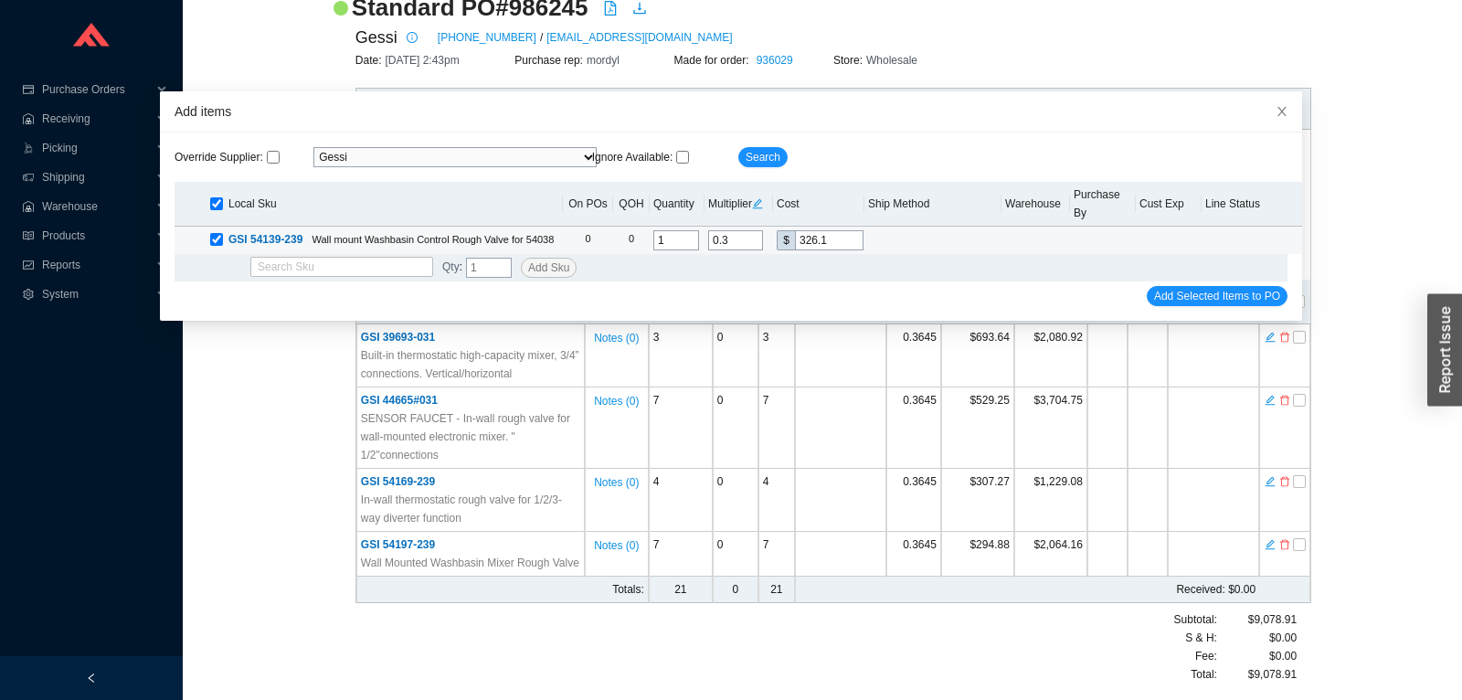
type input "391.32"
type input "0.364"
type input "395.67"
type input "0.3645"
type input "396.21"
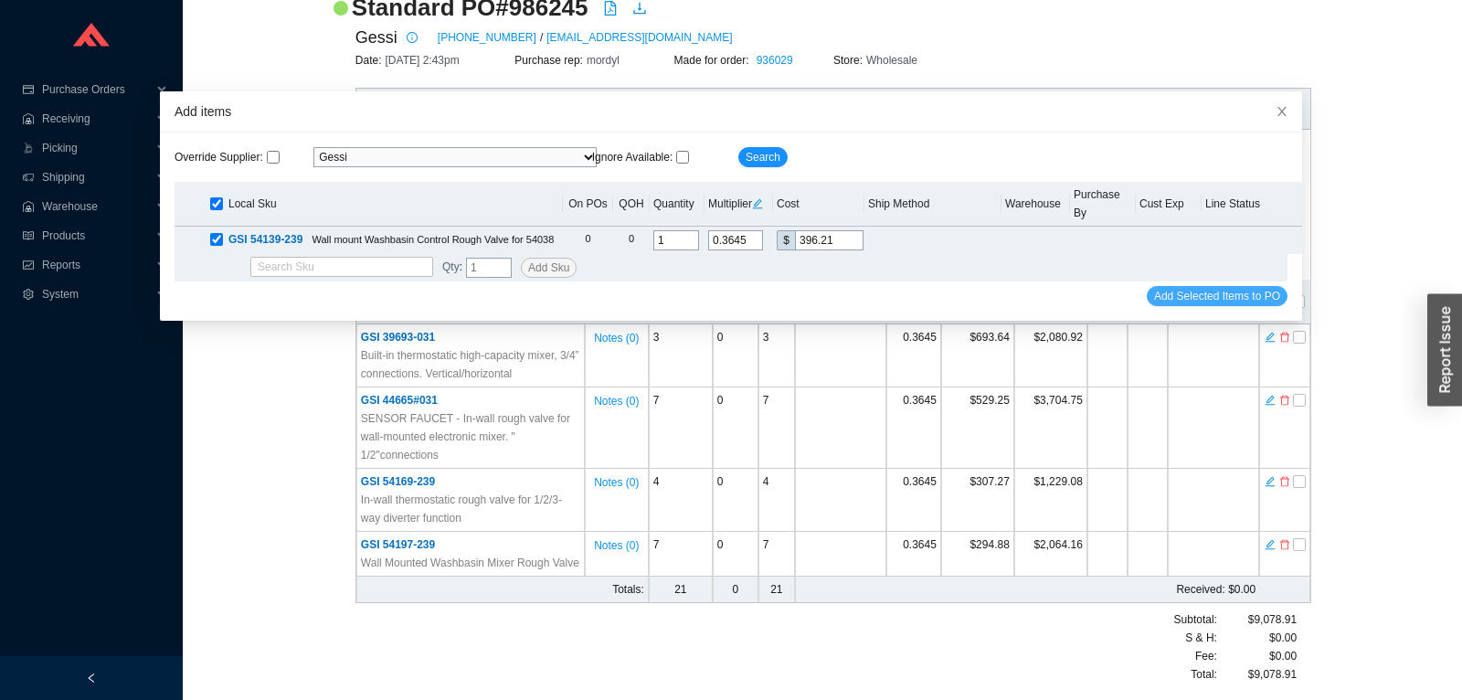
type input "0.3645"
click at [1163, 287] on span "Add Selected Items to PO" at bounding box center [1217, 296] width 126 height 18
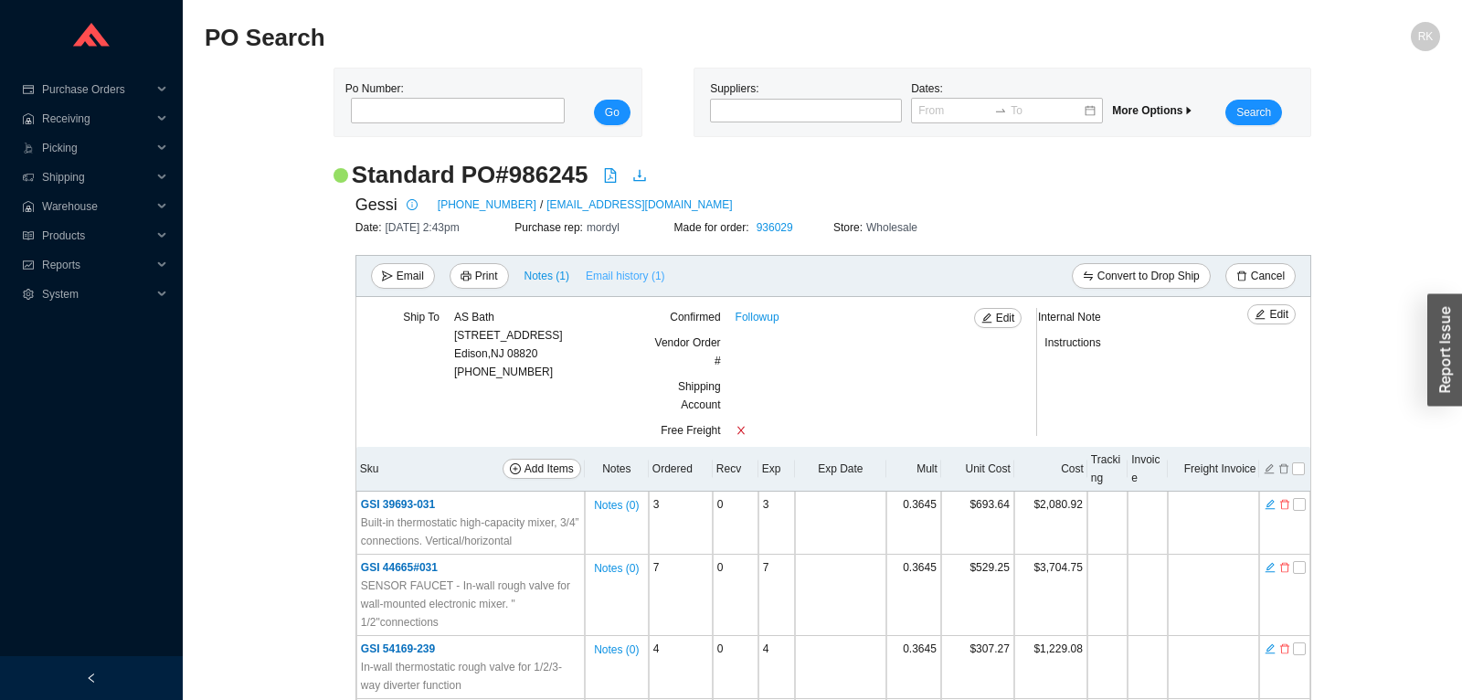
scroll to position [230, 0]
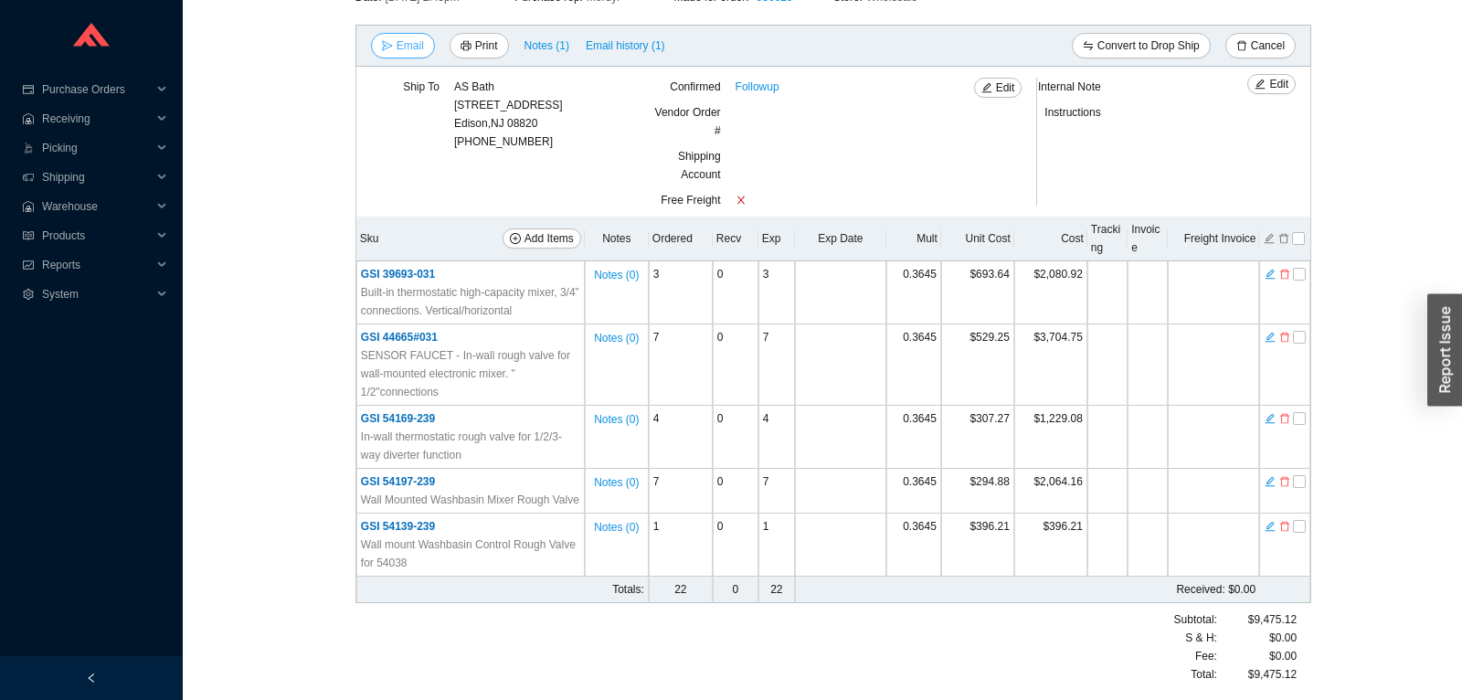
click at [422, 51] on span "Email" at bounding box center [410, 46] width 27 height 18
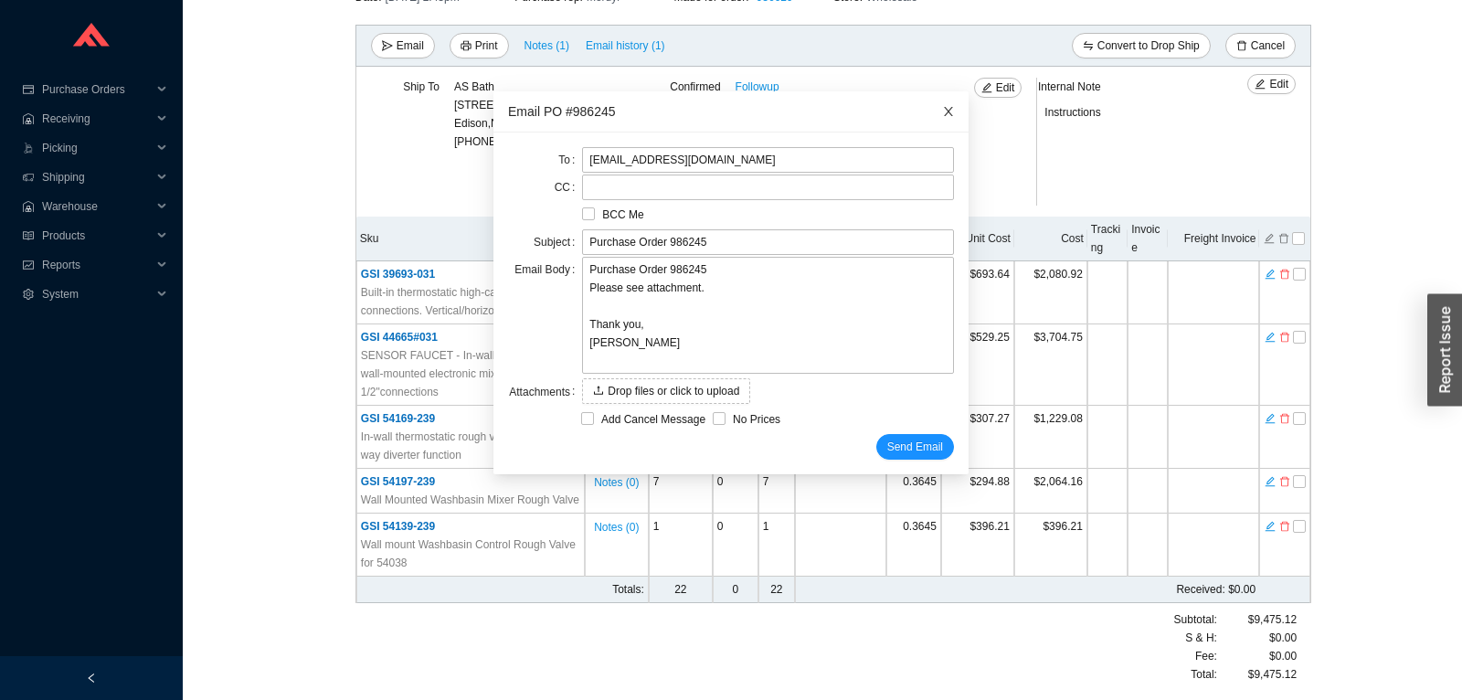
click at [939, 117] on span "Close" at bounding box center [948, 111] width 40 height 40
